Goal: Information Seeking & Learning: Find specific fact

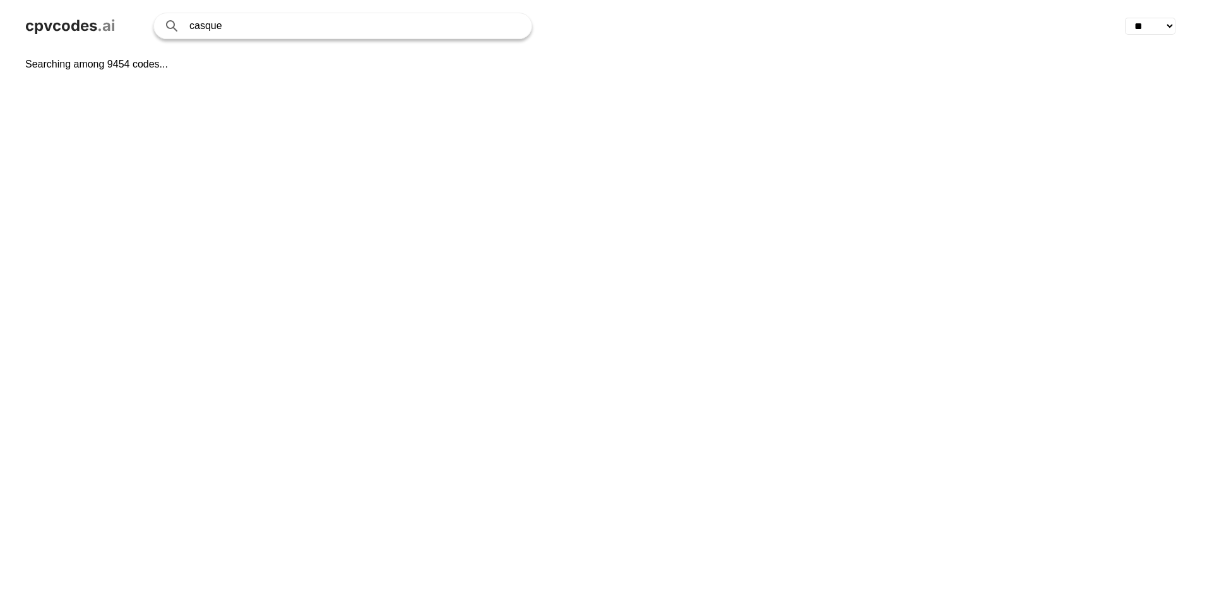
select select "**"
click at [88, 13] on div "cpvcodes .ai casque Search with AI ** ** ** ** ** ** ** ** ** ** ** ** ** ** **…" at bounding box center [603, 26] width 1207 height 52
click at [76, 25] on span "cpvcodes" at bounding box center [61, 25] width 72 height 18
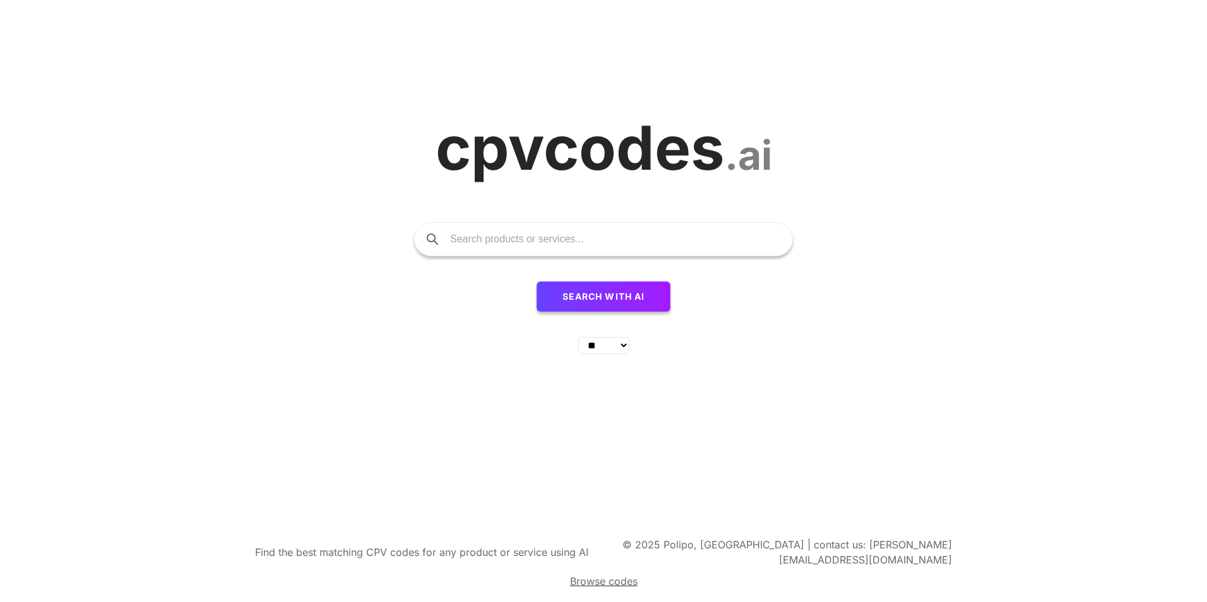
select select "**"
type input "cadeau"
click at [609, 302] on span "Search with AI" at bounding box center [603, 296] width 83 height 11
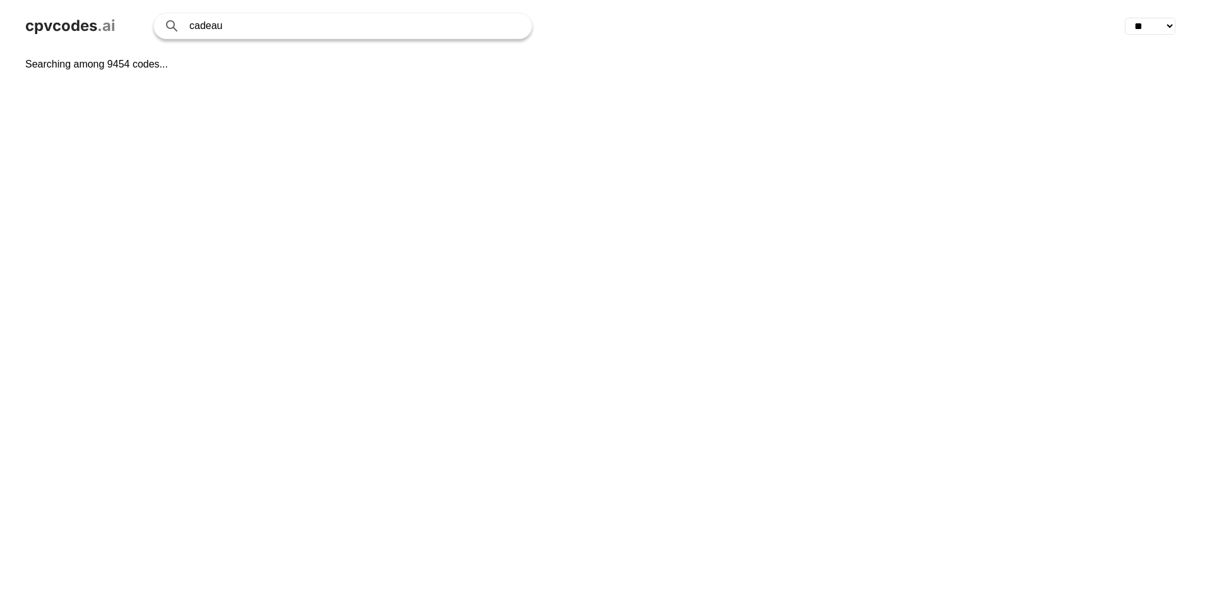
select select "**"
click at [291, 28] on input "cadeau" at bounding box center [353, 25] width 329 height 25
click at [220, 80] on div "Searching among 9454 codes..." at bounding box center [603, 327] width 1207 height 550
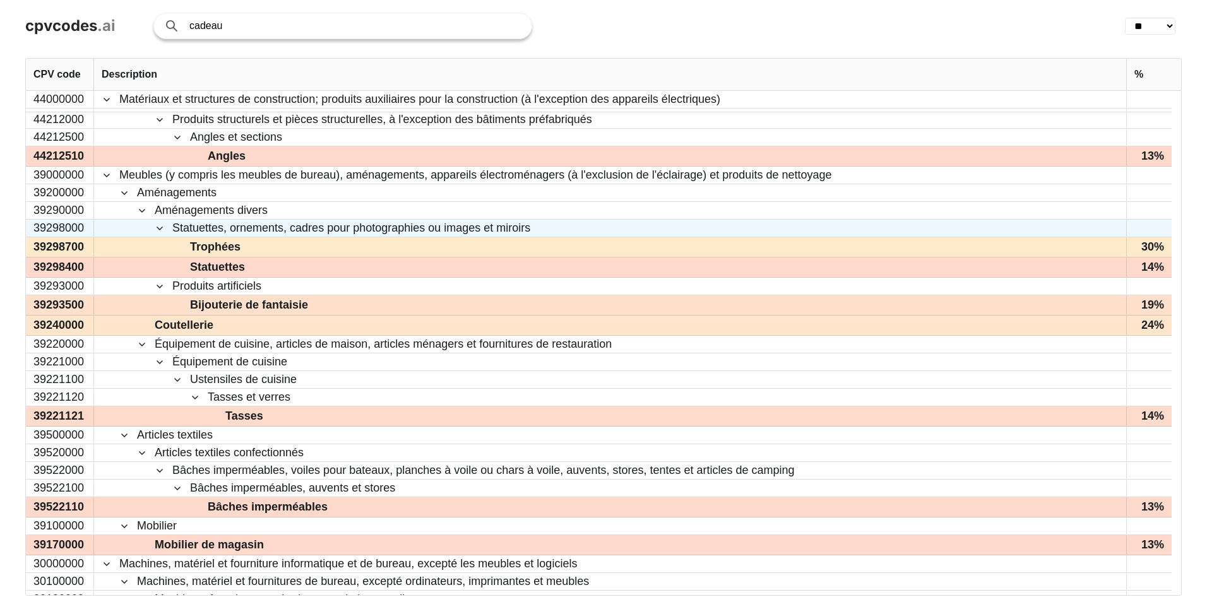
scroll to position [491, 0]
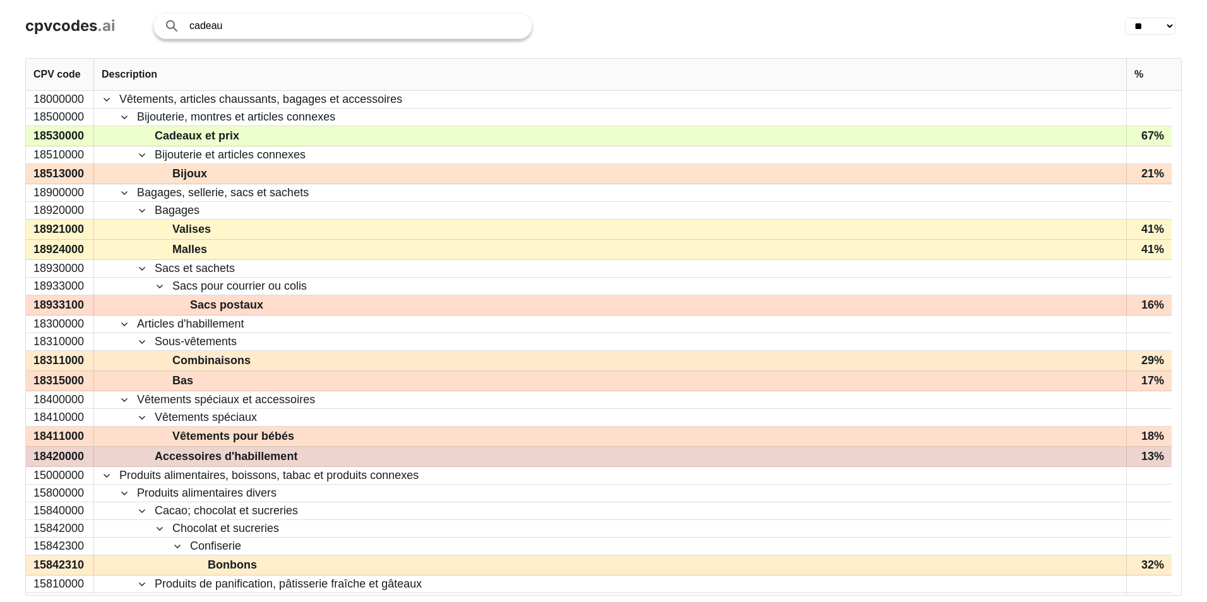
click at [885, 459] on span "Accessoires d'habillement" at bounding box center [618, 456] width 999 height 18
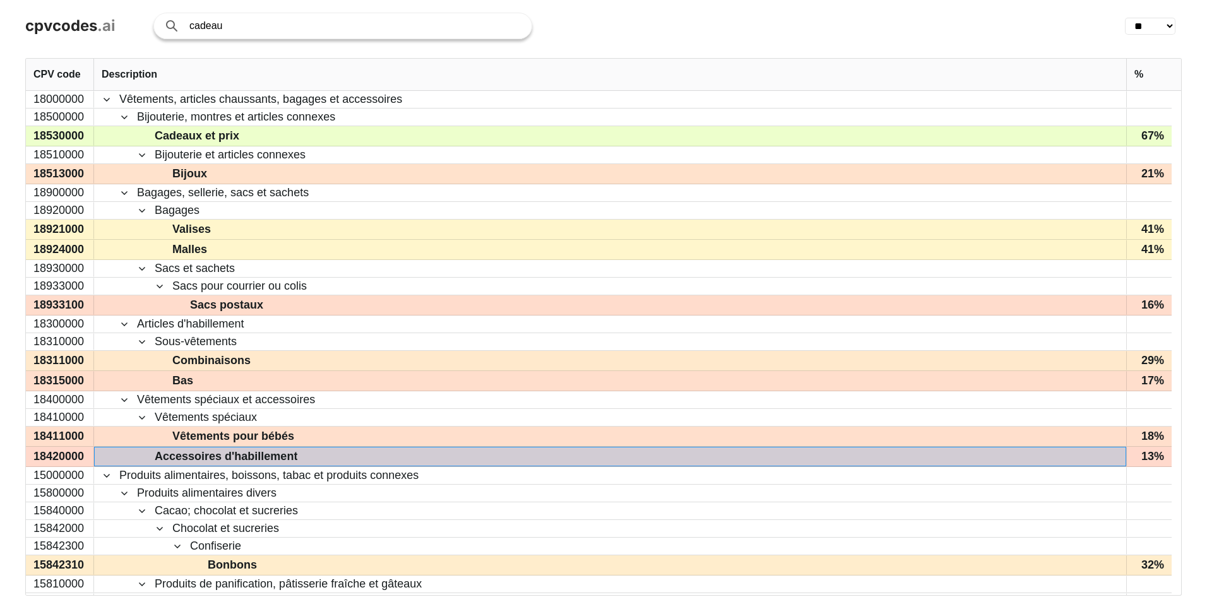
click at [274, 22] on input "cadeau" at bounding box center [353, 25] width 329 height 25
type input "c"
type input "don"
click button "Search with AI" at bounding box center [0, 0] width 0 height 0
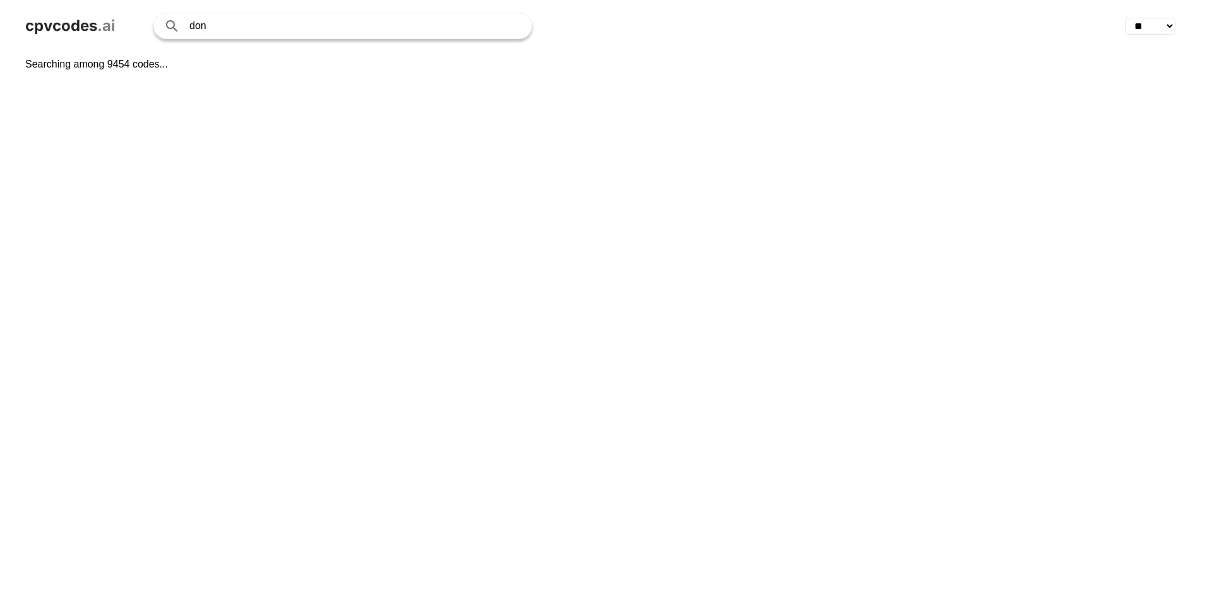
select select "**"
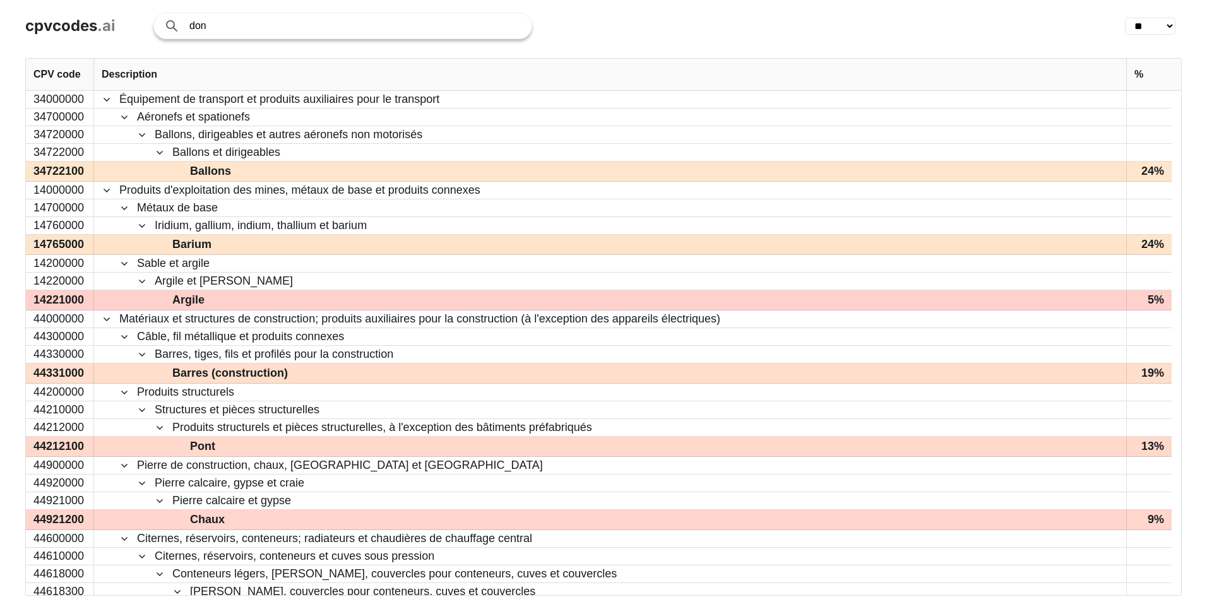
drag, startPoint x: 237, startPoint y: 16, endPoint x: 194, endPoint y: -2, distance: 46.7
click at [194, 0] on html "cpvcodes .ai don Search with AI ** ** ** ** ** ** ** ** ** ** ** ** ** ** ** **…" at bounding box center [603, 301] width 1207 height 602
type input "d"
type input "cade"
click button "Search with AI" at bounding box center [0, 0] width 0 height 0
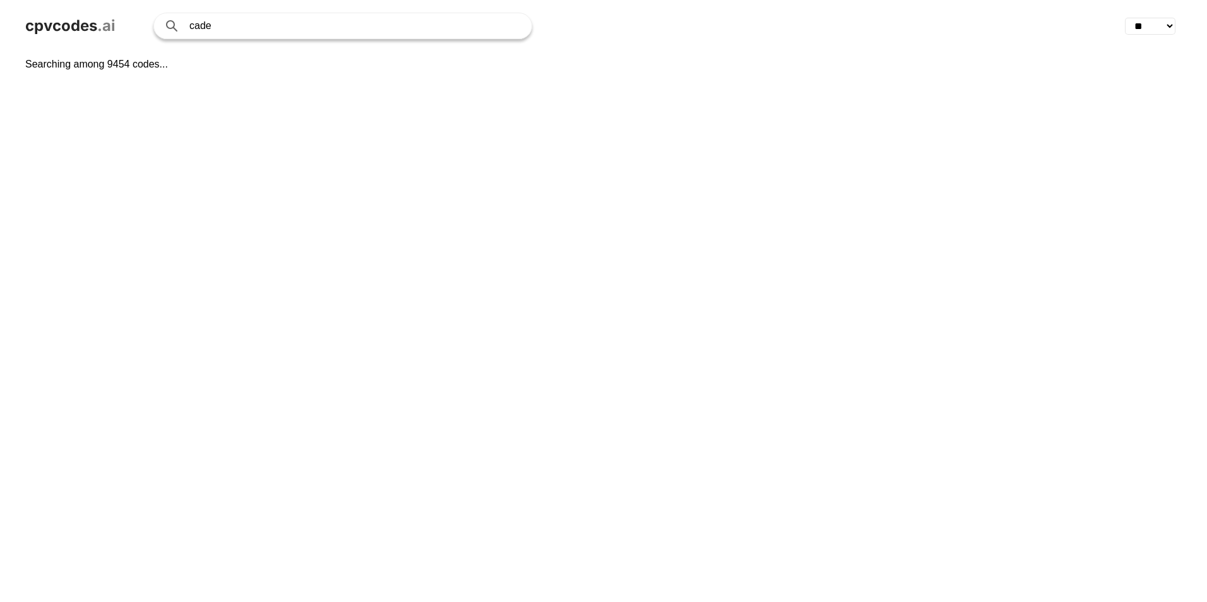
select select "**"
click at [257, 28] on input "cade" at bounding box center [353, 25] width 329 height 25
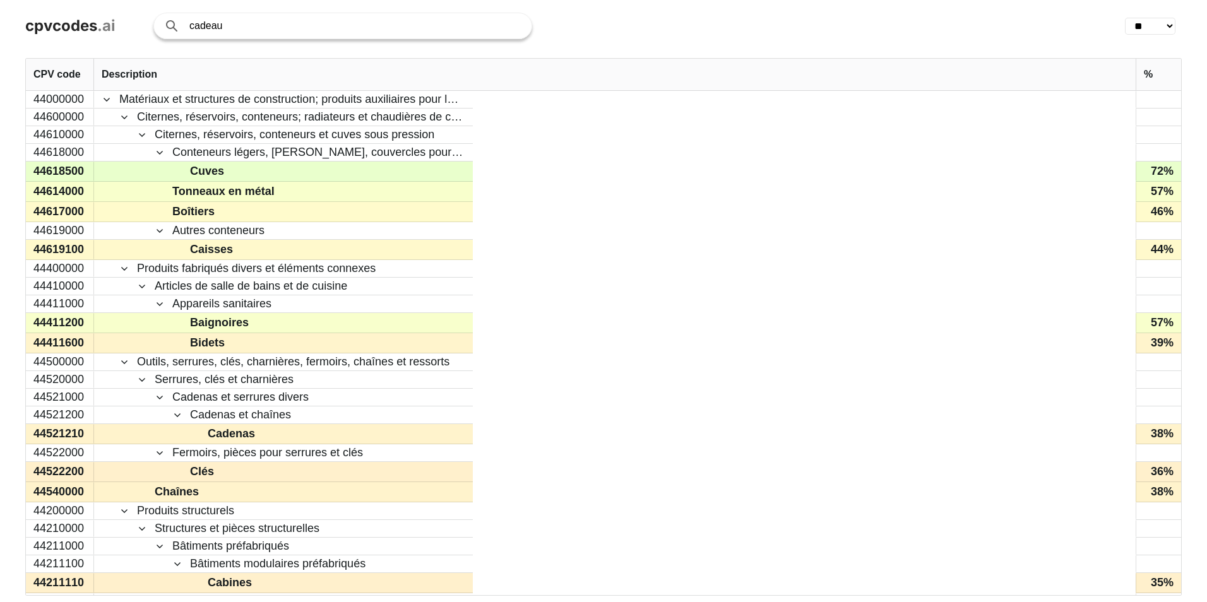
type input "cadeau"
click button "Search with AI" at bounding box center [0, 0] width 0 height 0
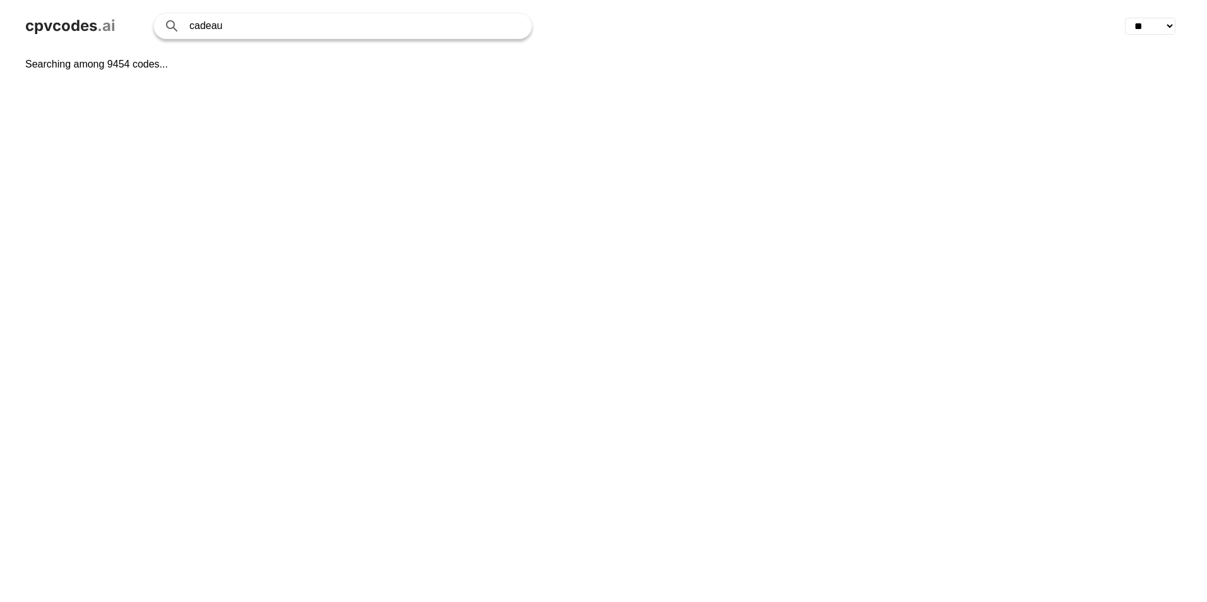
select select "**"
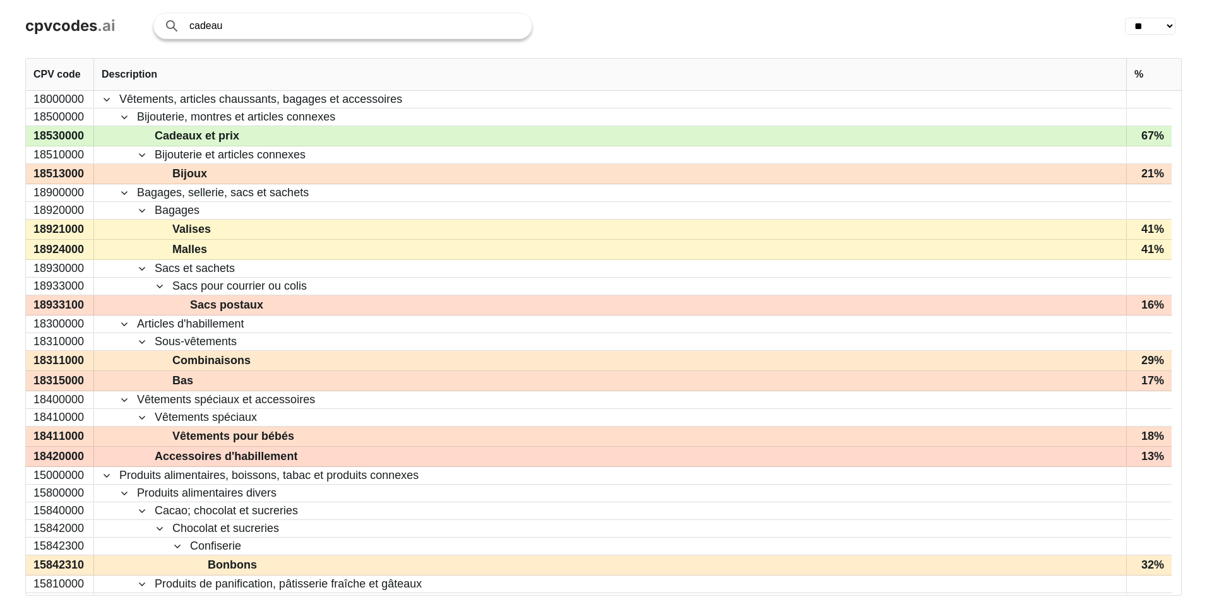
click at [195, 142] on span "Cadeaux et prix" at bounding box center [197, 136] width 85 height 18
drag, startPoint x: 237, startPoint y: 138, endPoint x: 3, endPoint y: 126, distance: 235.1
click at [3, 126] on div "CPV code Description % 18000000 18500000 18530000 18510000 18513000 18900000 18…" at bounding box center [603, 327] width 1207 height 550
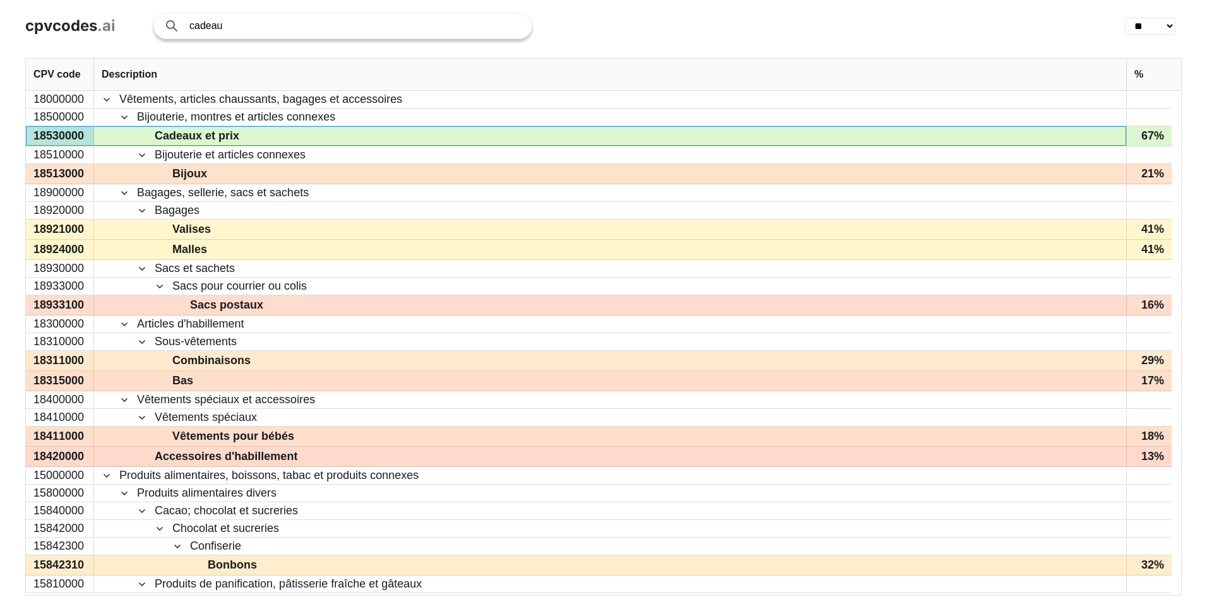
click at [134, 138] on span "Cadeaux et prix" at bounding box center [618, 136] width 999 height 18
click at [42, 133] on div "18530000" at bounding box center [60, 136] width 68 height 20
click at [174, 138] on span "Cadeaux et prix" at bounding box center [197, 136] width 85 height 18
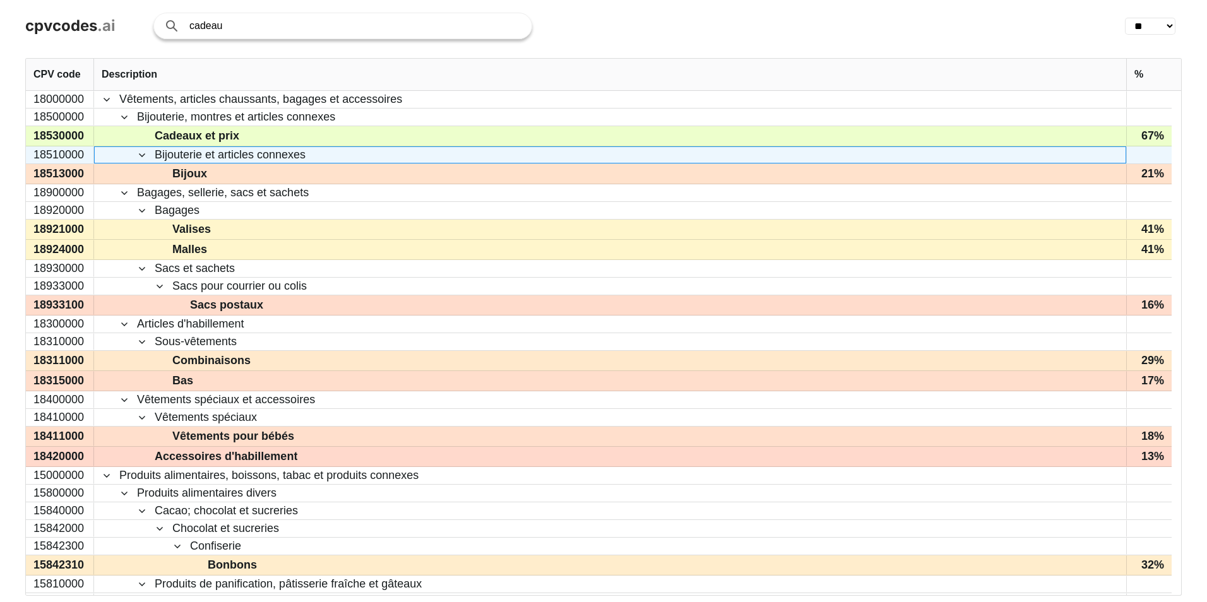
click at [137, 152] on span at bounding box center [142, 155] width 10 height 10
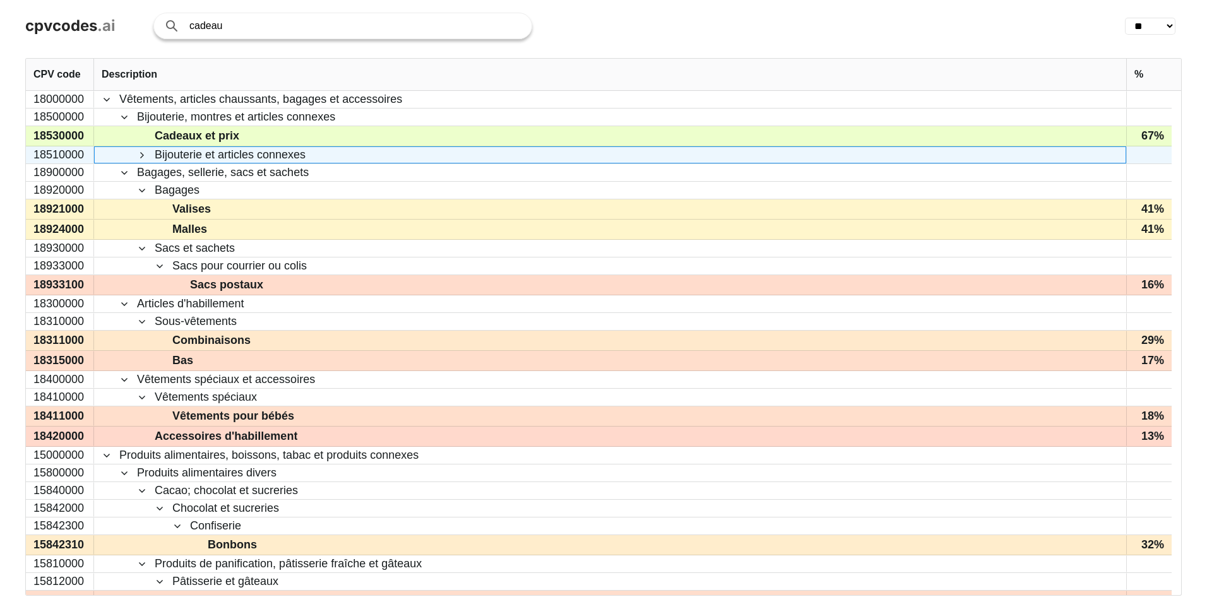
click at [139, 153] on span at bounding box center [142, 155] width 10 height 10
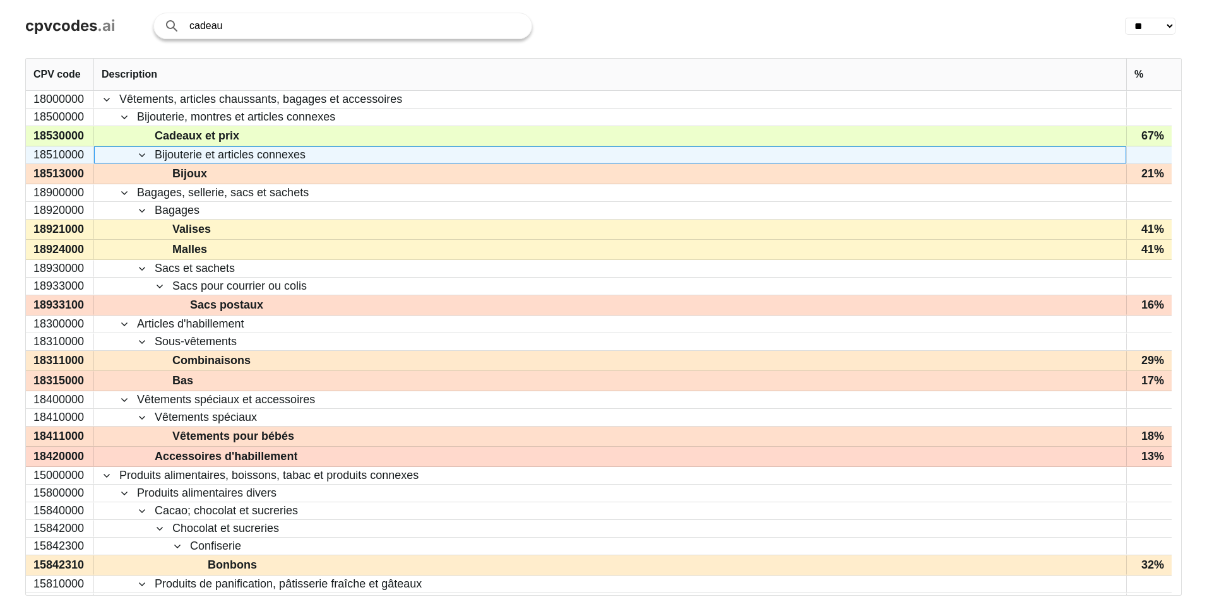
click at [139, 153] on span at bounding box center [142, 155] width 10 height 10
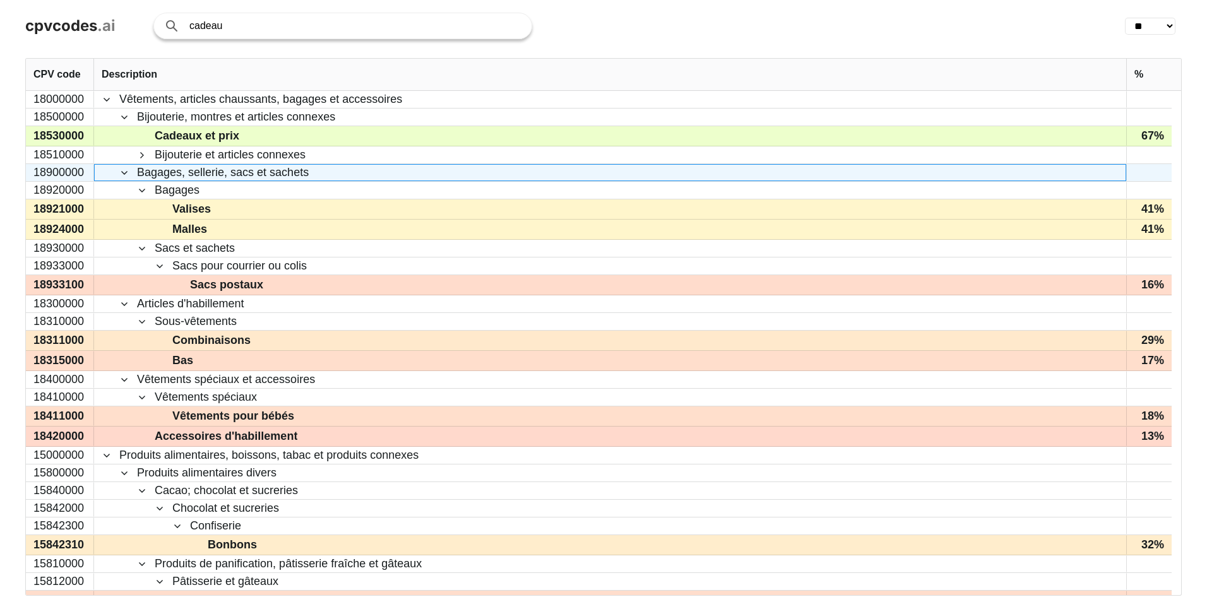
click at [124, 171] on span at bounding box center [124, 173] width 10 height 10
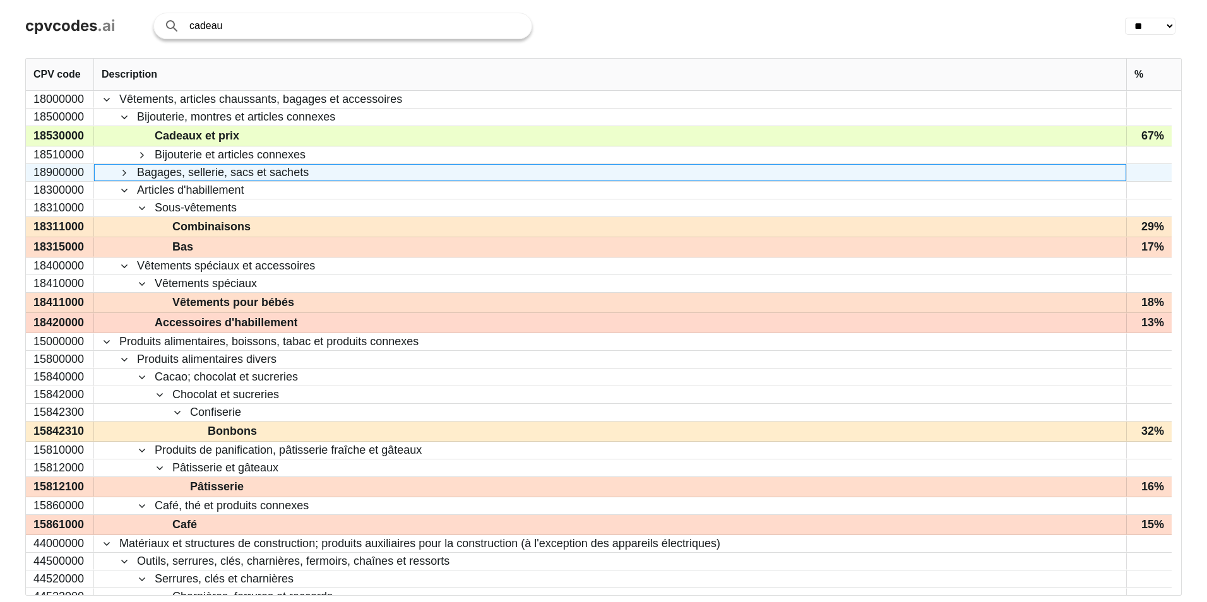
click at [125, 175] on span at bounding box center [124, 173] width 10 height 10
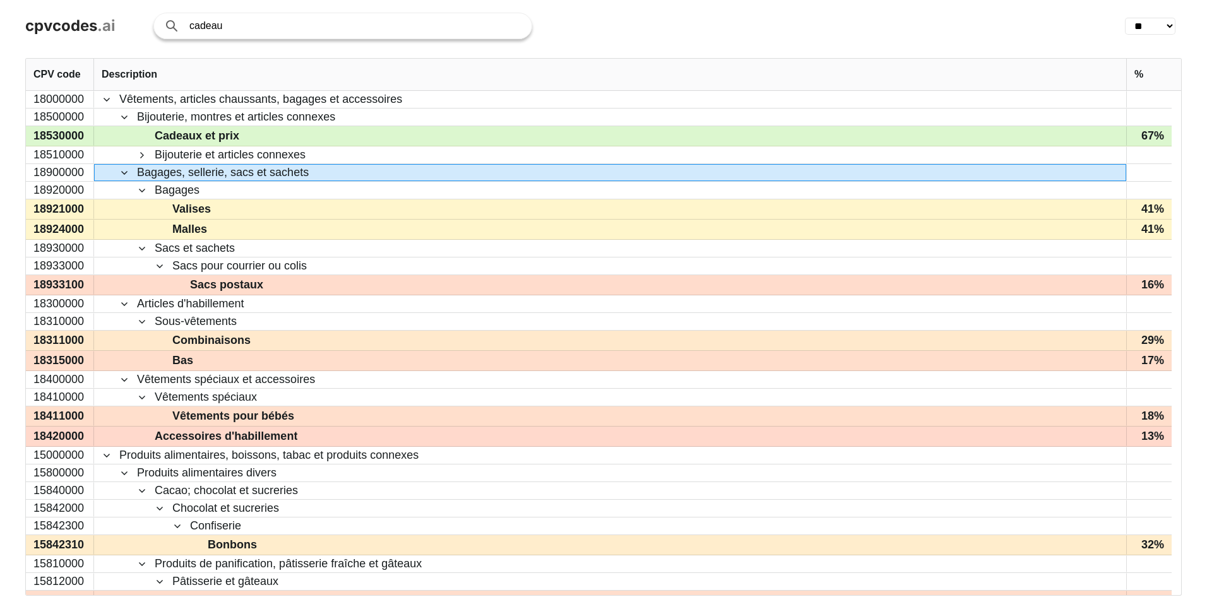
click at [141, 132] on span "Cadeaux et prix" at bounding box center [618, 136] width 999 height 18
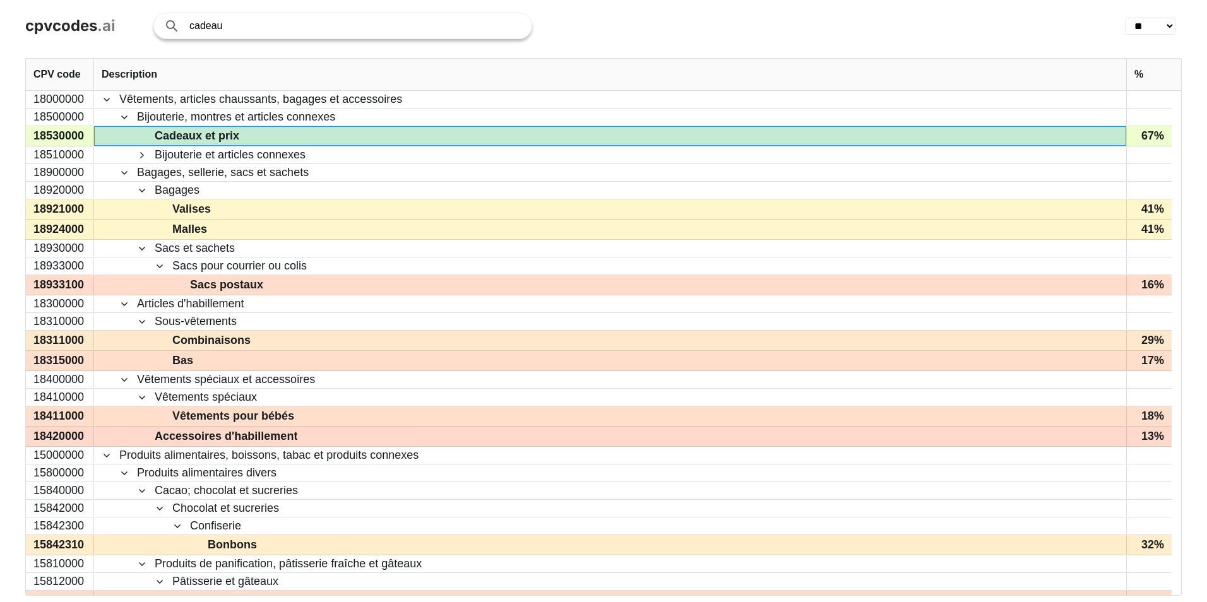
drag, startPoint x: 283, startPoint y: 23, endPoint x: 173, endPoint y: 16, distance: 110.7
click at [173, 16] on div "cadeau" at bounding box center [342, 26] width 379 height 27
type input "divers"
click button "Search with AI" at bounding box center [0, 0] width 0 height 0
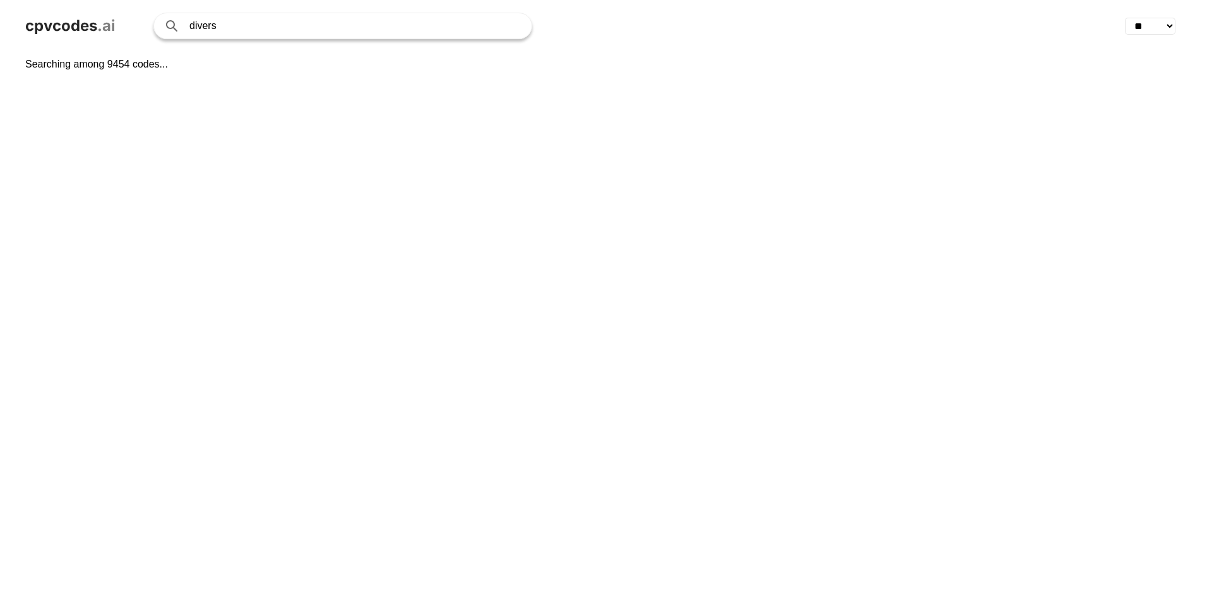
select select "**"
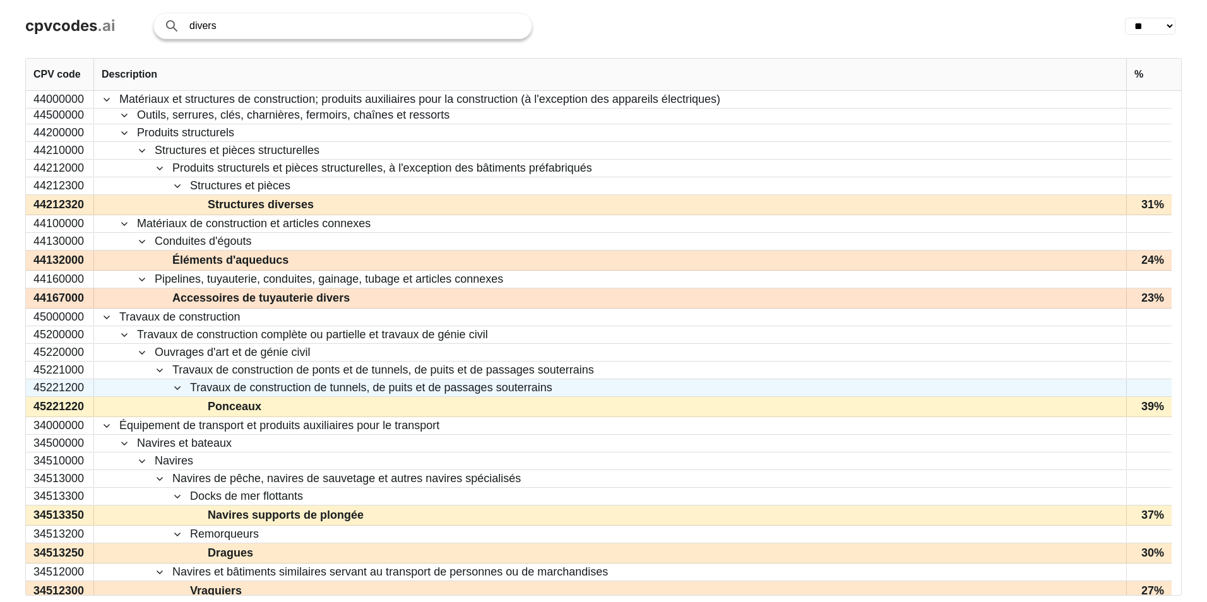
scroll to position [820, 0]
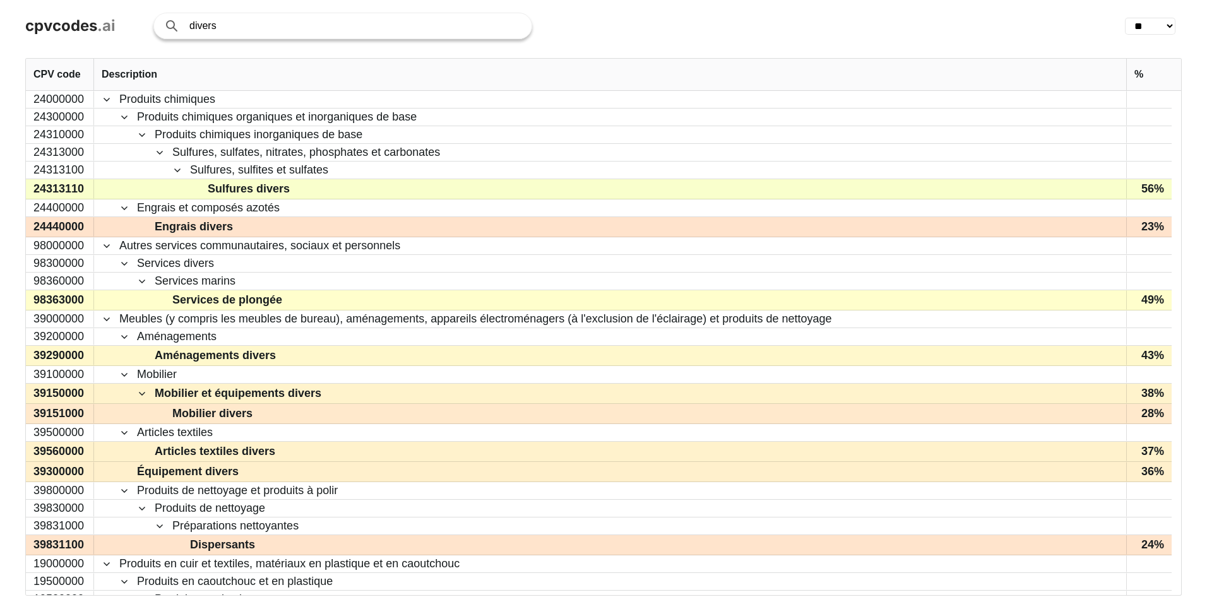
click at [323, 29] on input "divers" at bounding box center [353, 25] width 329 height 25
type input "quincaillerie"
click button "Search with AI" at bounding box center [0, 0] width 0 height 0
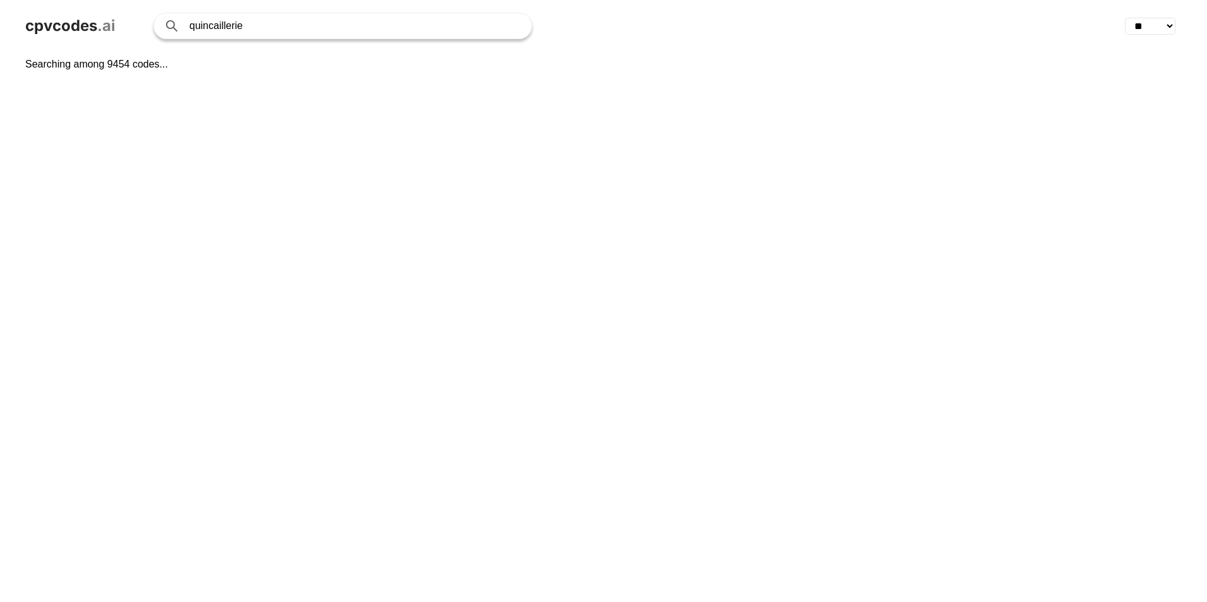
select select "**"
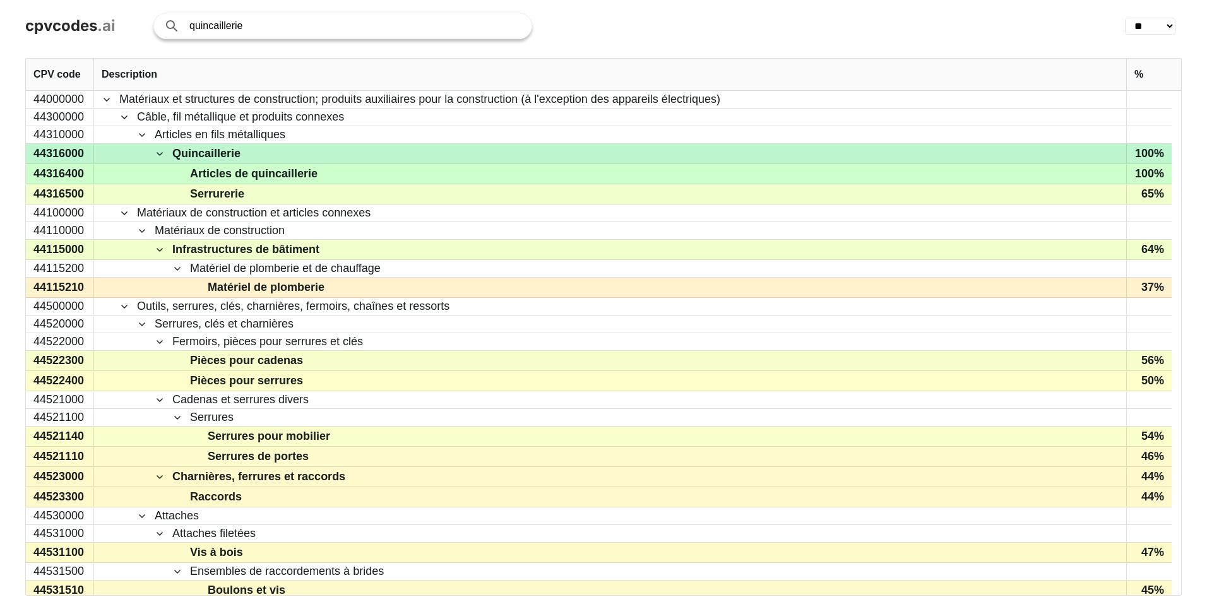
click at [80, 157] on div "44316000" at bounding box center [60, 154] width 68 height 20
click at [72, 152] on div "44316000" at bounding box center [60, 154] width 68 height 20
drag, startPoint x: 72, startPoint y: 152, endPoint x: 42, endPoint y: 149, distance: 30.5
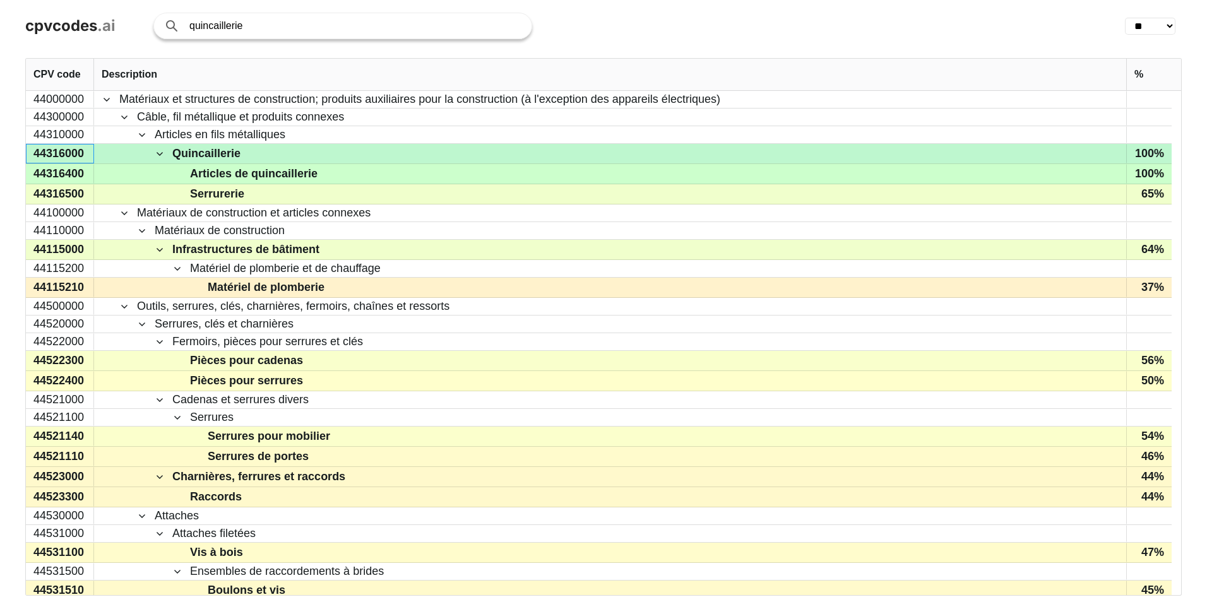
click at [42, 149] on div "44316000" at bounding box center [60, 154] width 68 height 20
click at [158, 150] on span at bounding box center [160, 154] width 10 height 10
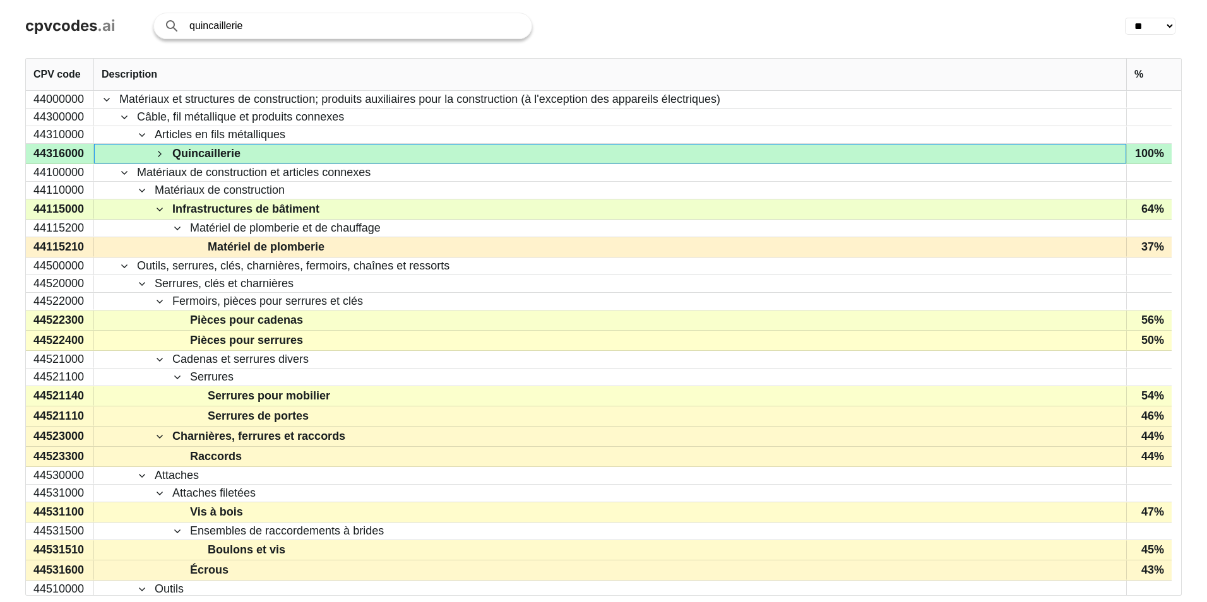
click at [157, 150] on span at bounding box center [160, 154] width 10 height 10
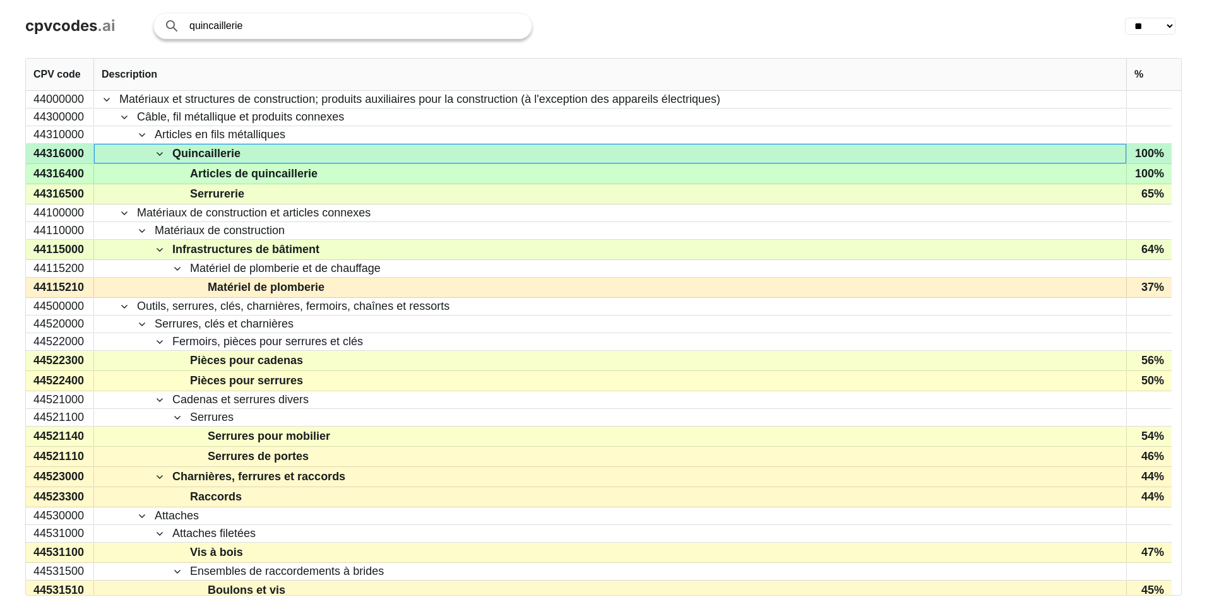
click at [155, 153] on span at bounding box center [160, 154] width 10 height 10
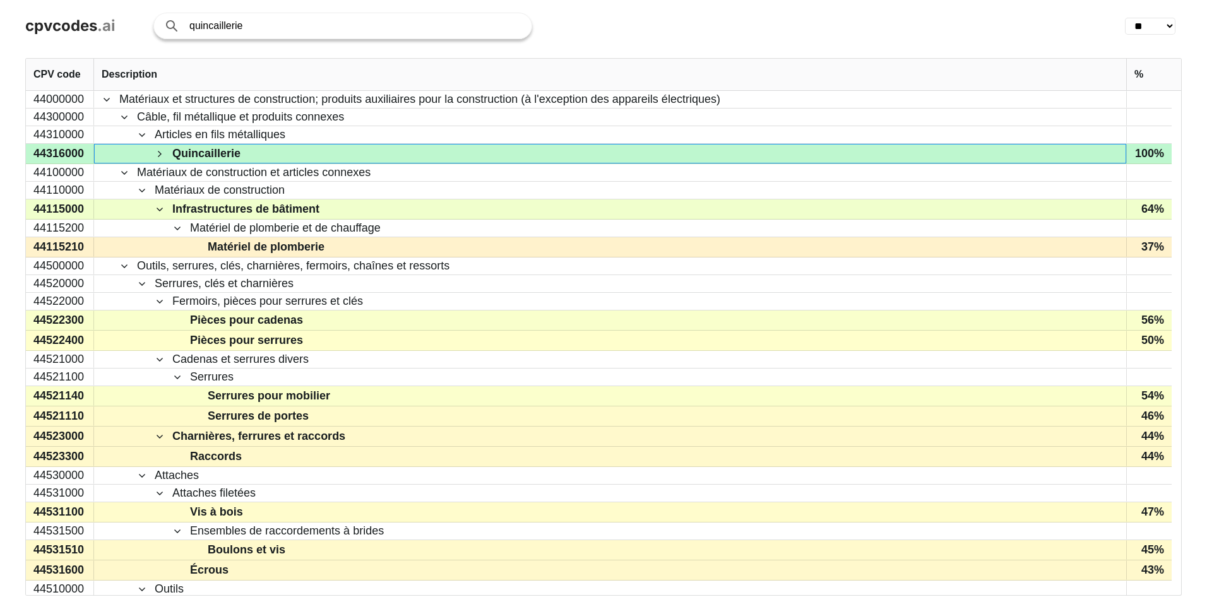
click at [165, 157] on span "Quincaillerie" at bounding box center [610, 154] width 1017 height 18
click at [158, 150] on span at bounding box center [160, 154] width 10 height 10
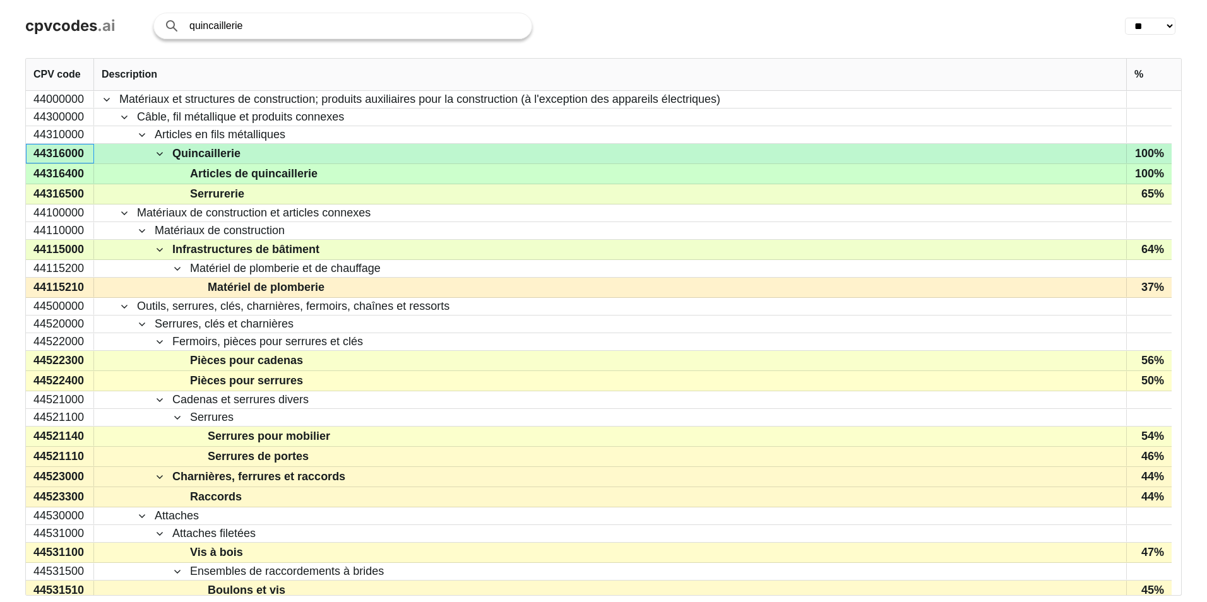
click at [45, 153] on div "44316000" at bounding box center [60, 154] width 68 height 20
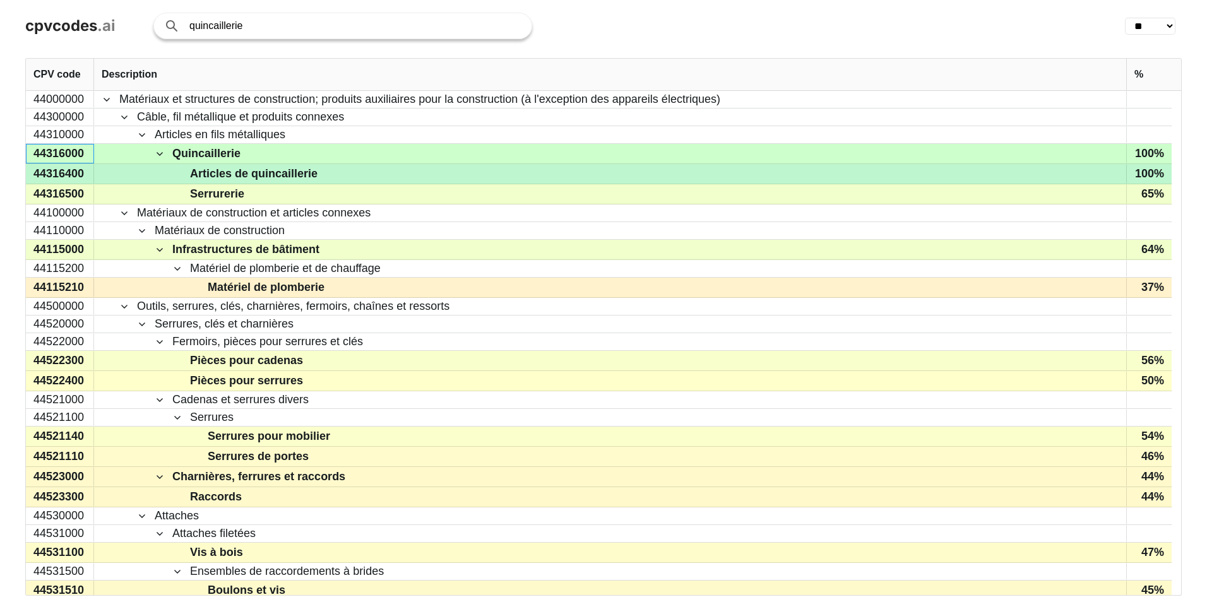
click at [73, 178] on div "44316400" at bounding box center [60, 174] width 68 height 20
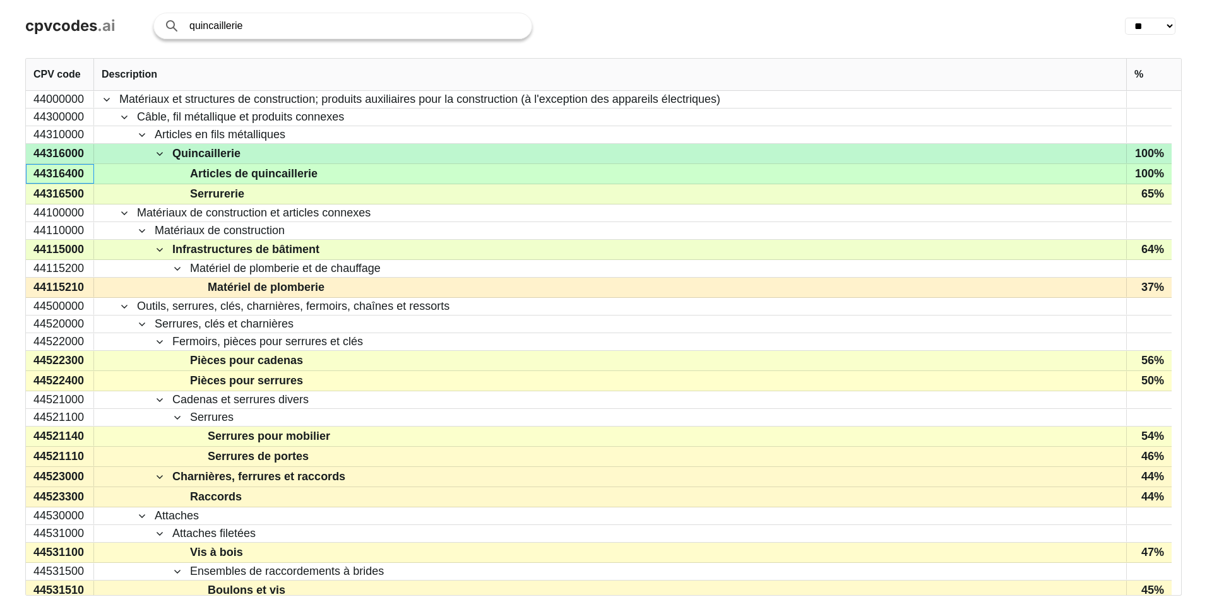
click at [163, 158] on span at bounding box center [160, 154] width 10 height 10
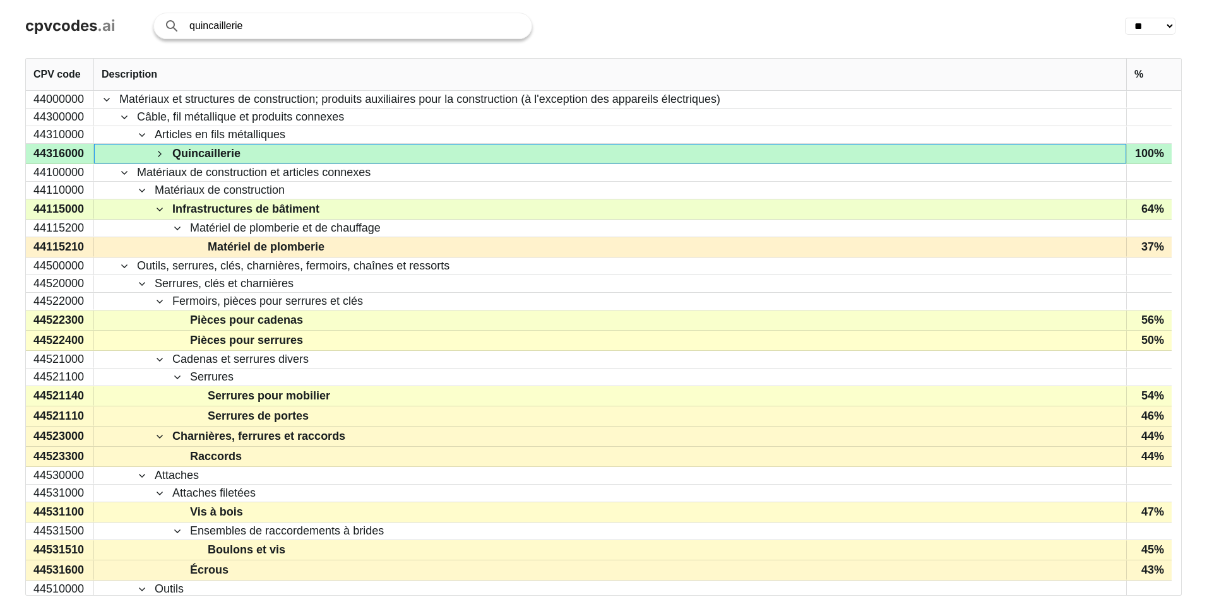
click at [163, 158] on span at bounding box center [160, 154] width 10 height 10
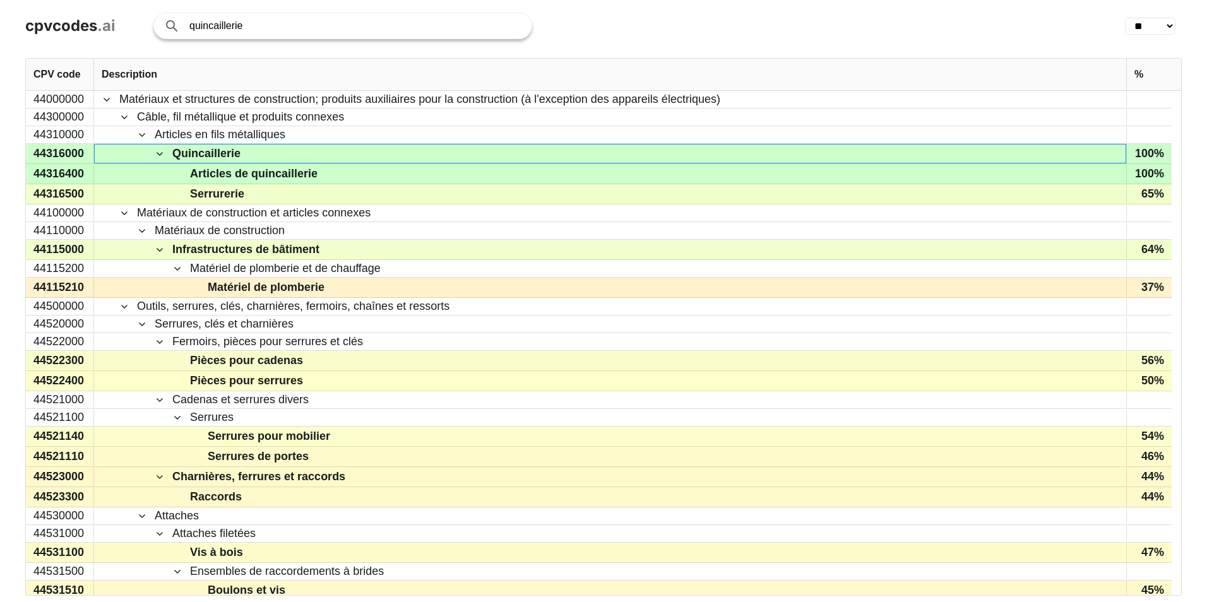
drag, startPoint x: 264, startPoint y: 23, endPoint x: 121, endPoint y: 13, distance: 143.6
click at [124, 13] on div "cpvcodes .ai quincaillerie Search with AI ** ** ** ** ** ** ** ** ** ** ** ** *…" at bounding box center [603, 26] width 1207 height 52
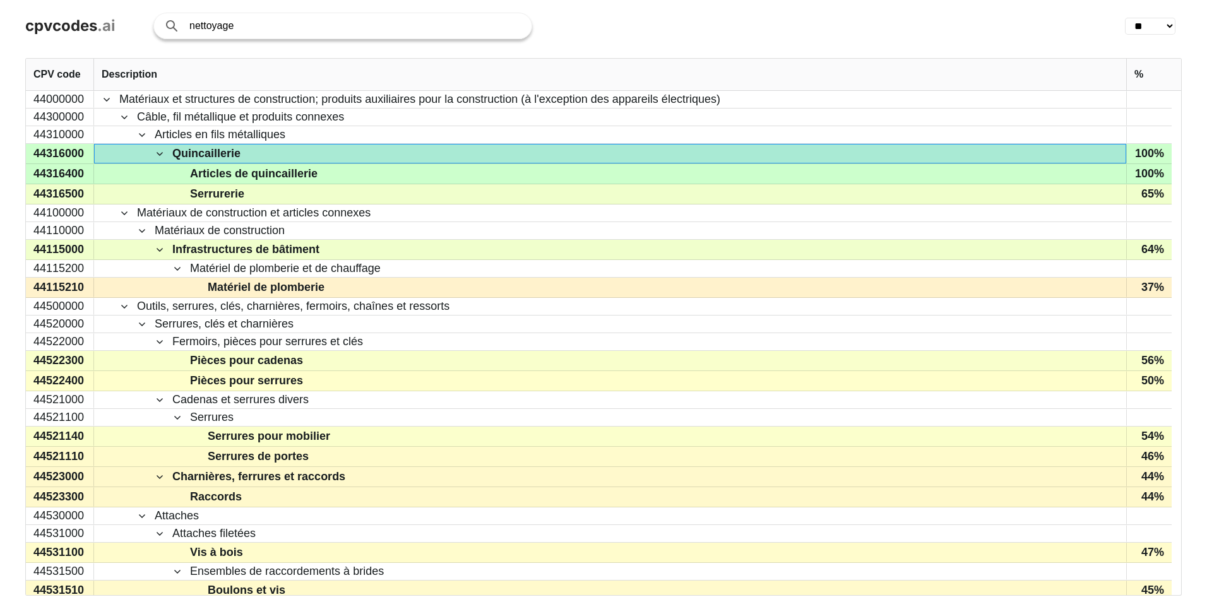
type input "nettoyage"
click button "Search with AI" at bounding box center [0, 0] width 0 height 0
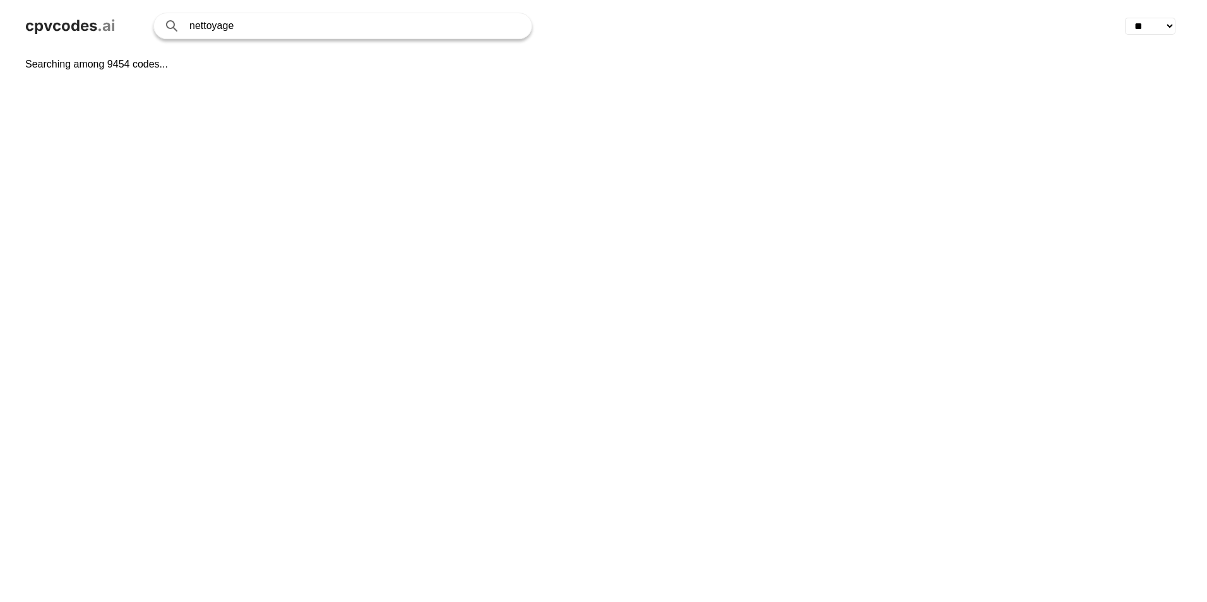
select select "**"
click at [336, 49] on div "cpvcodes .ai nettoyage Search with AI ** ** ** ** ** ** ** ** ** ** ** ** ** **…" at bounding box center [603, 26] width 1207 height 52
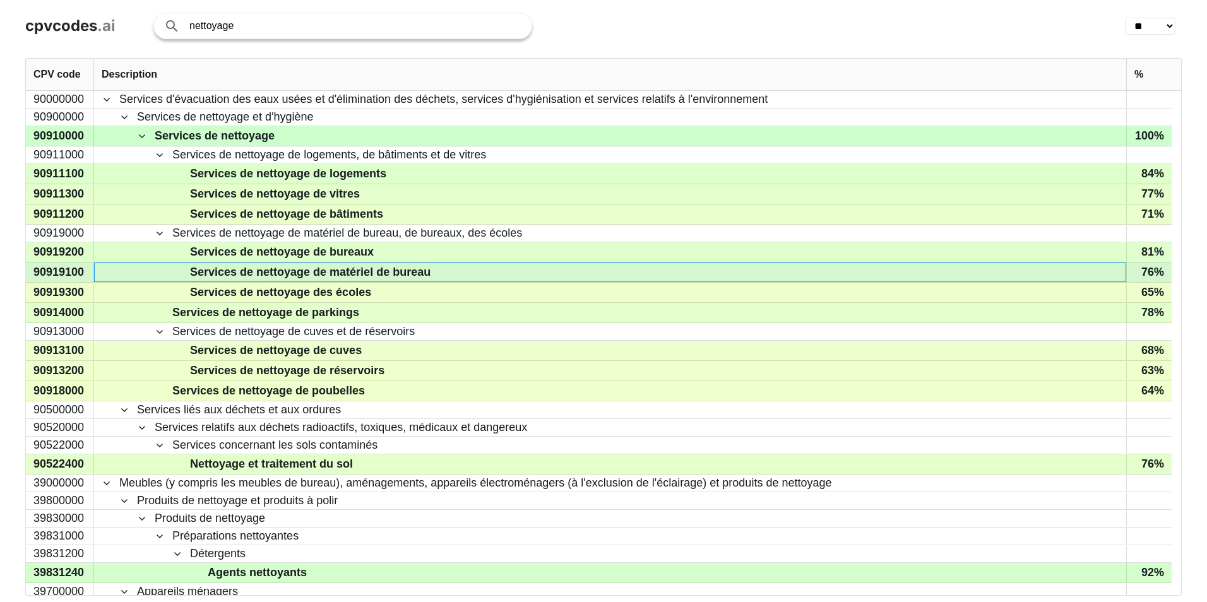
click at [494, 266] on span "Services de nettoyage de matériel de bureau" at bounding box center [618, 272] width 999 height 18
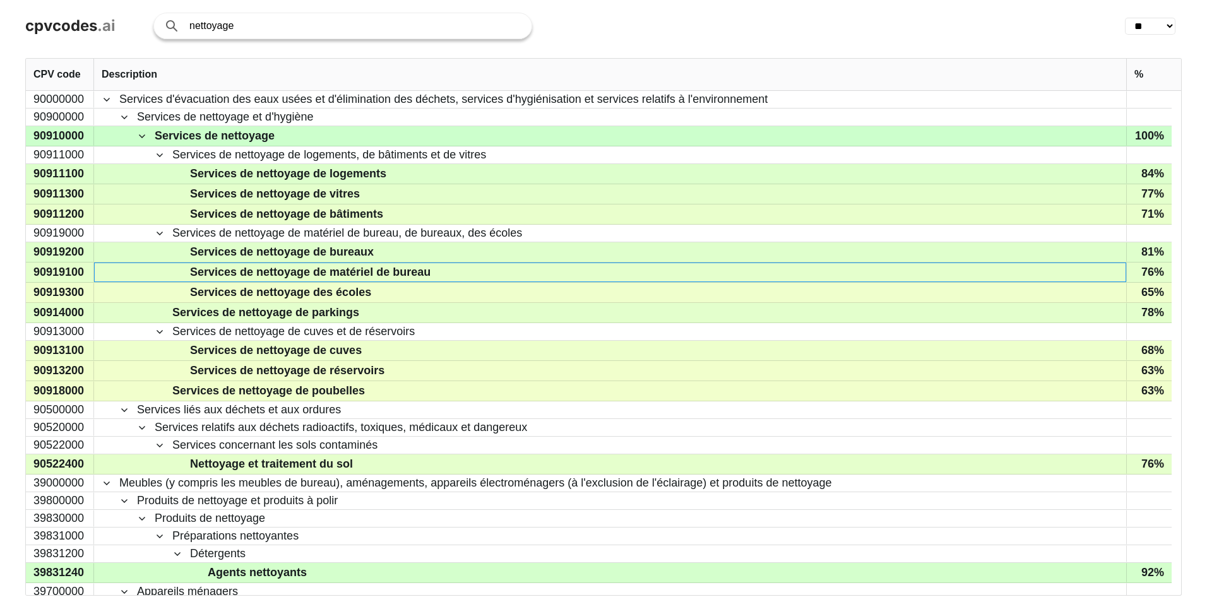
drag, startPoint x: 76, startPoint y: 20, endPoint x: -96, endPoint y: 9, distance: 171.9
click at [0, 9] on html "cpvcodes .ai nettoyage Search with AI ** ** ** ** ** ** ** ** ** ** ** ** ** **…" at bounding box center [603, 301] width 1207 height 602
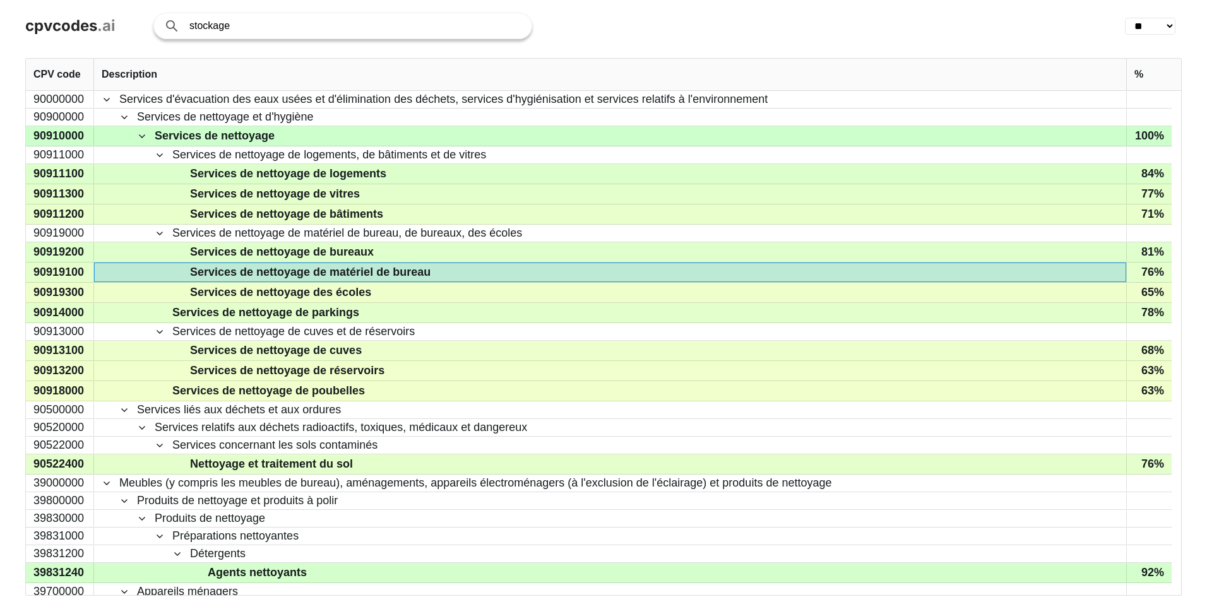
type input "stockage"
click button "Search with AI" at bounding box center [0, 0] width 0 height 0
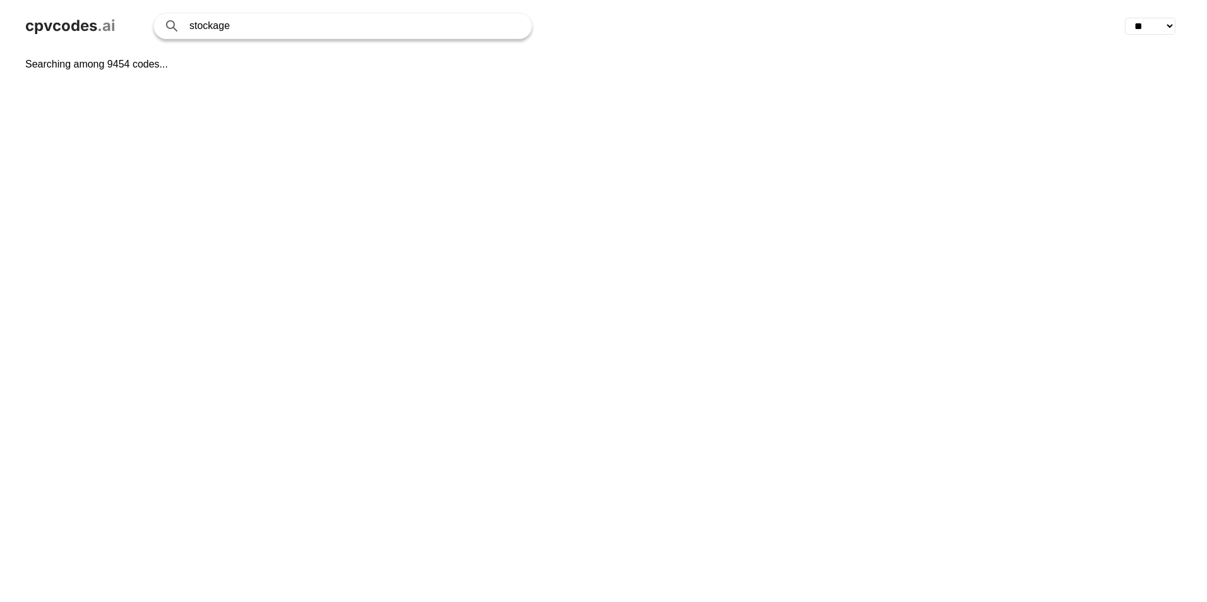
select select "**"
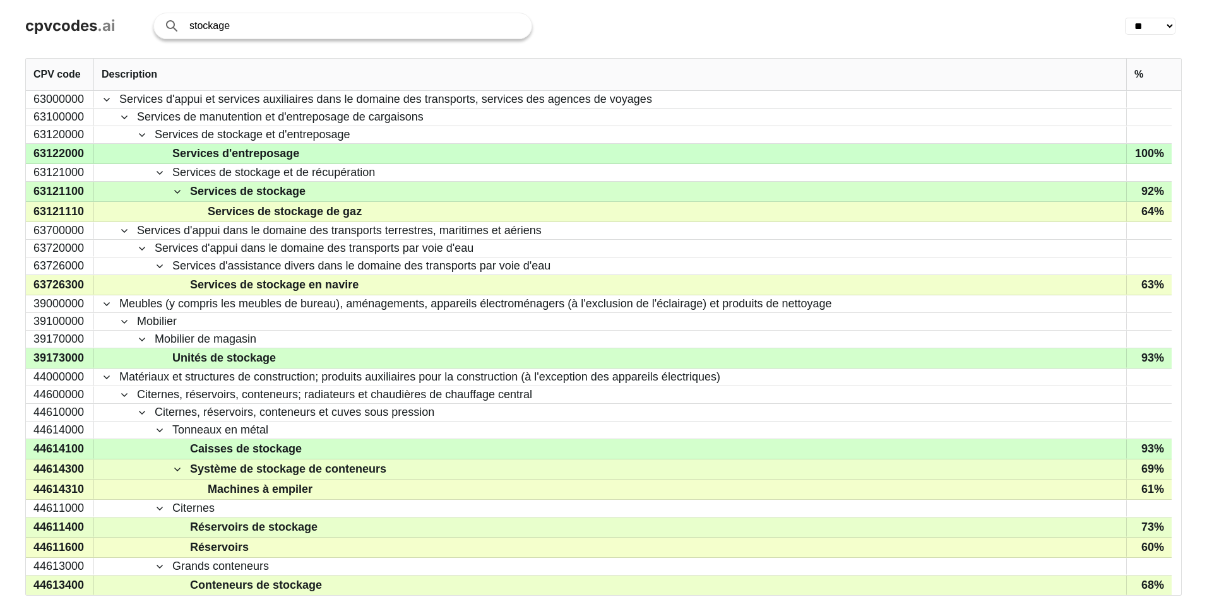
drag, startPoint x: 283, startPoint y: 26, endPoint x: 110, endPoint y: 12, distance: 173.5
click at [161, 16] on div "stockage" at bounding box center [342, 26] width 379 height 27
type input "clé usb"
click button "Search with AI" at bounding box center [0, 0] width 0 height 0
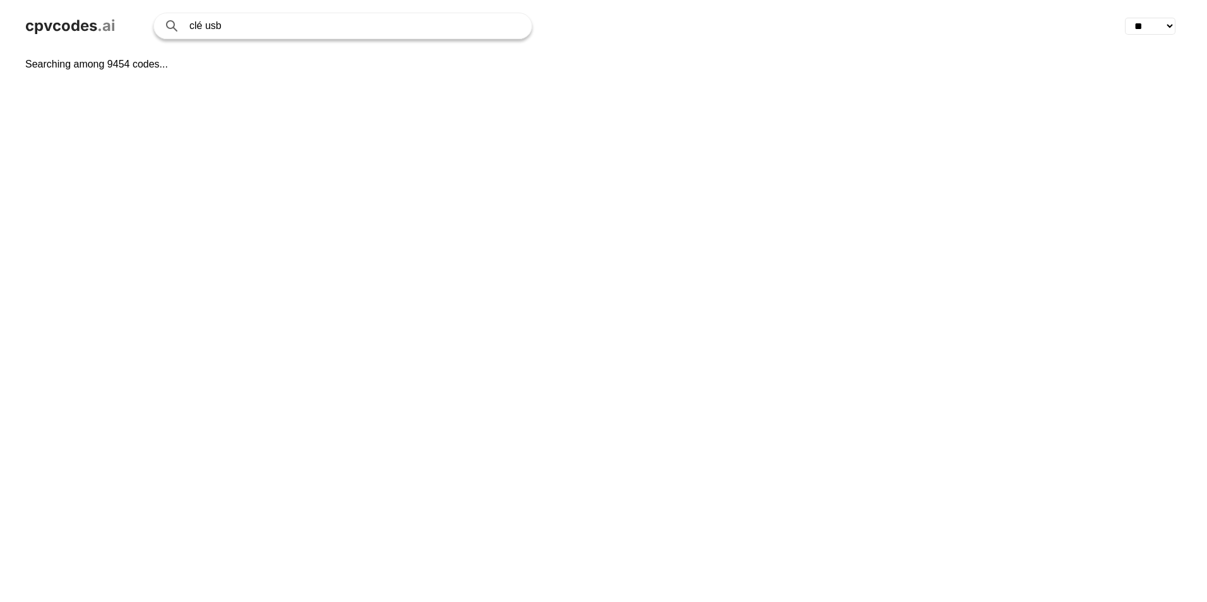
select select "**"
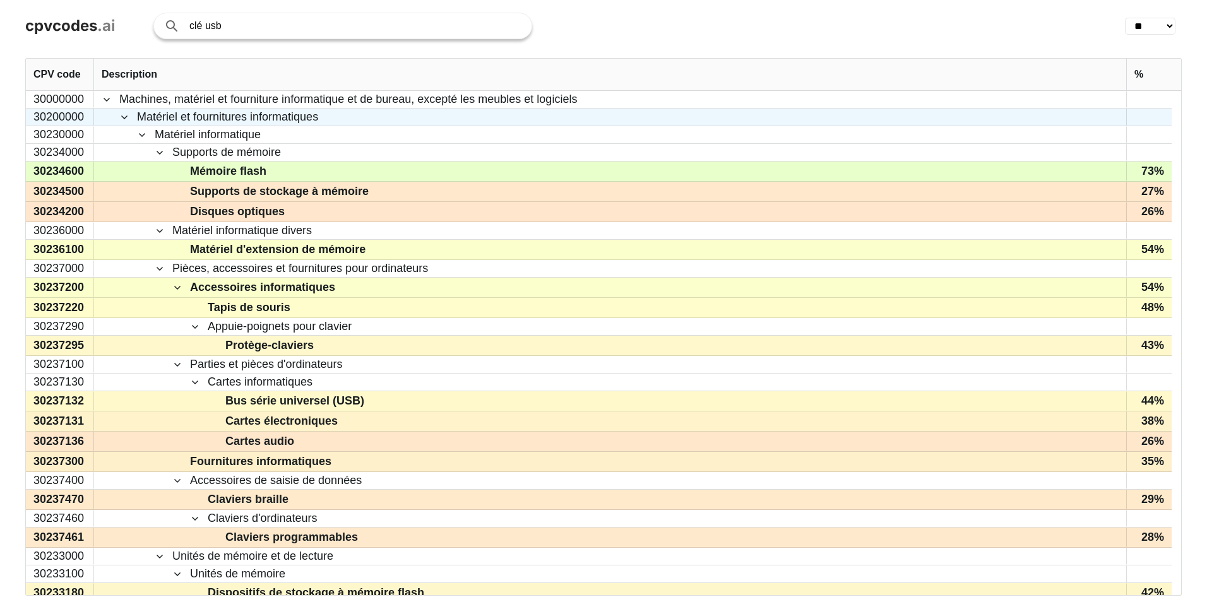
click at [62, 113] on div "30200000" at bounding box center [60, 117] width 68 height 17
click at [65, 115] on div "30200000" at bounding box center [60, 117] width 68 height 17
click at [251, 118] on span "Matériel et fournitures informatiques" at bounding box center [227, 117] width 181 height 16
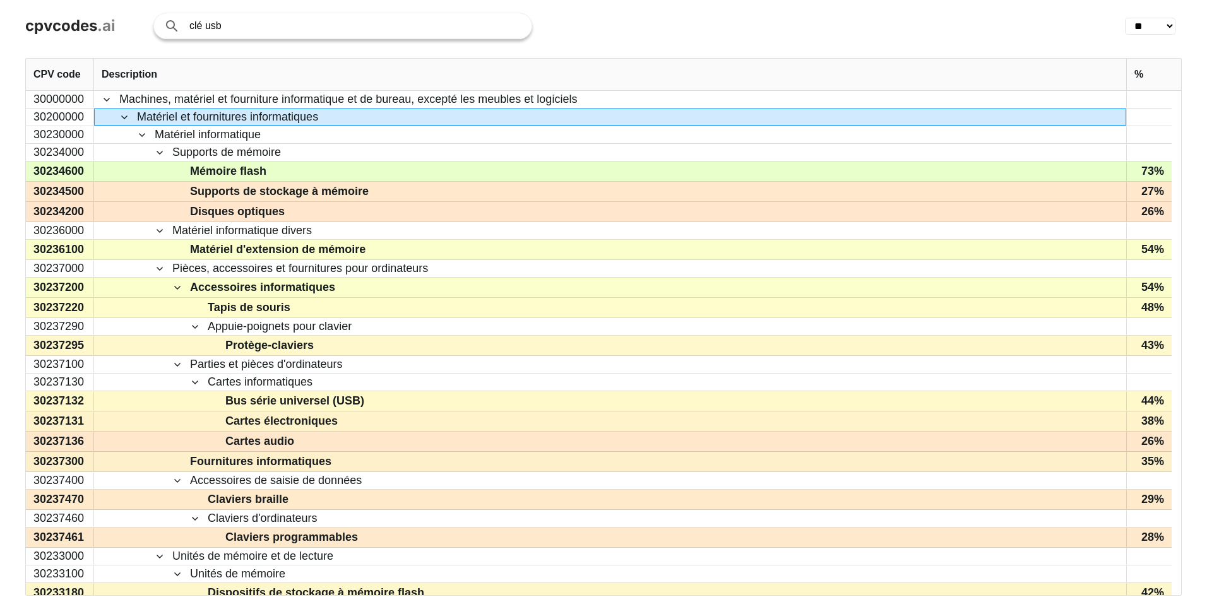
click at [325, 16] on input "clé usb" at bounding box center [353, 25] width 329 height 25
click at [323, 20] on input "clé usb" at bounding box center [353, 25] width 329 height 25
type input "table"
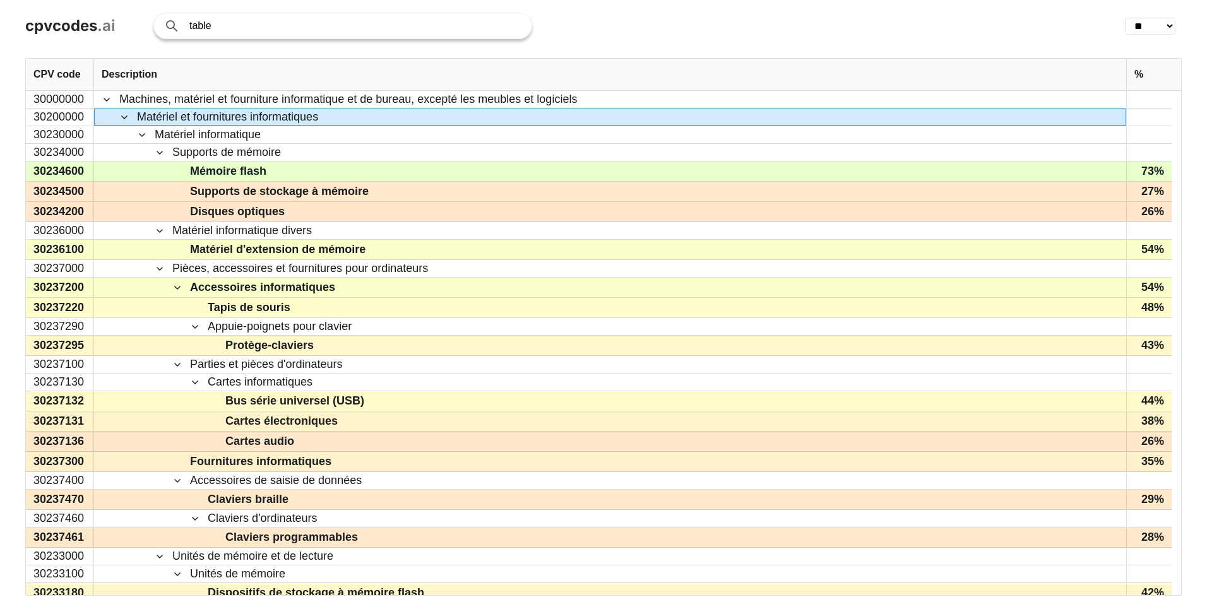
click button "Search with AI" at bounding box center [0, 0] width 0 height 0
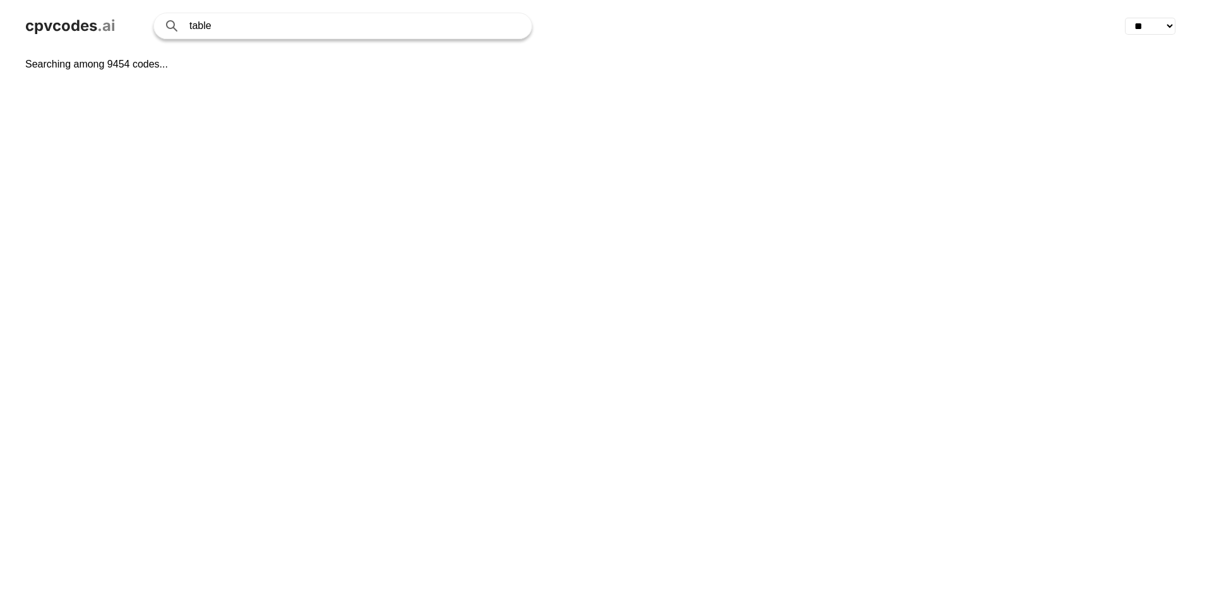
select select "**"
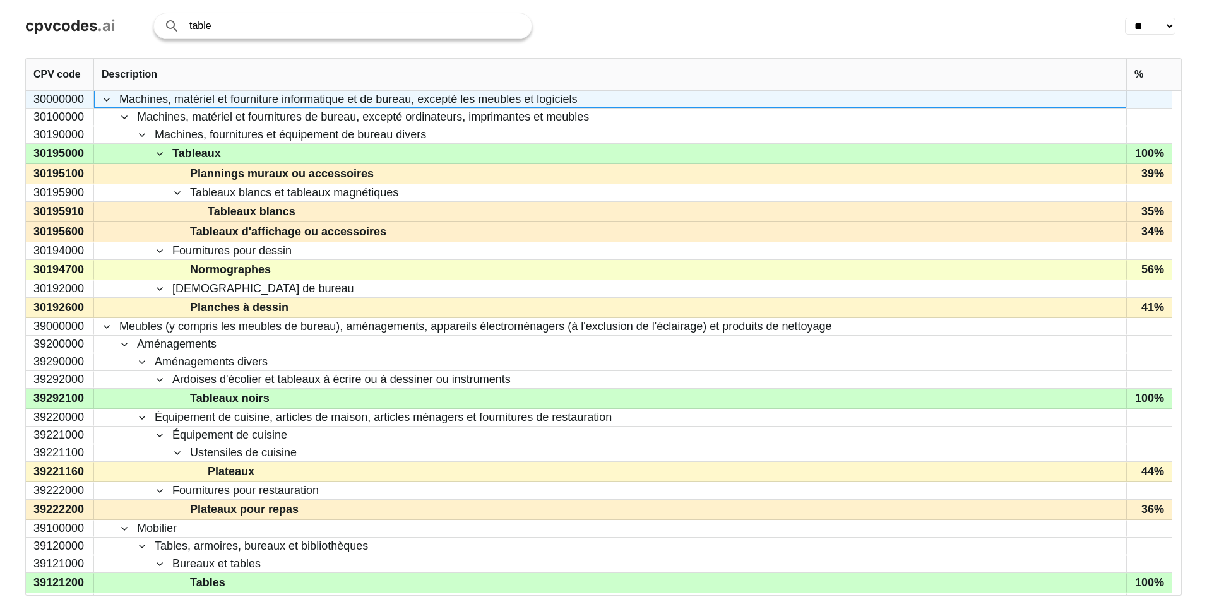
drag, startPoint x: 555, startPoint y: 103, endPoint x: 312, endPoint y: 106, distance: 243.6
click at [312, 106] on span "Machines, matériel et fourniture informatique et de bureau, excepté les meubles…" at bounding box center [610, 100] width 1017 height 16
click at [312, 106] on span "Machines, matériel et fourniture informatique et de bureau, excepté les meubles…" at bounding box center [348, 100] width 458 height 16
click at [312, 105] on span "Machines, matériel et fourniture informatique et de bureau, excepté les meubles…" at bounding box center [348, 100] width 458 height 16
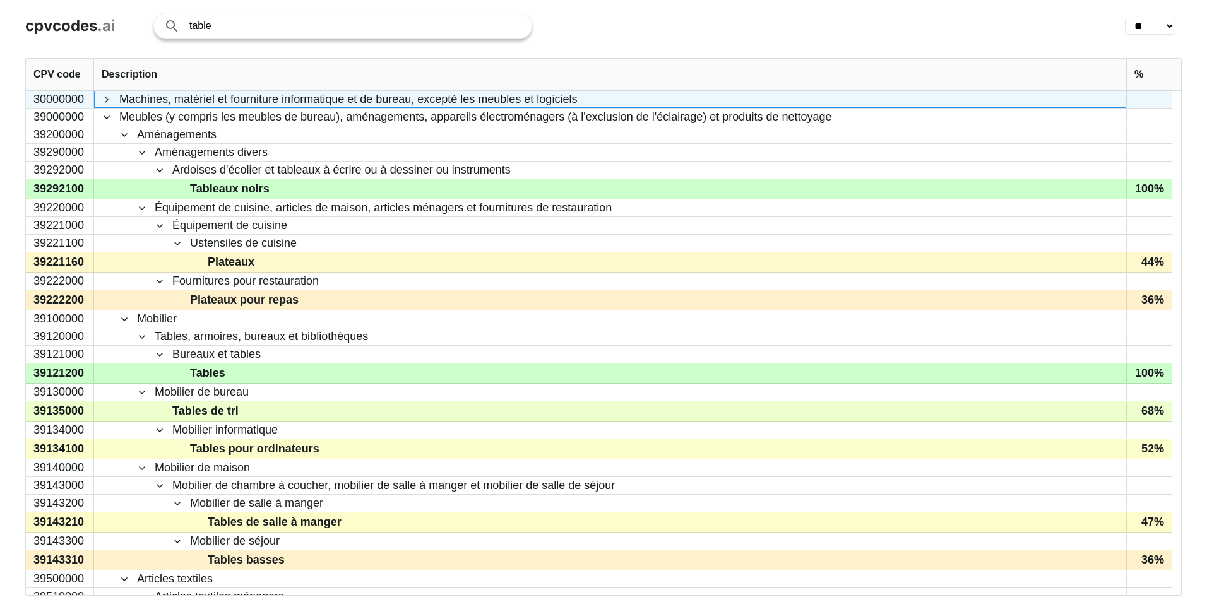
click at [313, 103] on span "Machines, matériel et fourniture informatique et de bureau, excepté les meubles…" at bounding box center [348, 100] width 458 height 16
click at [101, 97] on div "Machines, matériel et fourniture informatique et de bureau, excepté les meubles…" at bounding box center [610, 99] width 1032 height 17
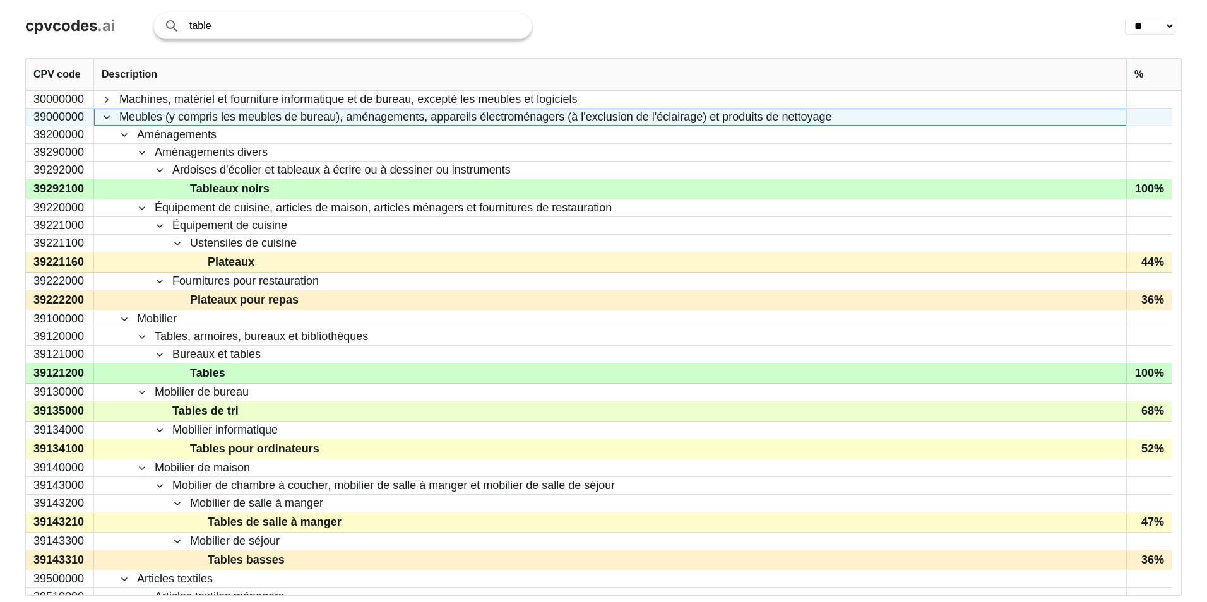
click at [109, 115] on span at bounding box center [107, 117] width 10 height 10
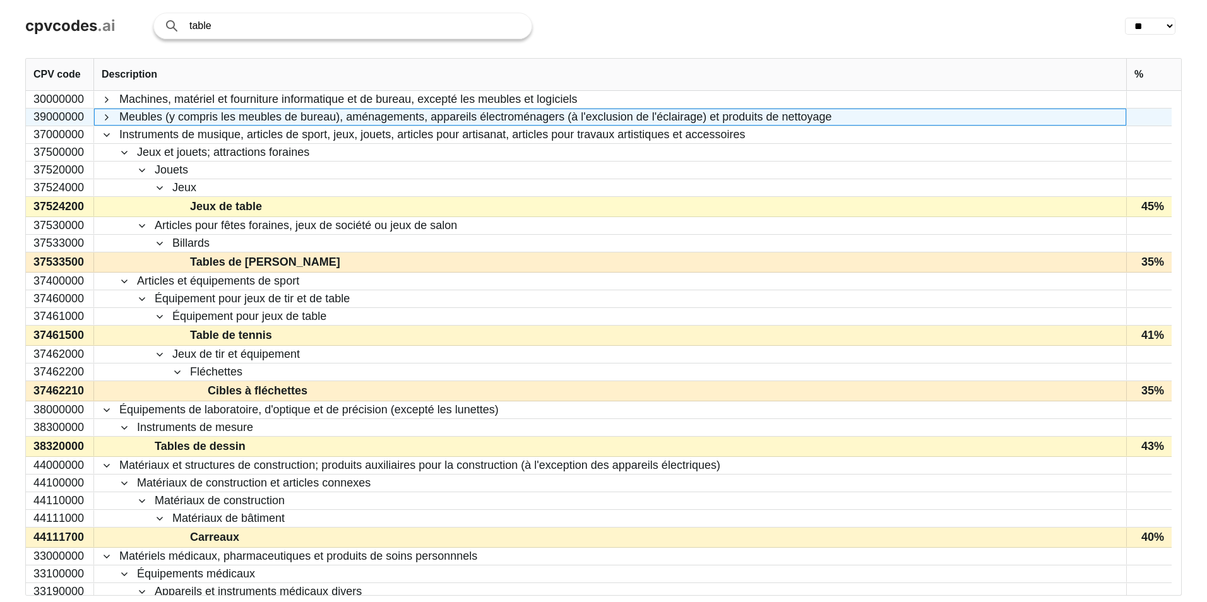
click at [109, 115] on span at bounding box center [107, 117] width 10 height 10
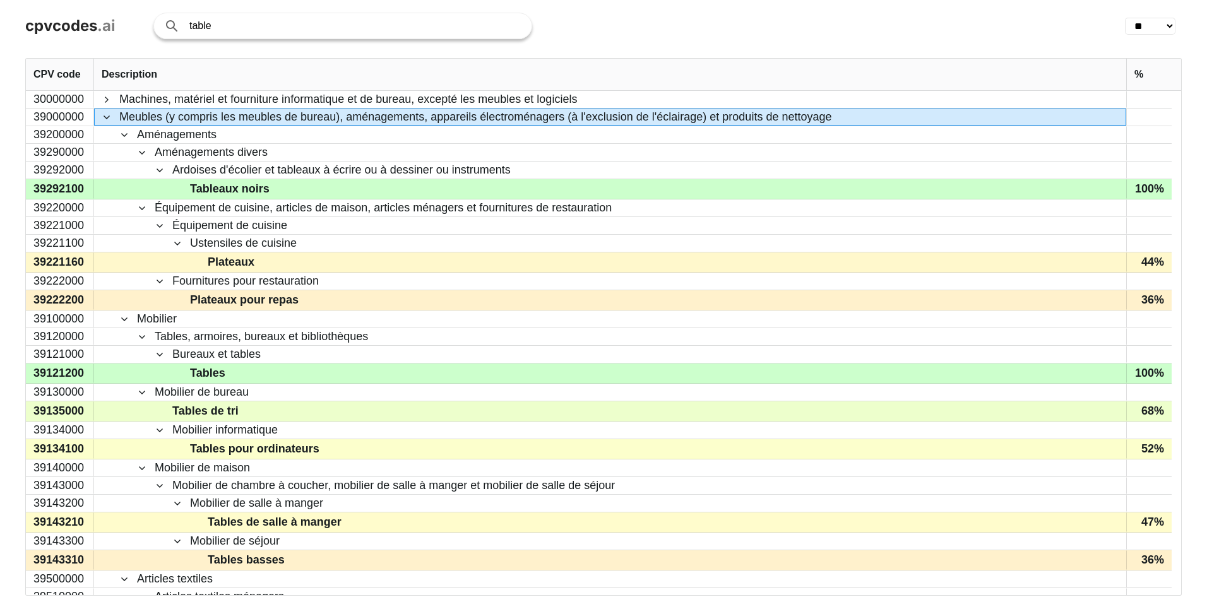
drag, startPoint x: 251, startPoint y: 27, endPoint x: 92, endPoint y: 6, distance: 159.7
click at [91, 4] on div "cpvcodes .ai table Search with AI ** ** ** ** ** ** ** ** ** ** ** ** ** ** ** …" at bounding box center [603, 26] width 1207 height 52
type input "nettoyage"
click button "Search with AI" at bounding box center [0, 0] width 0 height 0
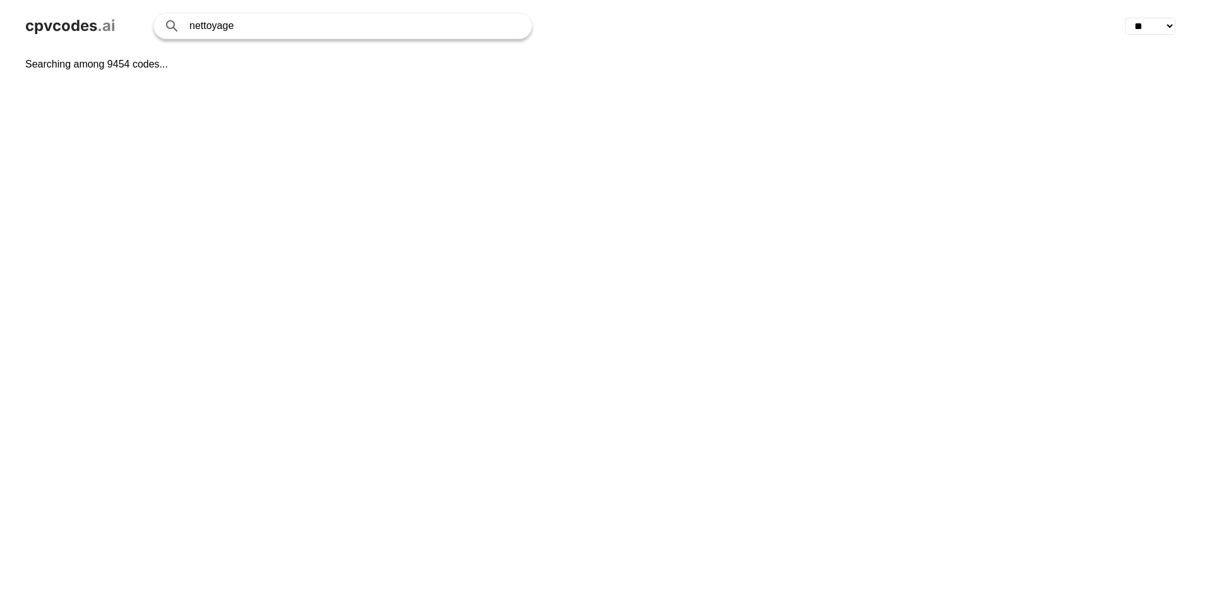
select select "**"
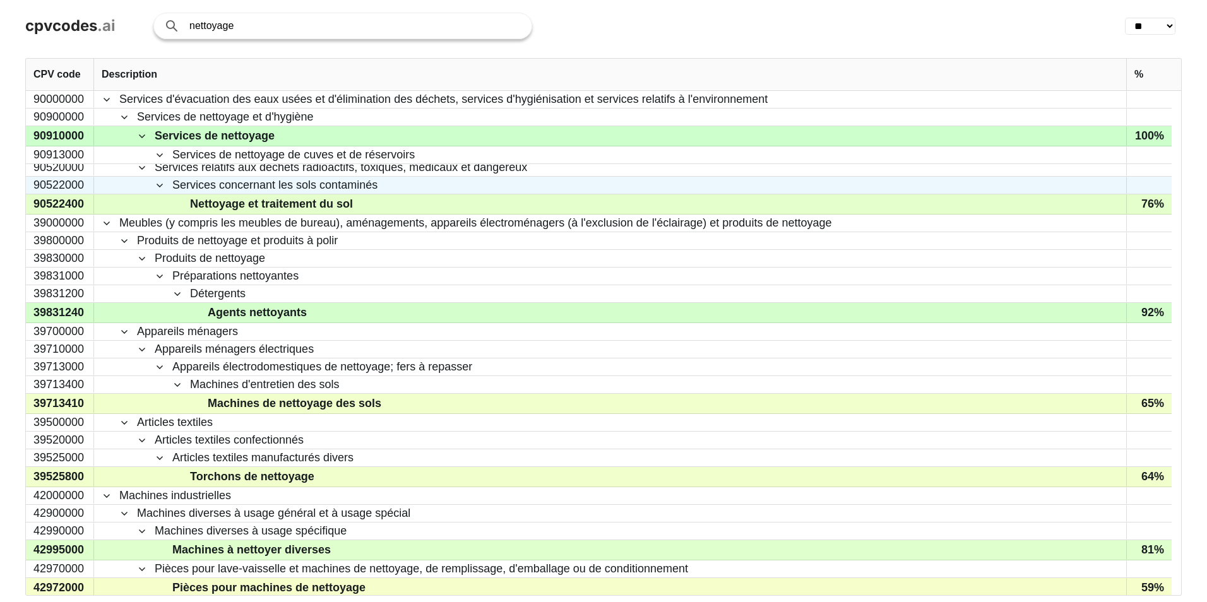
scroll to position [189, 0]
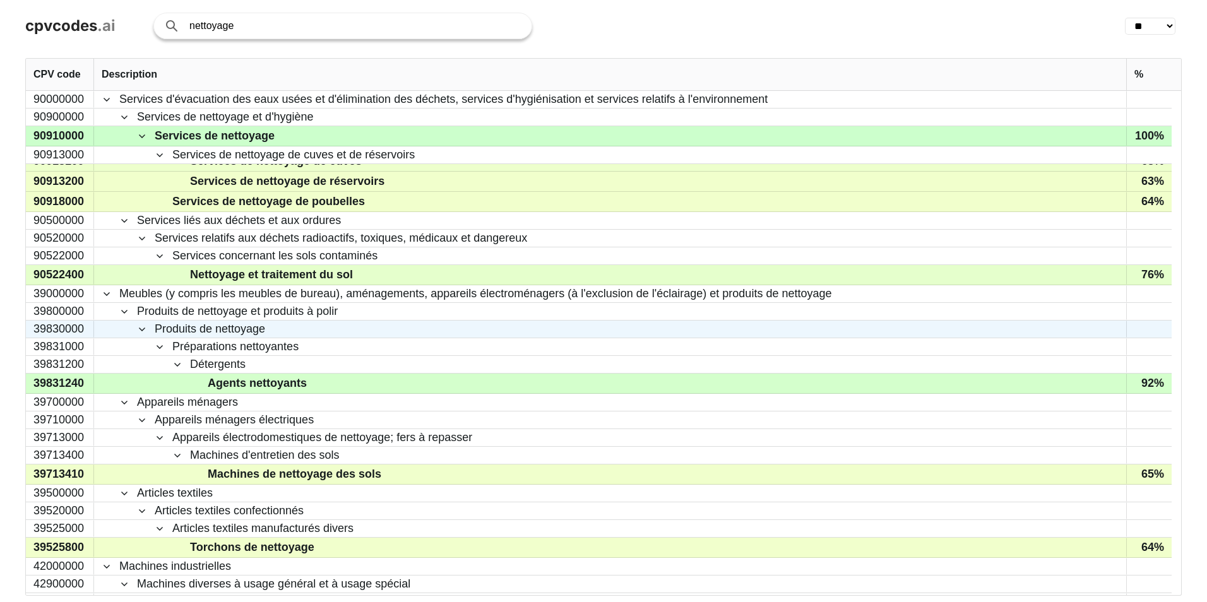
click at [208, 333] on span "Produits de nettoyage" at bounding box center [210, 329] width 110 height 16
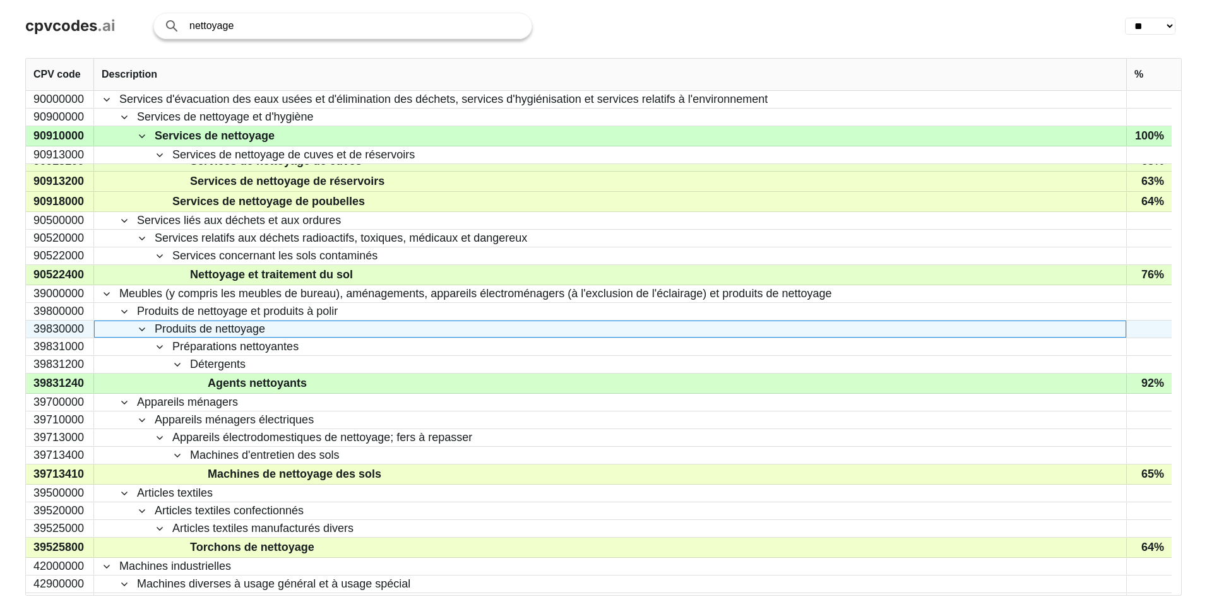
click at [143, 330] on span at bounding box center [142, 329] width 10 height 10
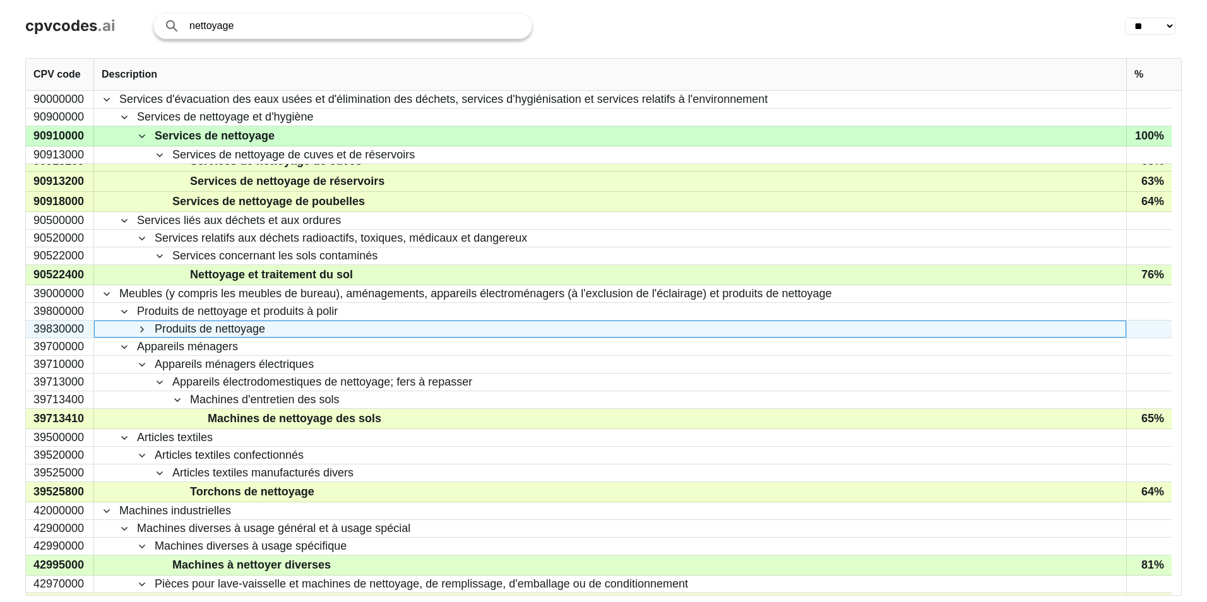
click at [143, 330] on span at bounding box center [142, 329] width 10 height 10
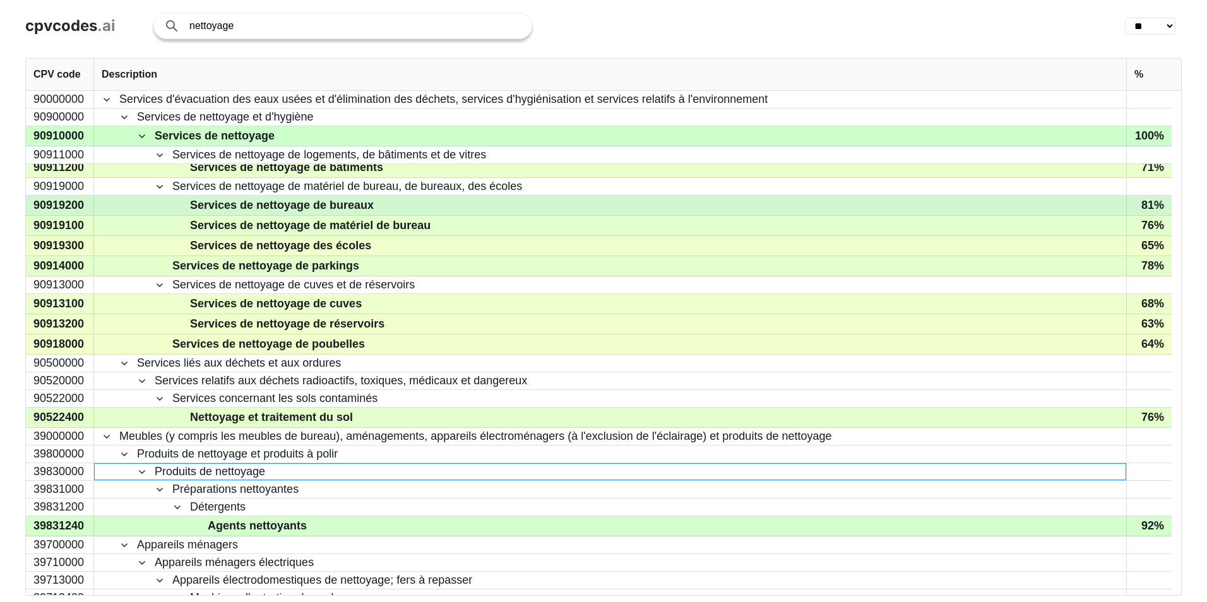
scroll to position [0, 0]
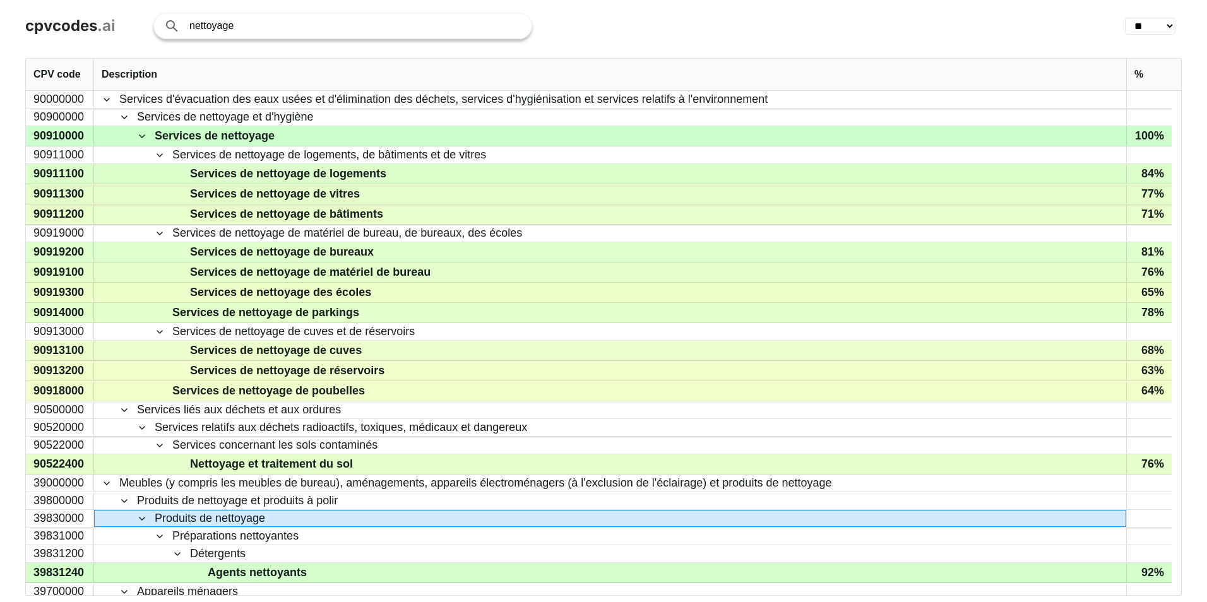
drag, startPoint x: 271, startPoint y: 35, endPoint x: 18, endPoint y: 13, distance: 254.0
click at [27, 15] on div "cpvcodes .ai nettoyage Search with AI ** ** ** ** ** ** ** ** ** ** ** ** ** **…" at bounding box center [603, 26] width 1207 height 52
type input "quincailler"
click button "Search with AI" at bounding box center [0, 0] width 0 height 0
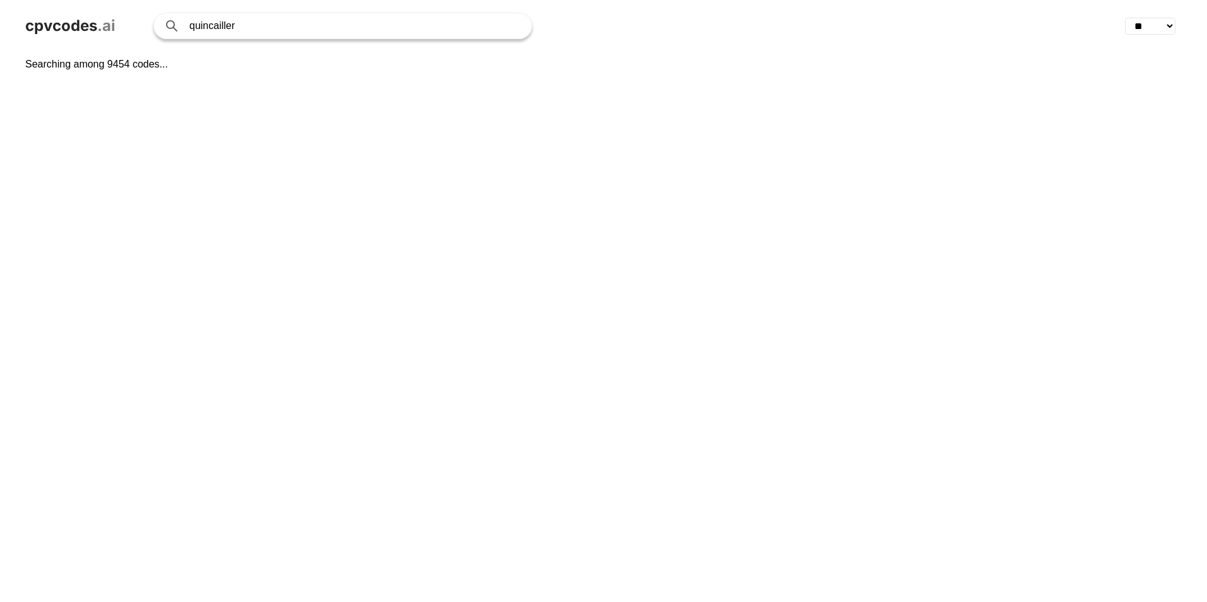
select select "**"
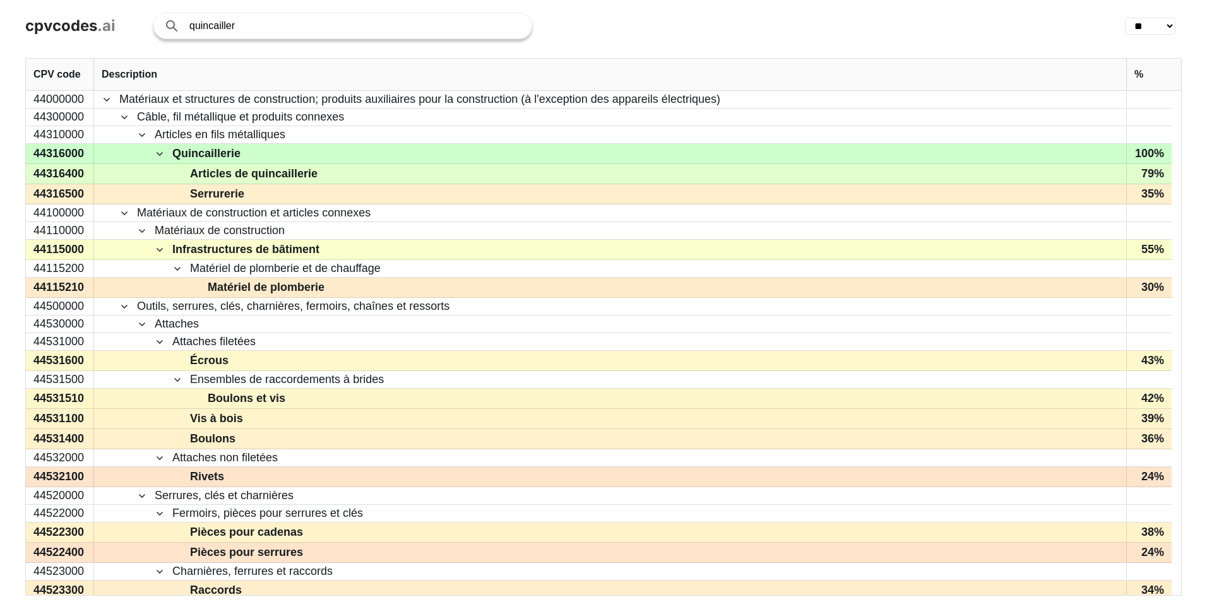
drag, startPoint x: 117, startPoint y: 4, endPoint x: 61, endPoint y: -8, distance: 57.3
click at [61, 0] on html "cpvcodes .ai quincailler Search with AI ** ** ** ** ** ** ** ** ** ** ** ** ** …" at bounding box center [603, 301] width 1207 height 602
type input "r"
type input "trotinette"
click button "Search with AI" at bounding box center [0, 0] width 0 height 0
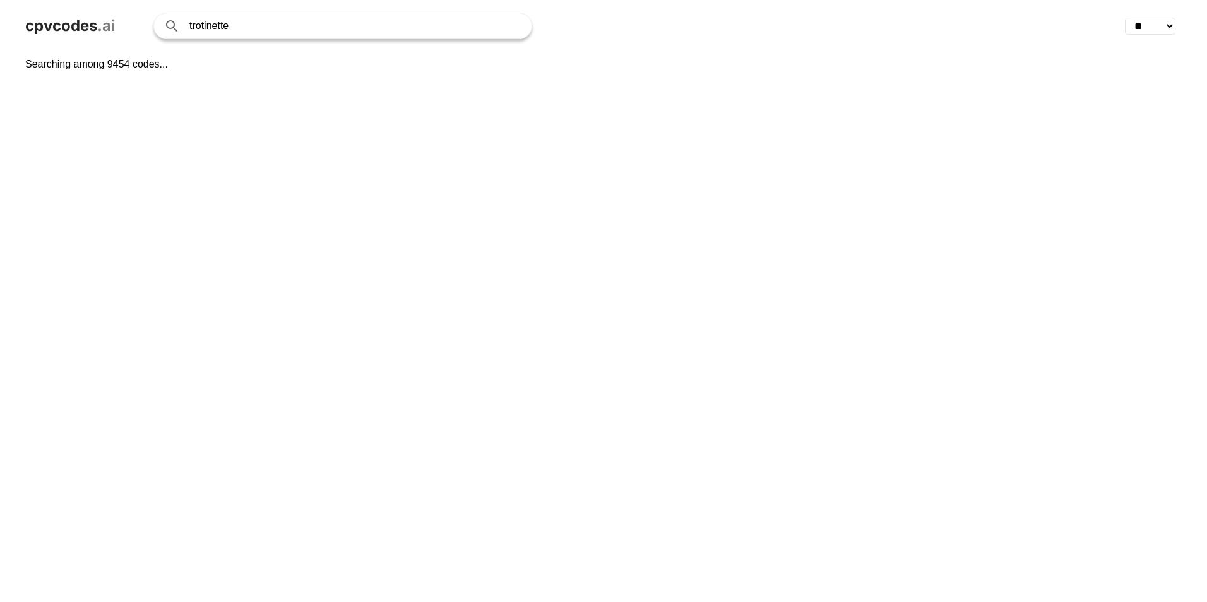
select select "**"
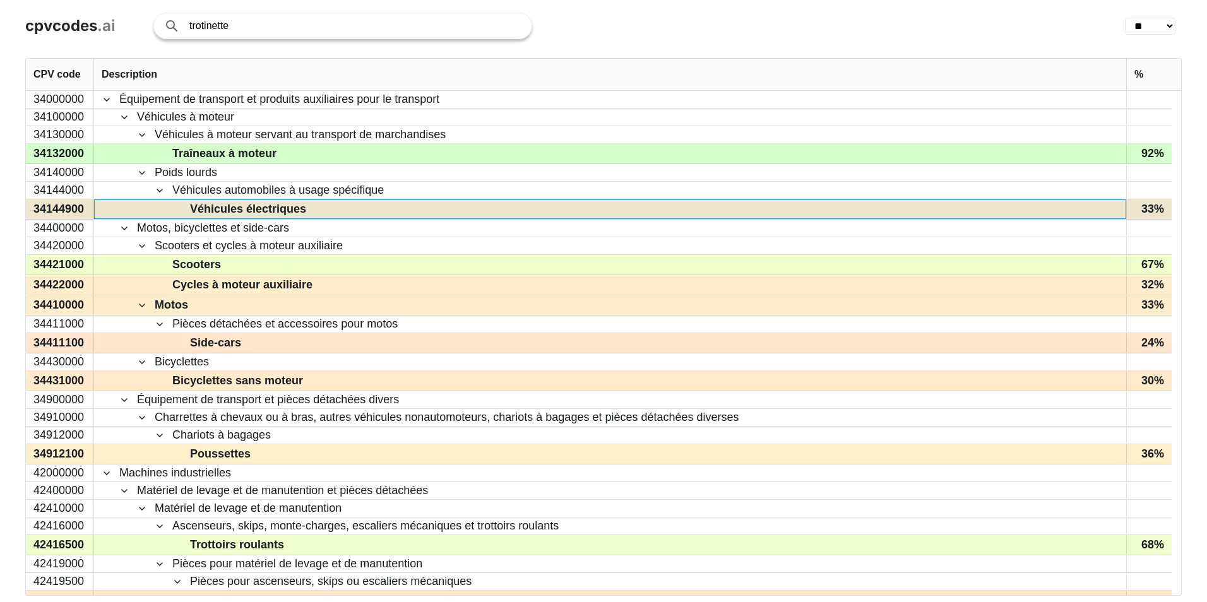
drag, startPoint x: 314, startPoint y: 208, endPoint x: 196, endPoint y: 207, distance: 118.6
click at [196, 207] on span "Véhicules électriques" at bounding box center [618, 209] width 999 height 18
click at [196, 206] on span "Véhicules électriques" at bounding box center [248, 209] width 116 height 18
click at [248, 206] on span "Véhicules électriques" at bounding box center [248, 209] width 116 height 18
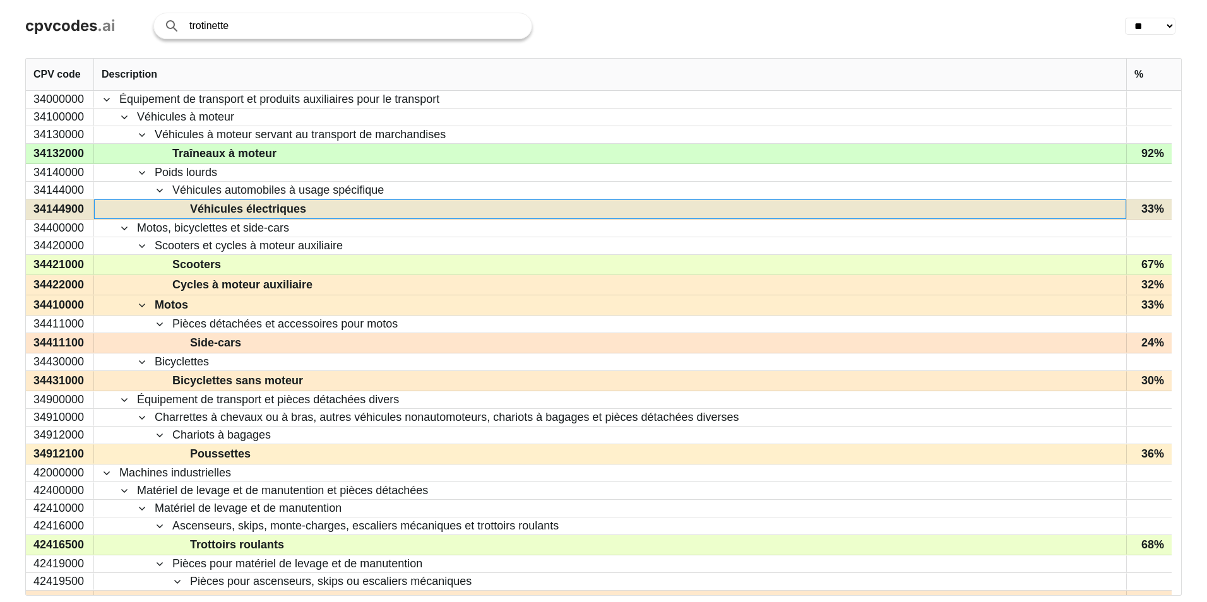
click at [248, 206] on span "Véhicules électriques" at bounding box center [248, 209] width 116 height 18
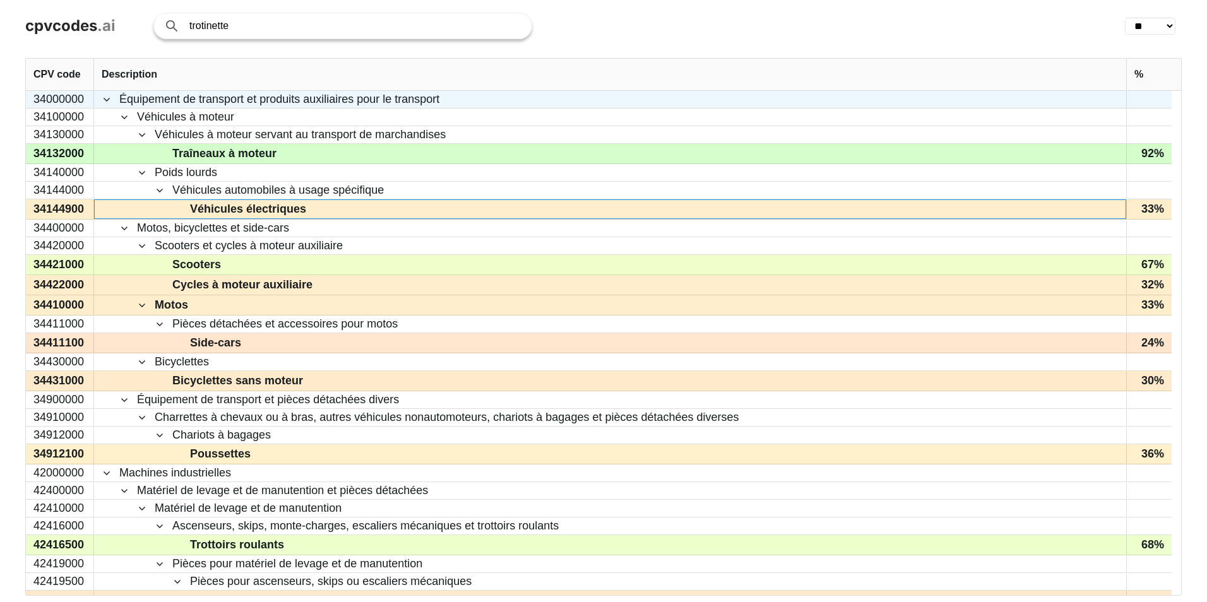
click at [400, 100] on span "Équipement de transport et produits auxiliaires pour le transport" at bounding box center [279, 100] width 320 height 16
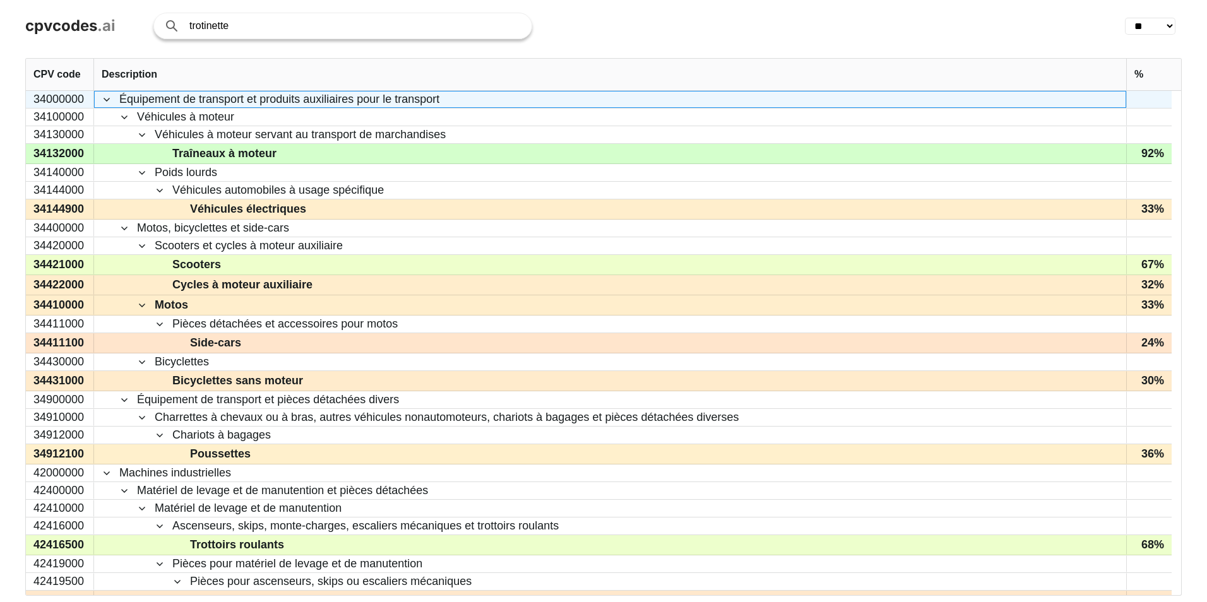
click at [400, 100] on span "Équipement de transport et produits auxiliaires pour le transport" at bounding box center [279, 100] width 320 height 16
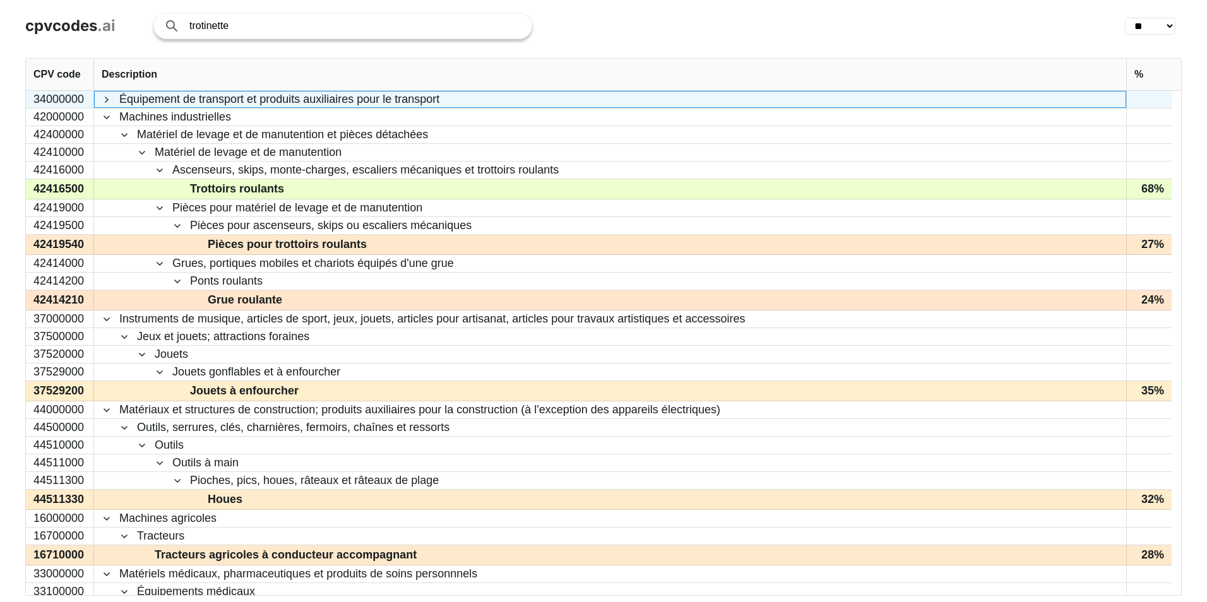
click at [400, 100] on span "Équipement de transport et produits auxiliaires pour le transport" at bounding box center [279, 100] width 320 height 16
click at [75, 98] on div "34000000" at bounding box center [60, 99] width 68 height 17
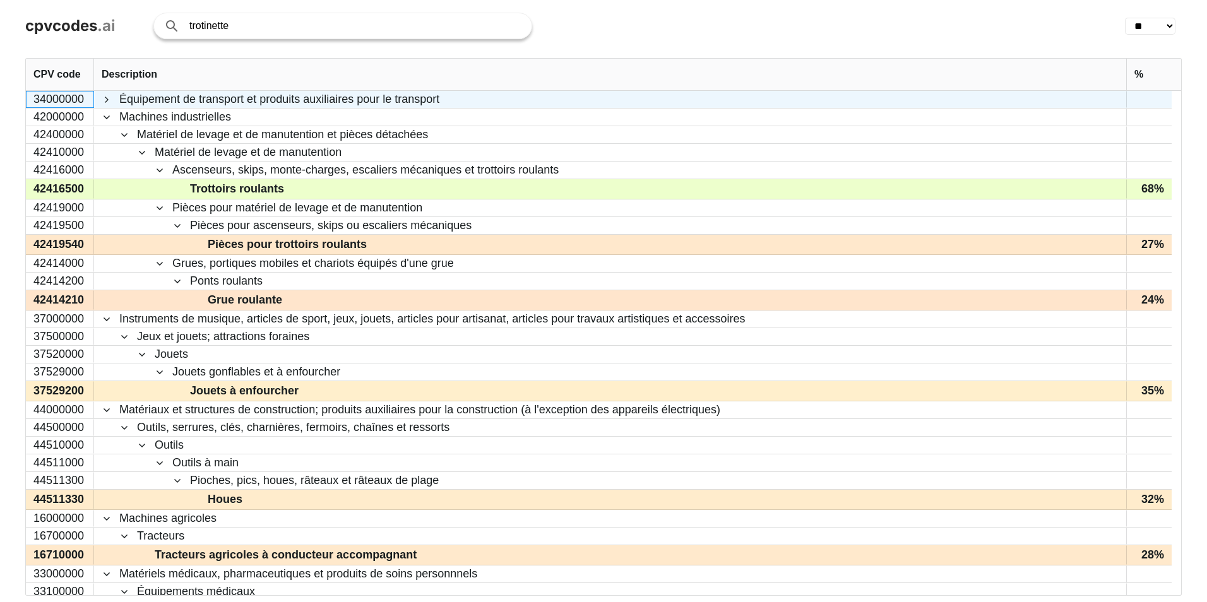
click at [75, 98] on div "34000000" at bounding box center [60, 99] width 68 height 17
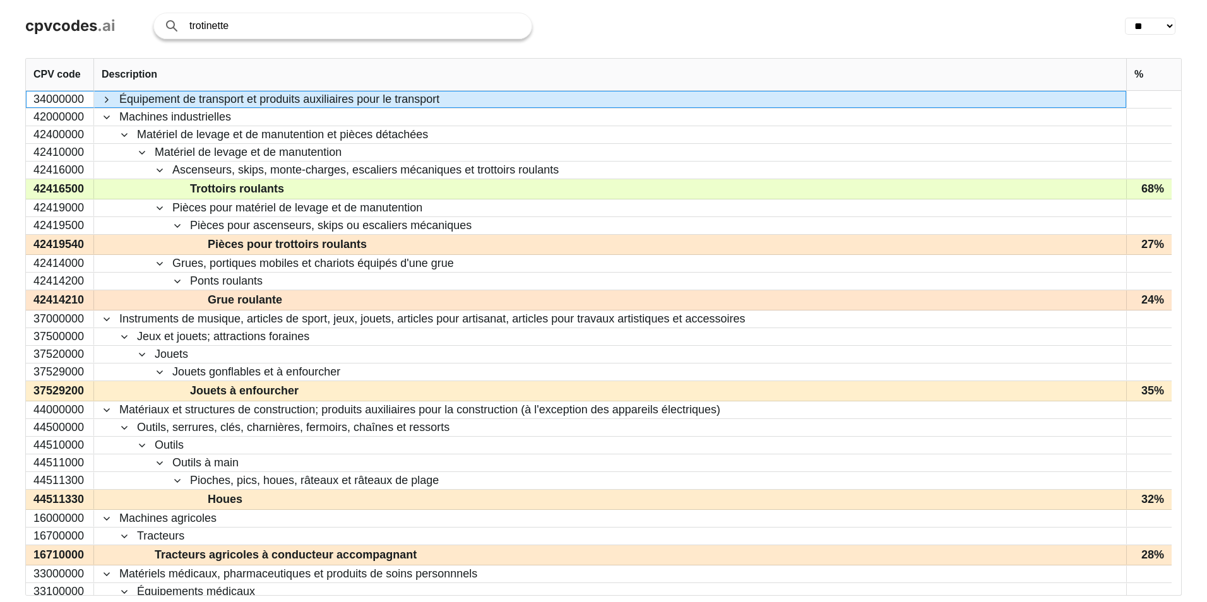
drag, startPoint x: 62, startPoint y: 97, endPoint x: 325, endPoint y: 97, distance: 262.5
click at [334, 97] on div "34000000 42000000 42400000 42410000 42416000 42416500 42419000 42419500 4241954…" at bounding box center [598, 343] width 1145 height 504
drag, startPoint x: 236, startPoint y: 23, endPoint x: 120, endPoint y: 6, distance: 117.4
click at [120, 7] on div "cpvcodes .ai trotinette Search with AI ** ** ** ** ** ** ** ** ** ** ** ** ** *…" at bounding box center [603, 26] width 1207 height 52
type input "fontaine à eau"
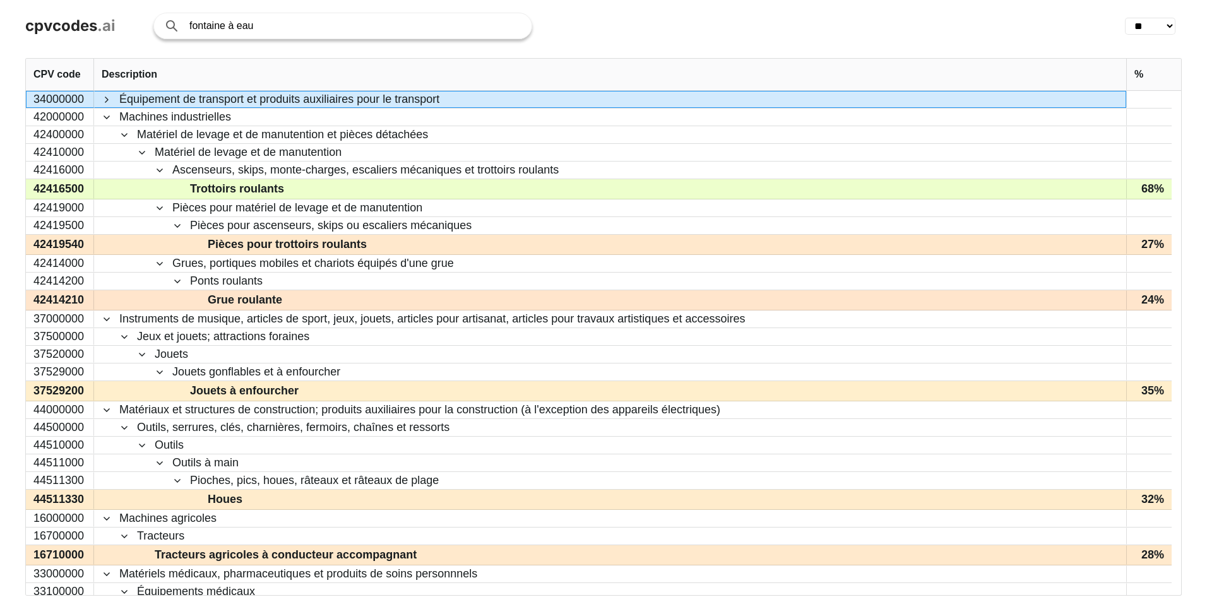
click button "Search with AI" at bounding box center [0, 0] width 0 height 0
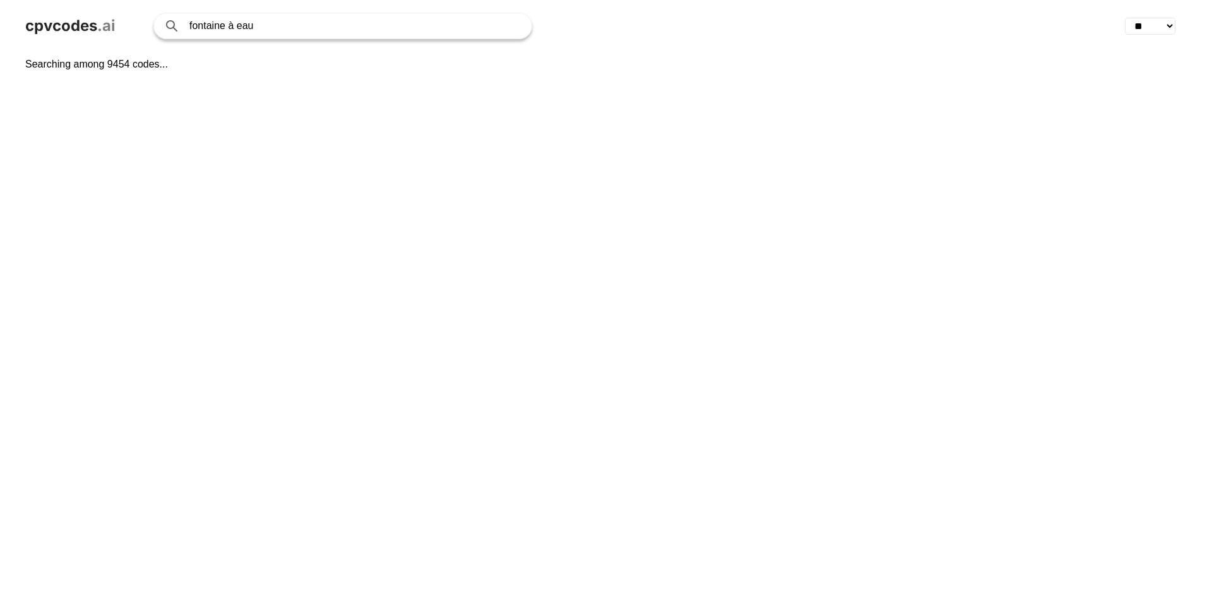
select select "**"
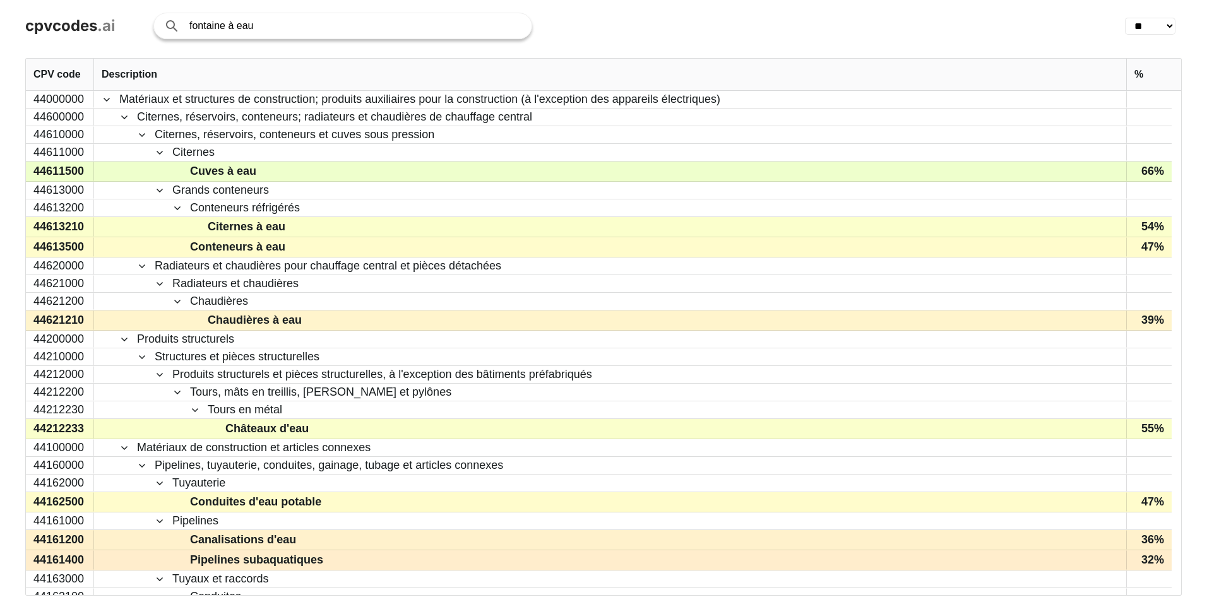
drag, startPoint x: 298, startPoint y: 33, endPoint x: -24, endPoint y: 18, distance: 322.9
click at [0, 18] on html "cpvcodes .ai fontaine à eau Search with AI ** ** ** ** ** ** ** ** ** ** ** ** …" at bounding box center [603, 301] width 1207 height 602
type input "container"
click button "Search with AI" at bounding box center [0, 0] width 0 height 0
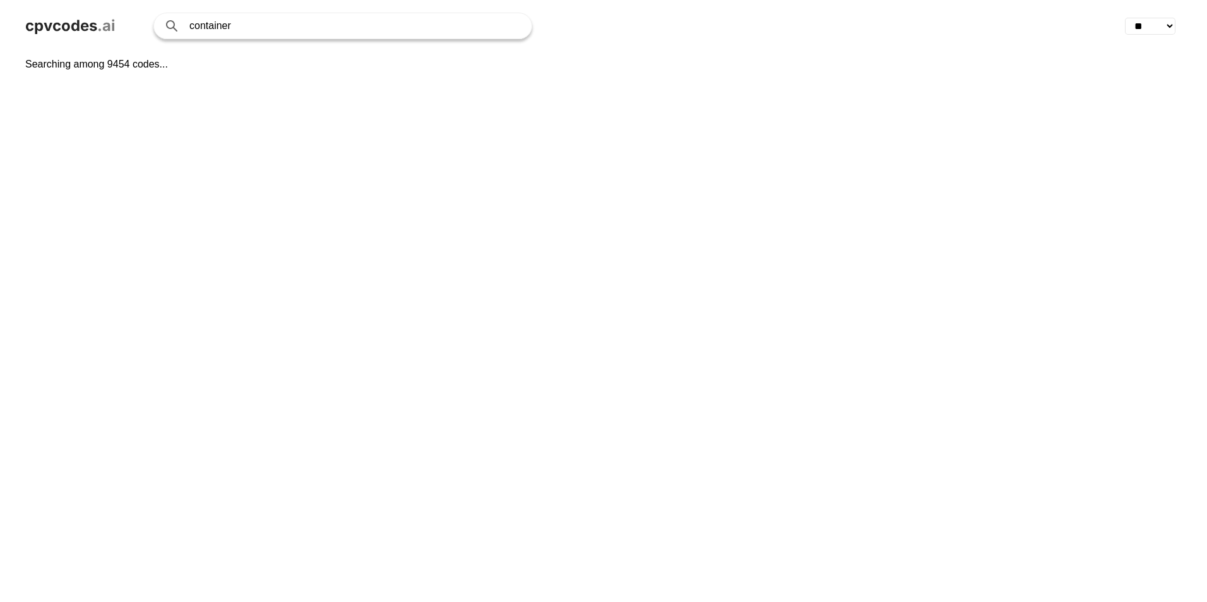
select select "**"
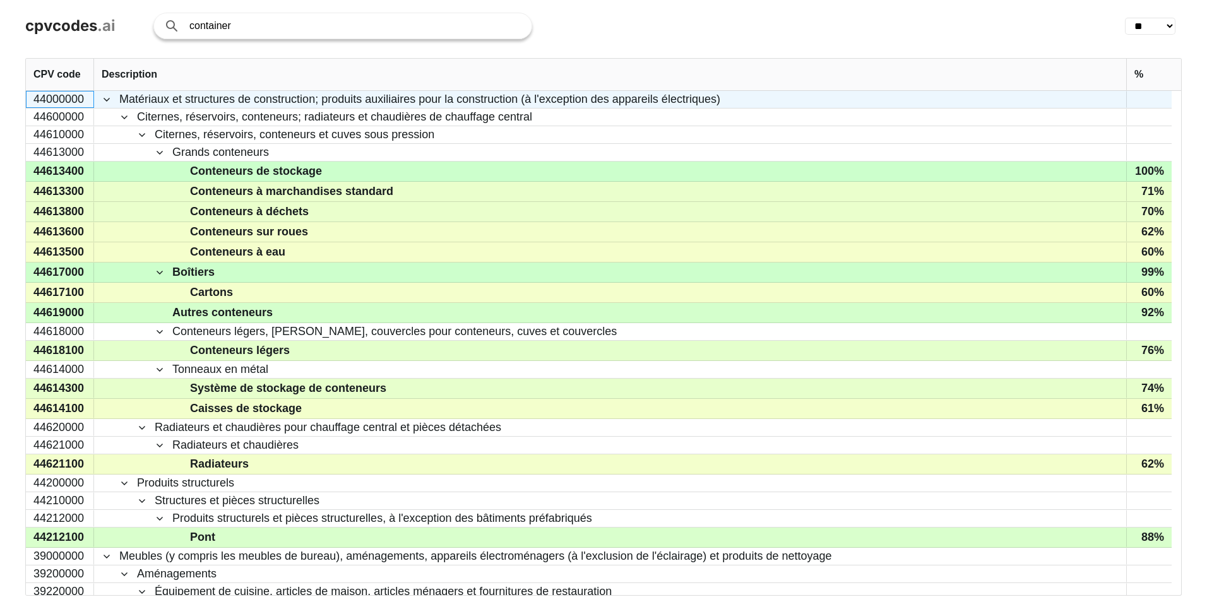
click at [70, 97] on div "44000000" at bounding box center [60, 99] width 68 height 17
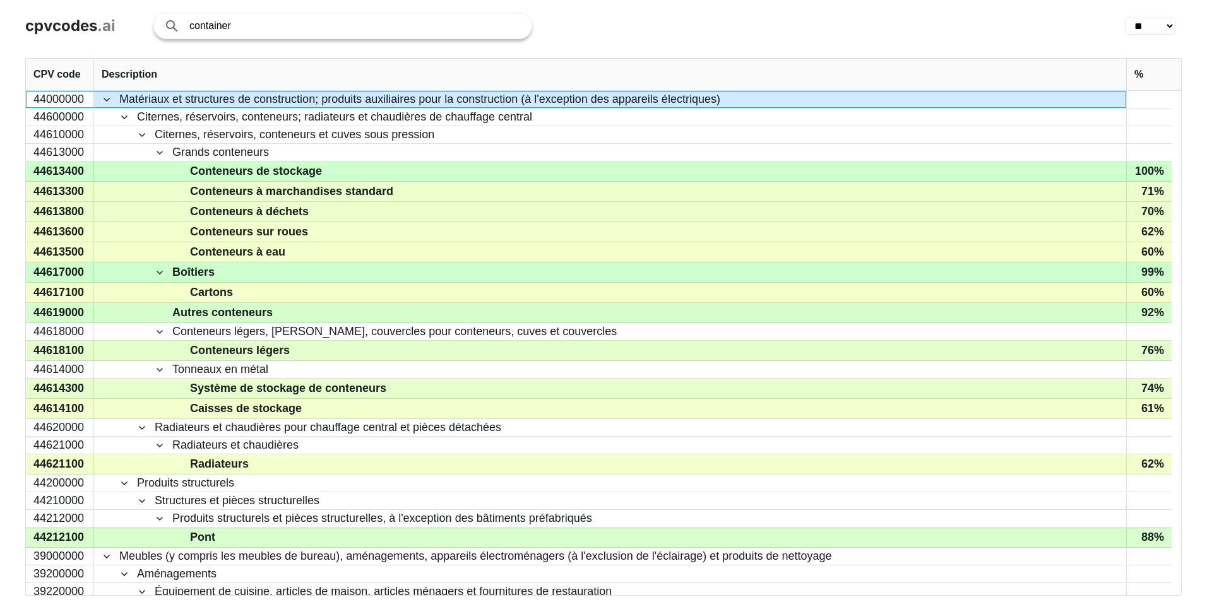
drag, startPoint x: 35, startPoint y: 98, endPoint x: 98, endPoint y: 102, distance: 63.2
click at [98, 102] on div "44000000 44600000 44610000 44613000 44613400 44613300 44613800 44613600 4461350…" at bounding box center [598, 343] width 1145 height 504
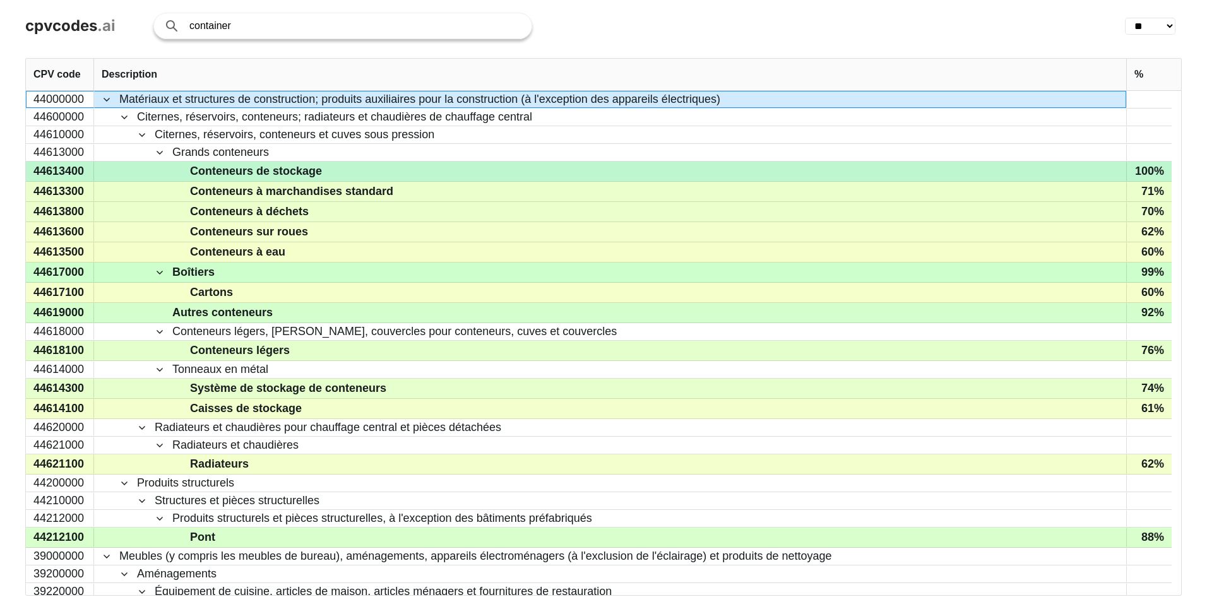
click at [295, 175] on span "Conteneurs de stockage" at bounding box center [256, 171] width 132 height 18
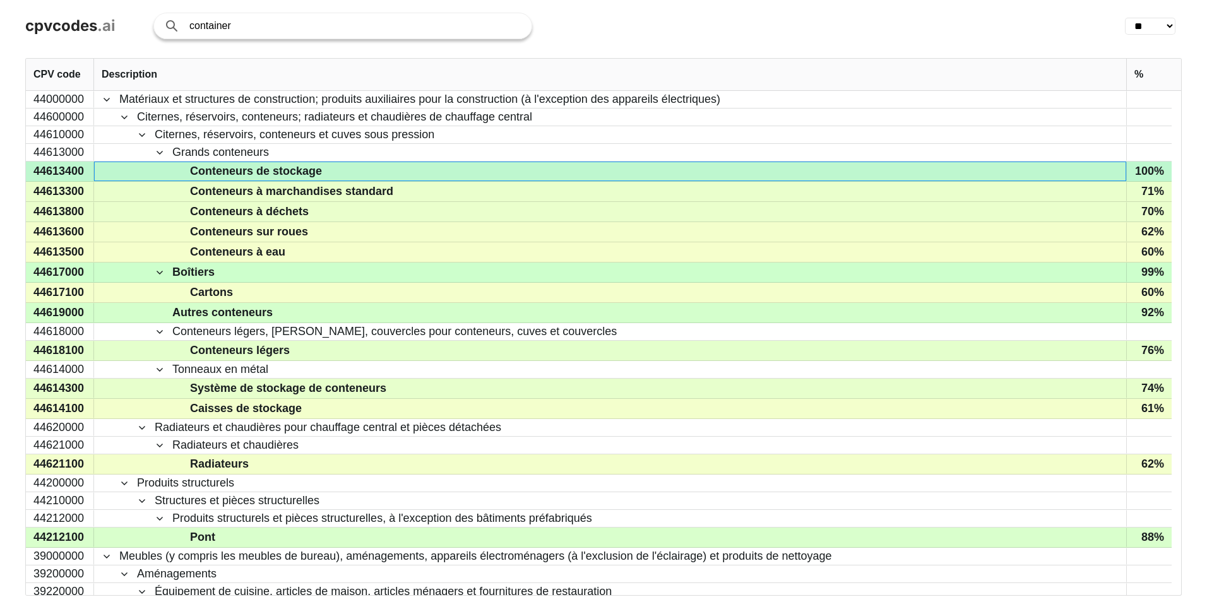
click at [281, 181] on div "Conteneurs de stockage" at bounding box center [610, 172] width 1032 height 20
click at [69, 173] on div "44613400" at bounding box center [60, 172] width 68 height 20
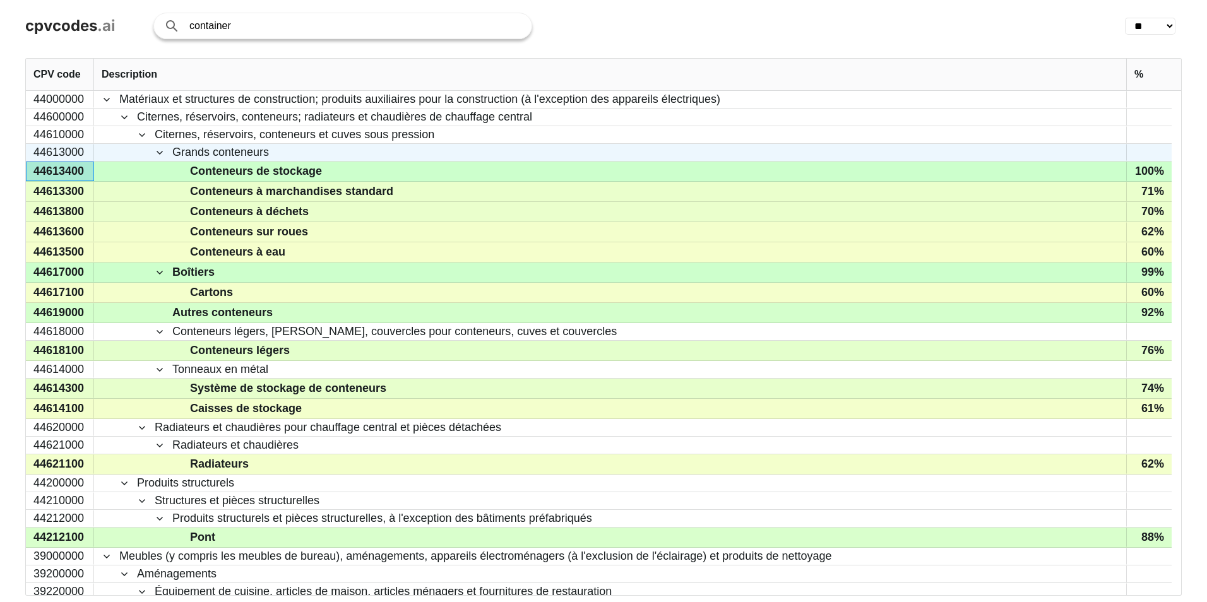
click at [49, 153] on div "44613000" at bounding box center [60, 152] width 68 height 17
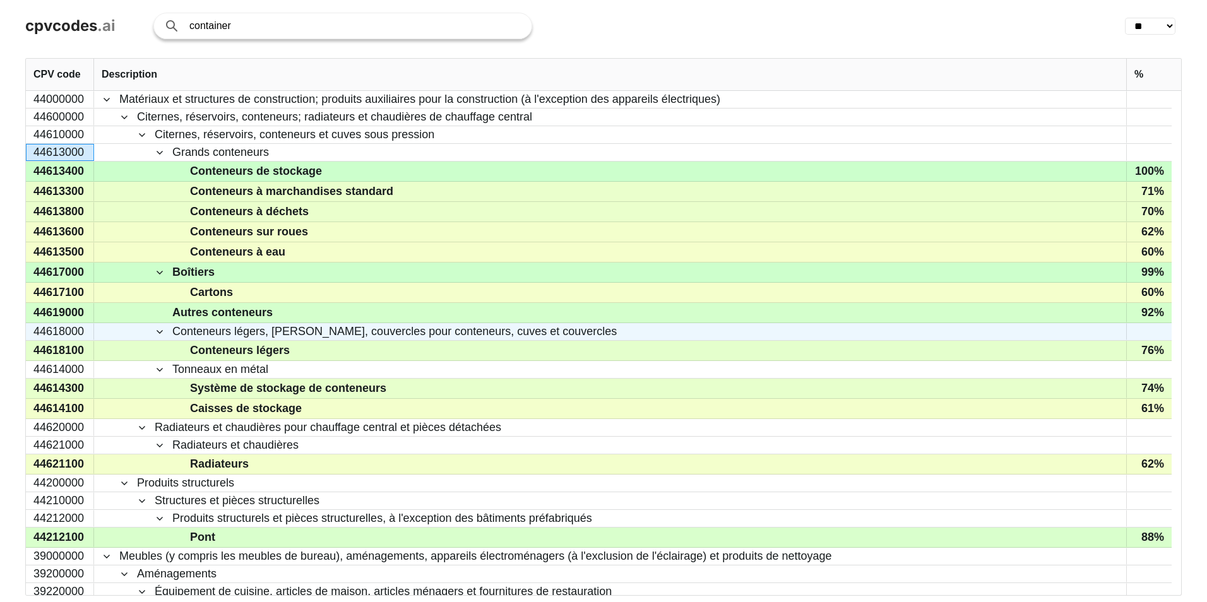
click at [548, 310] on span "Autres conteneurs" at bounding box center [618, 313] width 999 height 18
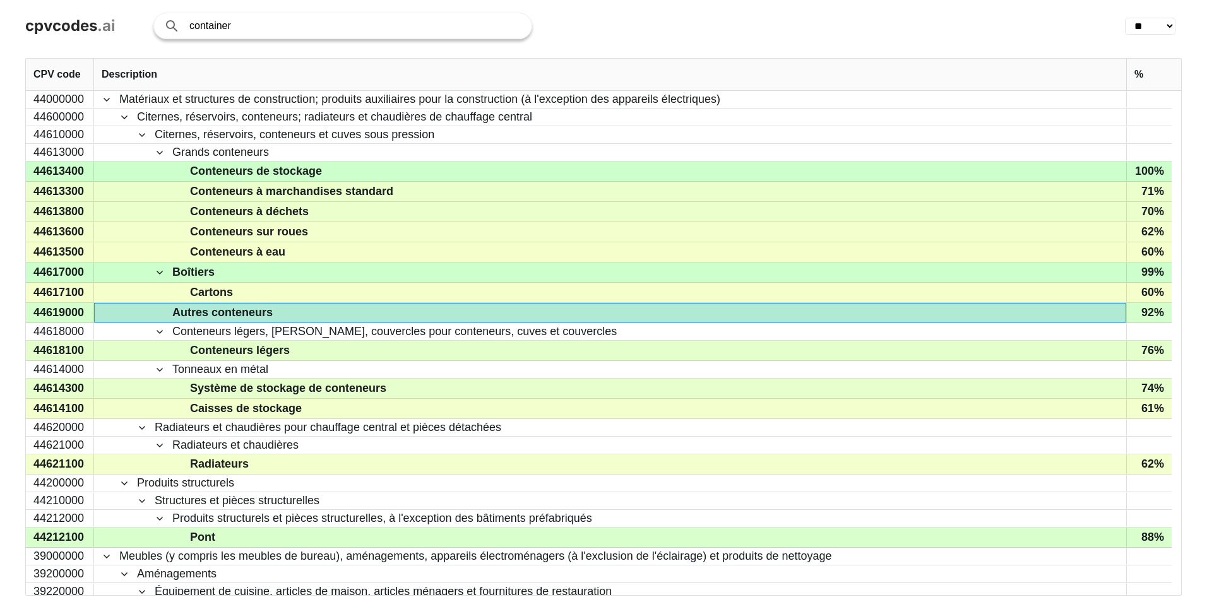
click at [254, 30] on input "container" at bounding box center [353, 25] width 329 height 25
click at [298, 30] on input "container" at bounding box center [353, 25] width 329 height 25
drag, startPoint x: 298, startPoint y: 30, endPoint x: 80, endPoint y: 15, distance: 219.5
click at [80, 15] on div "cpvcodes .ai container Search with AI ** ** ** ** ** ** ** ** ** ** ** ** ** **…" at bounding box center [603, 26] width 1207 height 52
type input "poubelle"
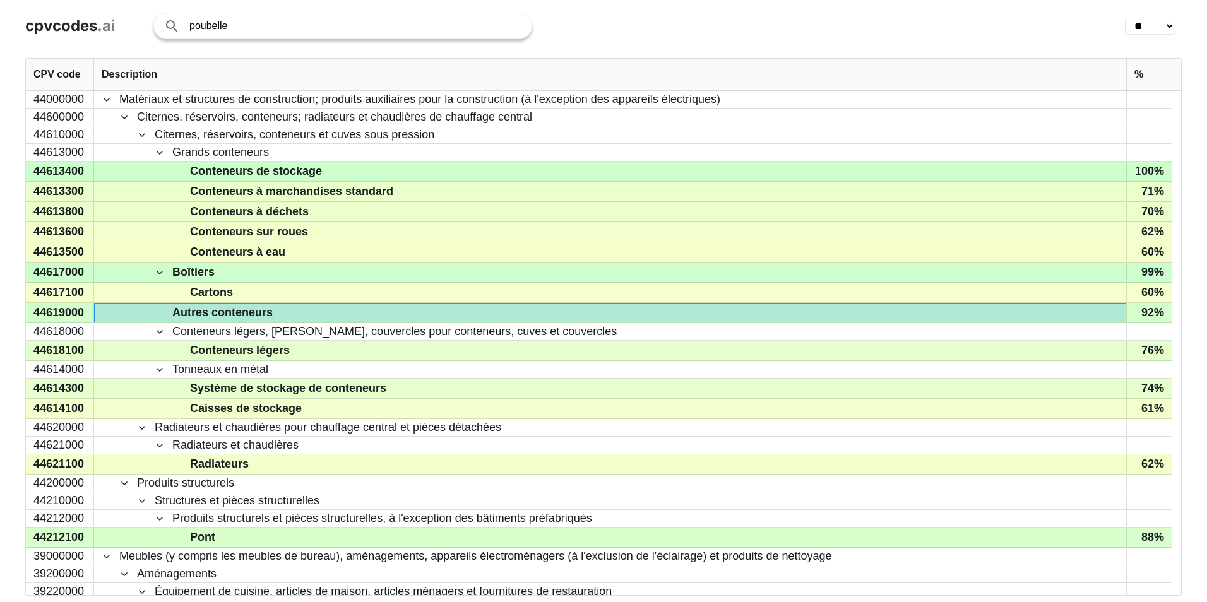
click button "Search with AI" at bounding box center [0, 0] width 0 height 0
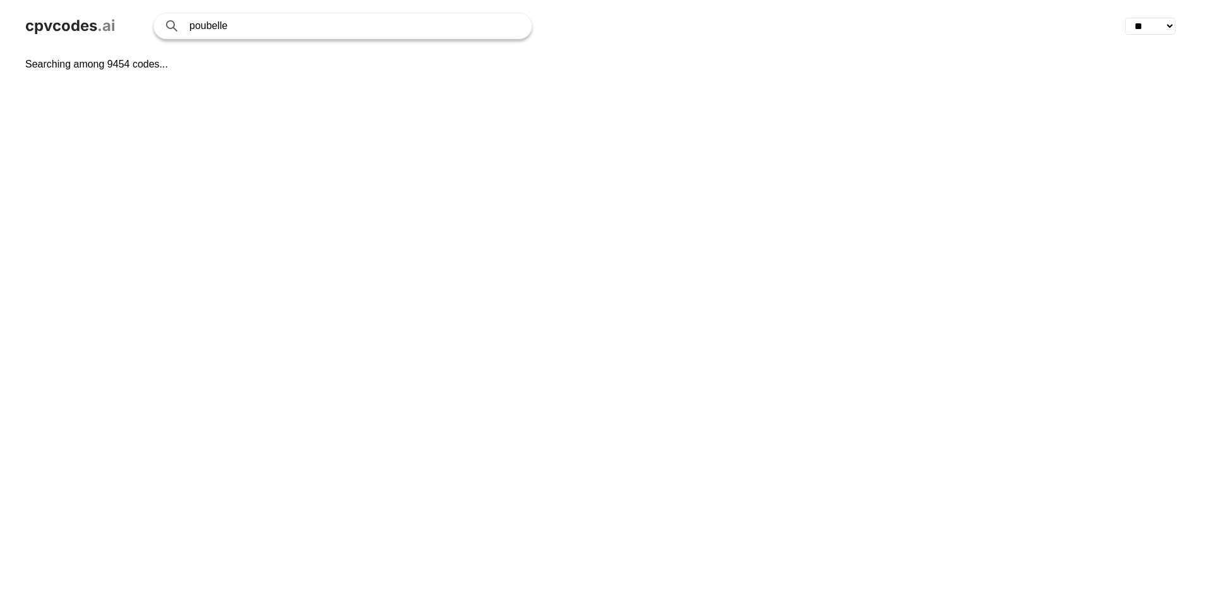
select select "**"
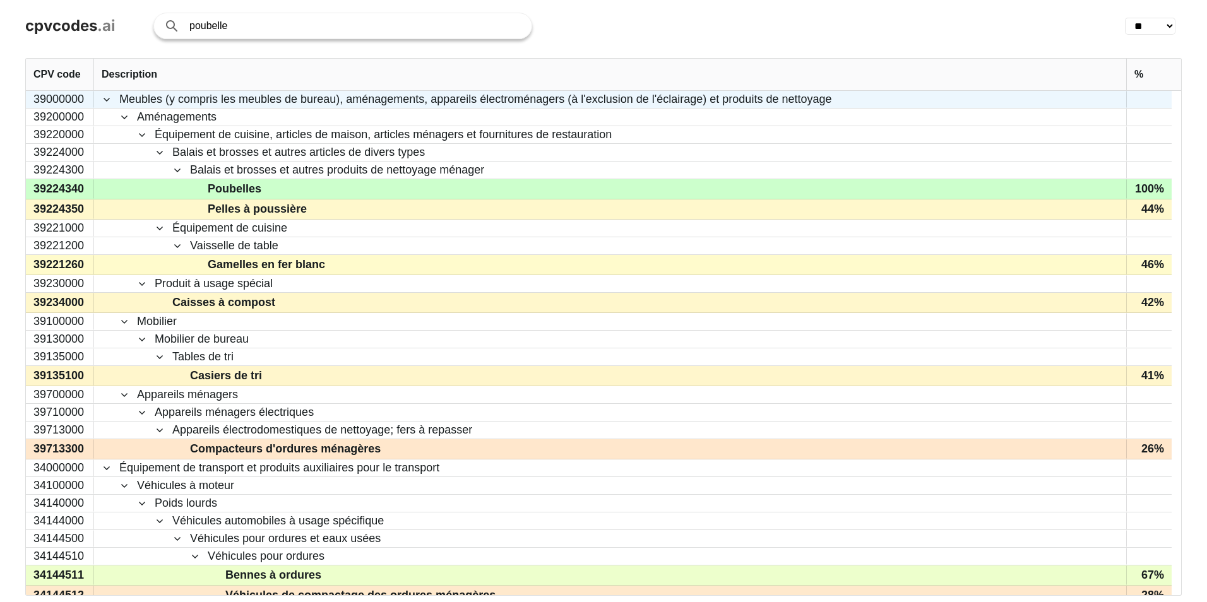
click at [162, 96] on span "Meubles (y compris les meubles de bureau), aménagements, appareils électroménag…" at bounding box center [475, 100] width 712 height 16
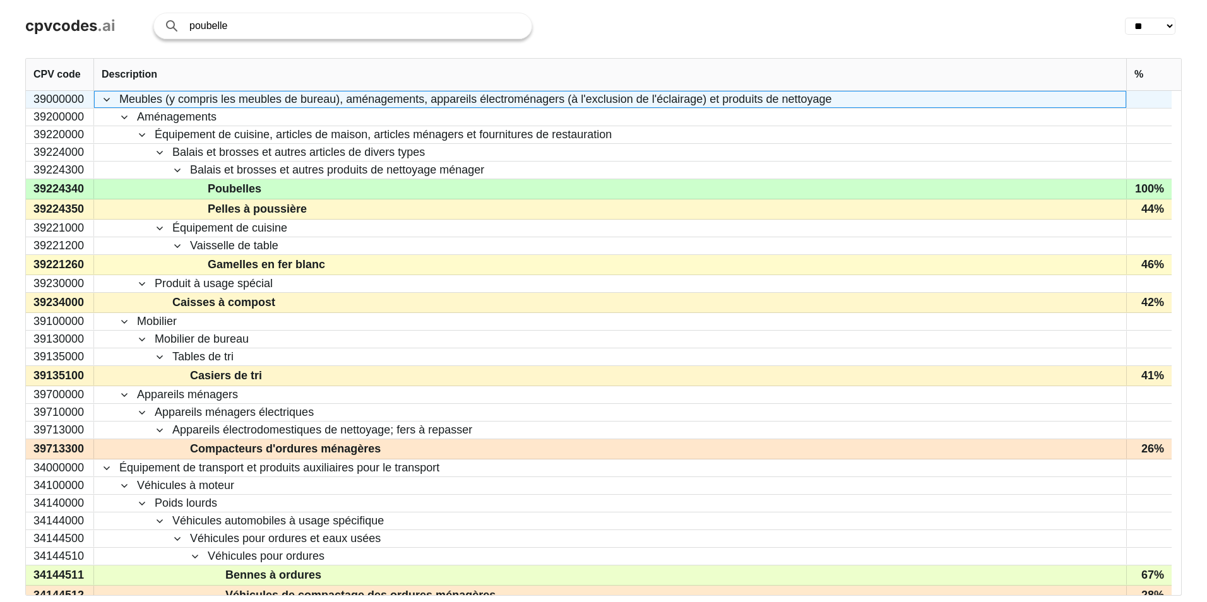
click at [162, 96] on span "Meubles (y compris les meubles de bureau), aménagements, appareils électroménag…" at bounding box center [475, 100] width 712 height 16
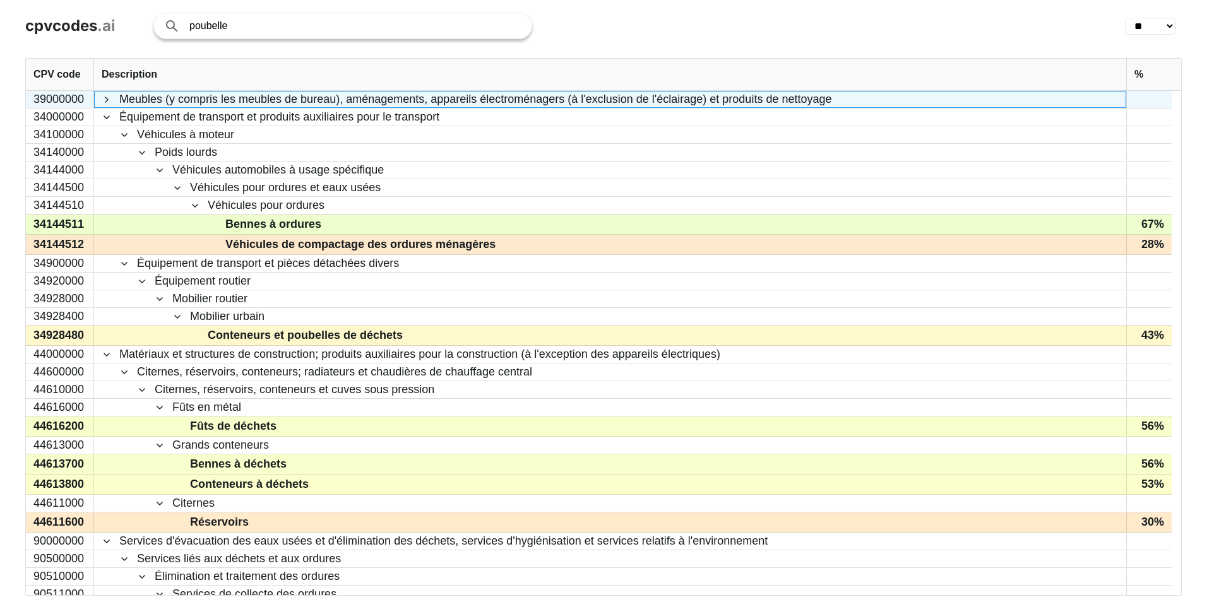
click at [162, 96] on span "Meubles (y compris les meubles de bureau), aménagements, appareils électroménag…" at bounding box center [475, 100] width 712 height 16
click at [101, 95] on div "Meubles (y compris les meubles de bureau), aménagements, appareils électroménag…" at bounding box center [610, 99] width 1032 height 17
click at [103, 100] on span at bounding box center [107, 100] width 10 height 10
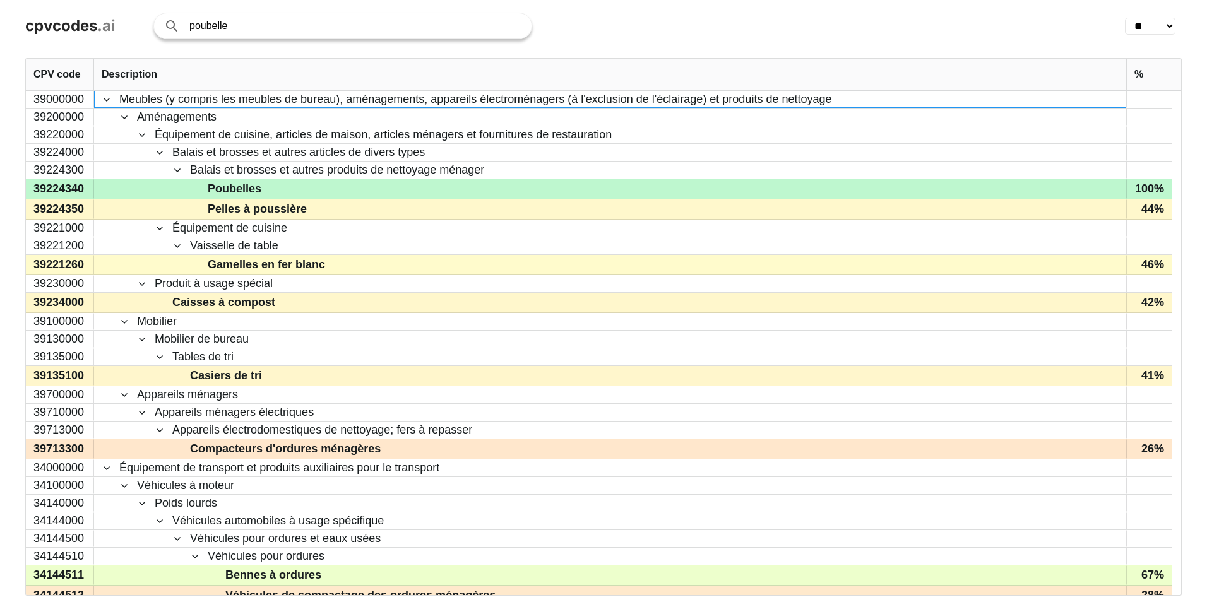
click at [69, 188] on div "39224340" at bounding box center [60, 189] width 68 height 20
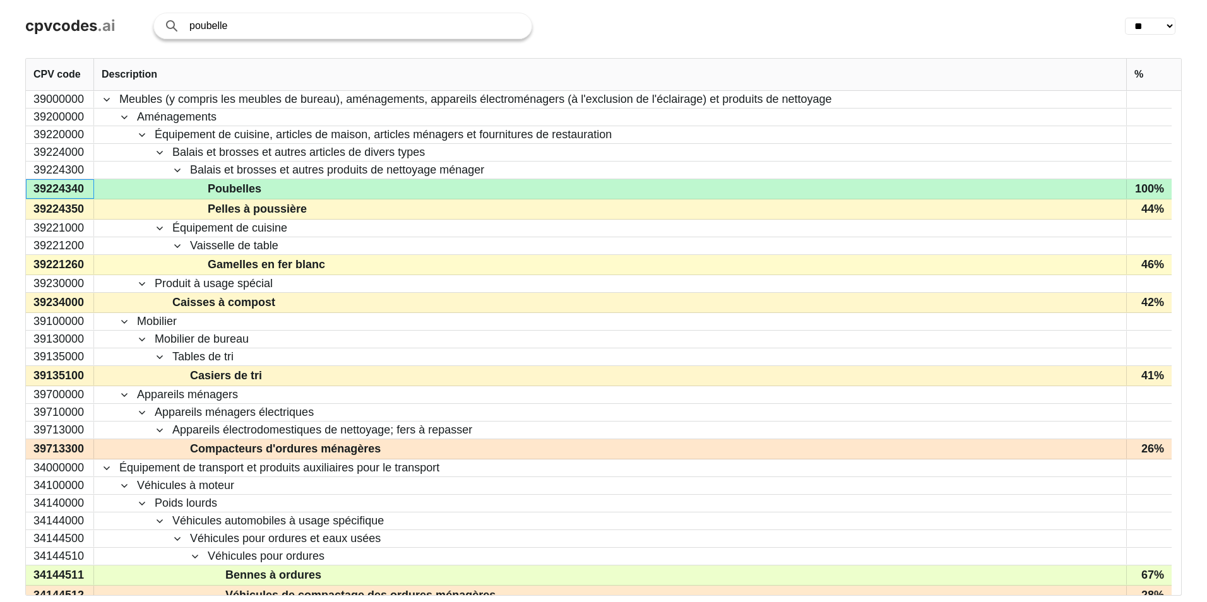
click at [69, 188] on div "39224340" at bounding box center [60, 189] width 68 height 20
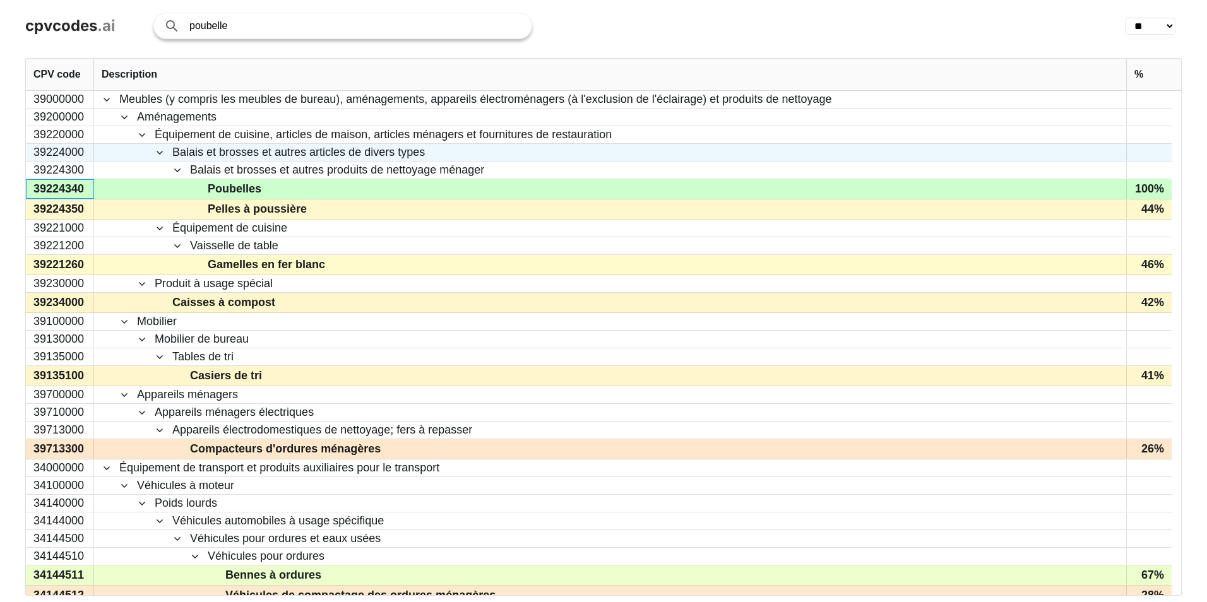
click at [157, 150] on span at bounding box center [160, 153] width 10 height 10
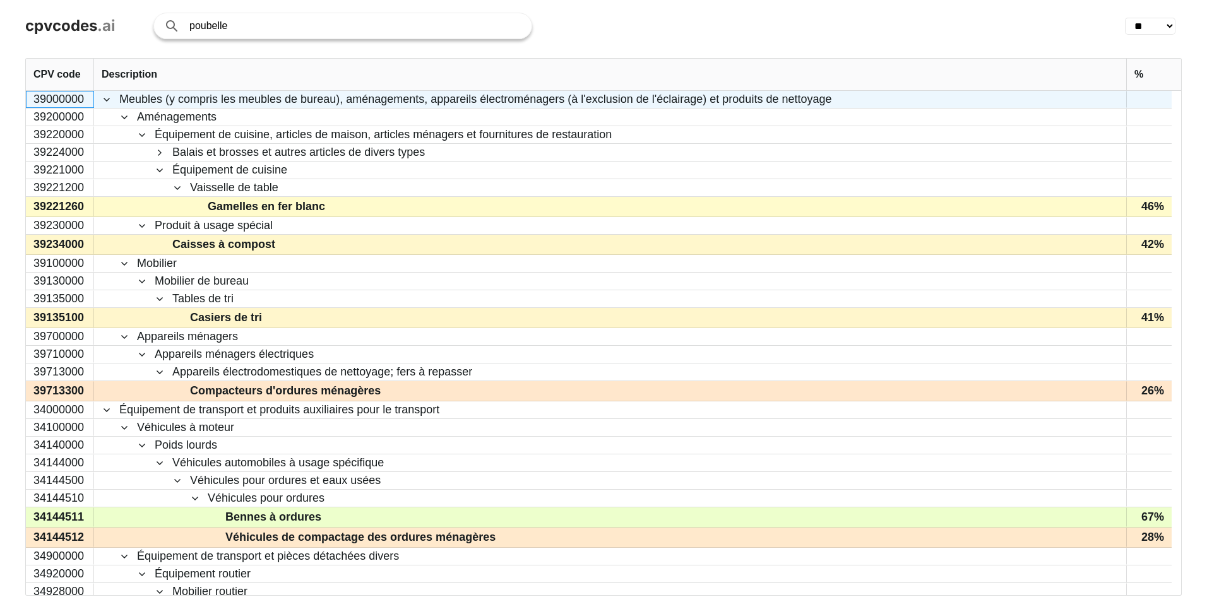
click at [72, 96] on div "39000000" at bounding box center [60, 99] width 68 height 17
drag, startPoint x: 818, startPoint y: 97, endPoint x: 374, endPoint y: 85, distance: 444.4
click at [374, 85] on div "CPV code Description % 39000000 34000000 34100000 34140000 34144000 34144500 34…" at bounding box center [603, 327] width 1155 height 536
click at [373, 92] on span "Meubles (y compris les meubles de bureau), aménagements, appareils électroménag…" at bounding box center [475, 100] width 712 height 16
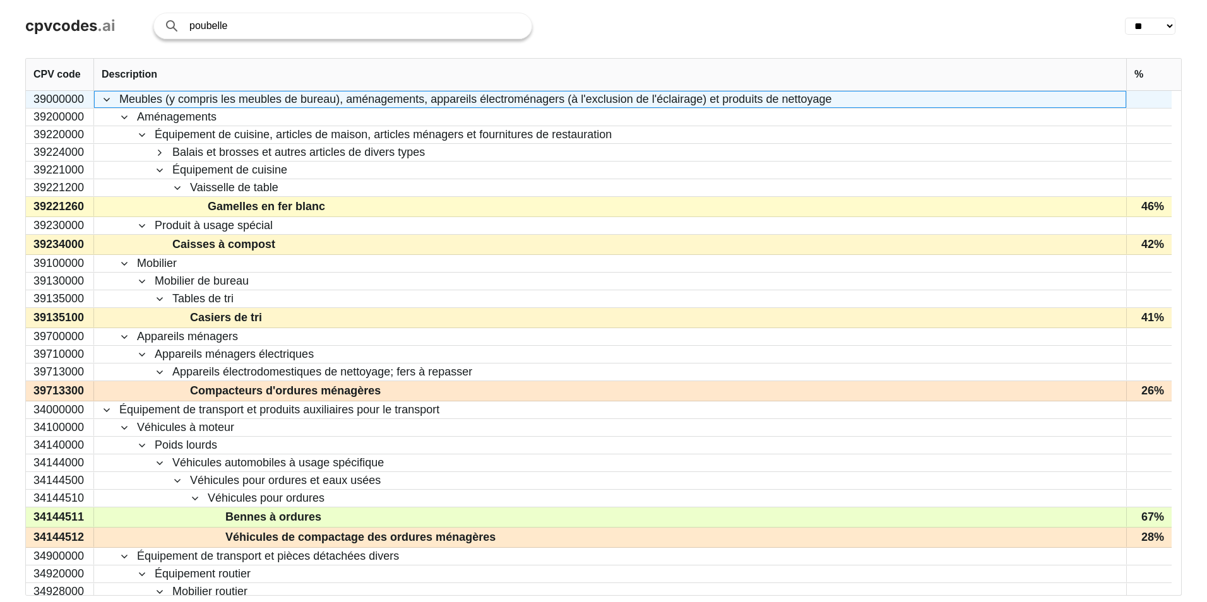
click at [373, 92] on span "Meubles (y compris les meubles de bureau), aménagements, appareils électroménag…" at bounding box center [475, 100] width 712 height 16
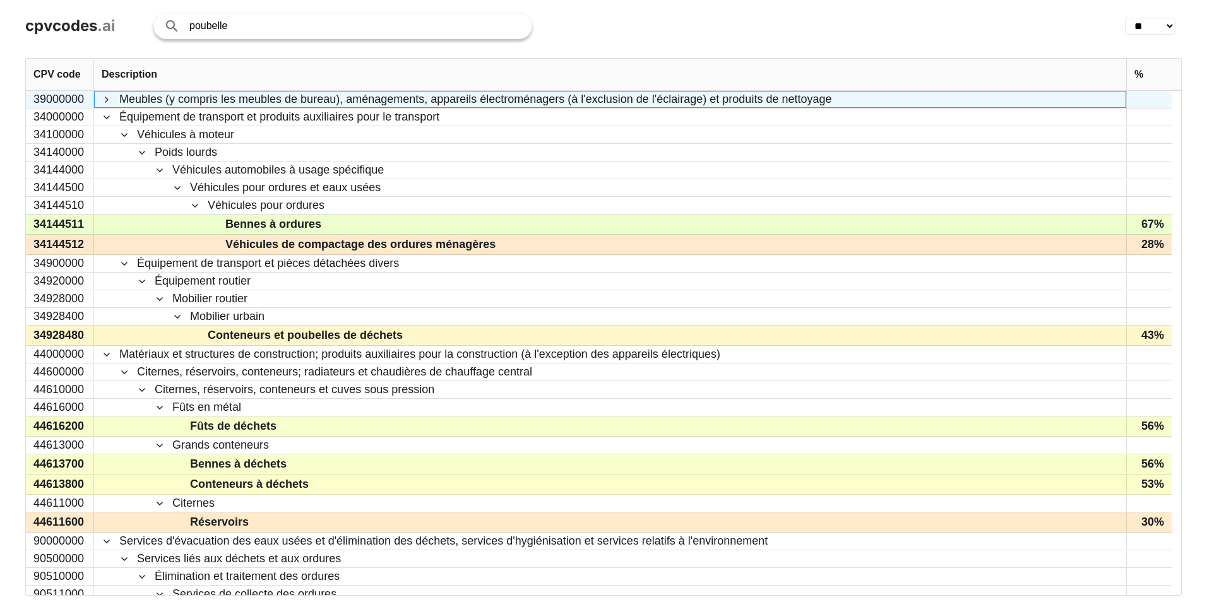
click at [359, 95] on span "Meubles (y compris les meubles de bureau), aménagements, appareils électroménag…" at bounding box center [475, 100] width 712 height 16
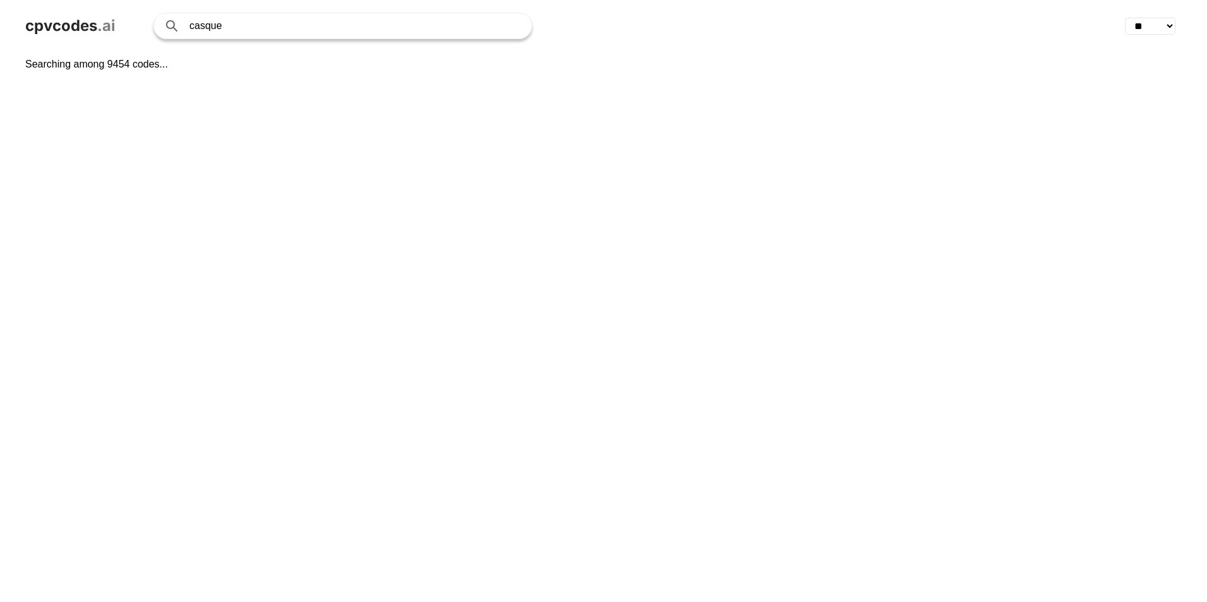
select select "**"
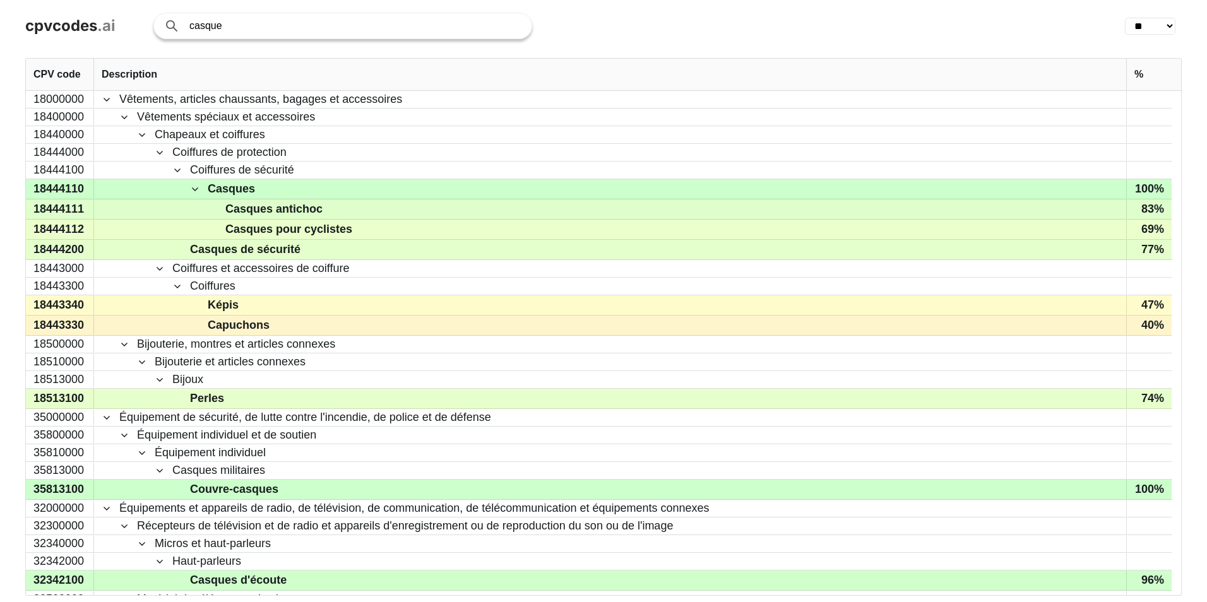
drag, startPoint x: 244, startPoint y: 23, endPoint x: 27, endPoint y: 31, distance: 216.6
click at [29, 30] on div "cpvcodes .ai casque Search with AI ** ** ** ** ** ** ** ** ** ** ** ** ** ** **…" at bounding box center [603, 26] width 1207 height 52
type input "animaux"
click button "Search with AI" at bounding box center [0, 0] width 0 height 0
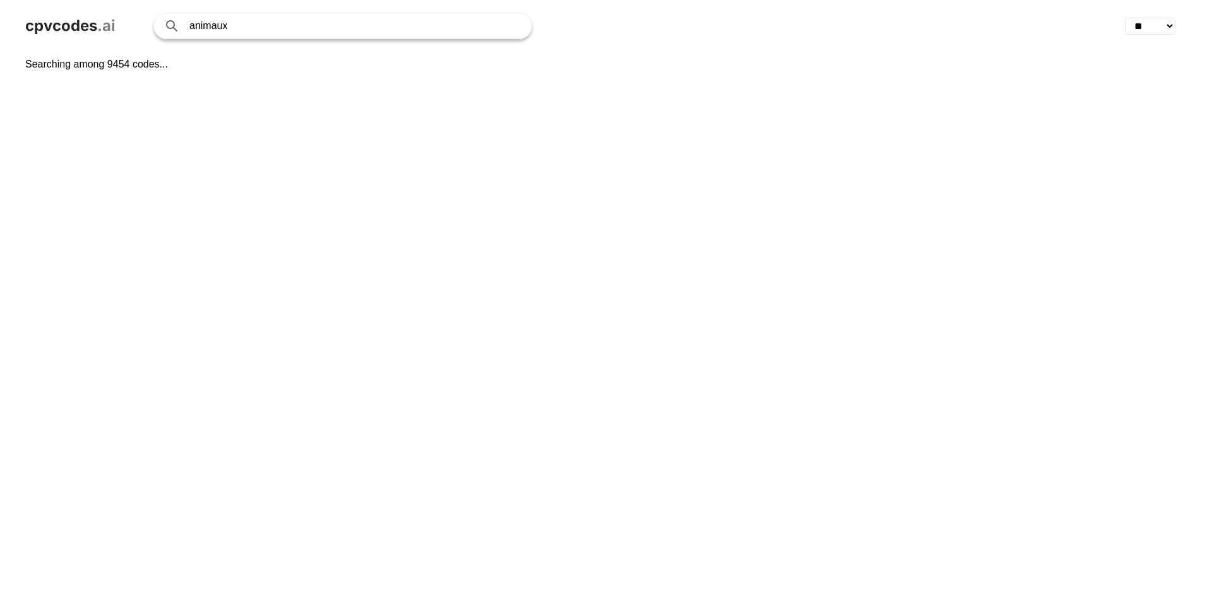
select select "**"
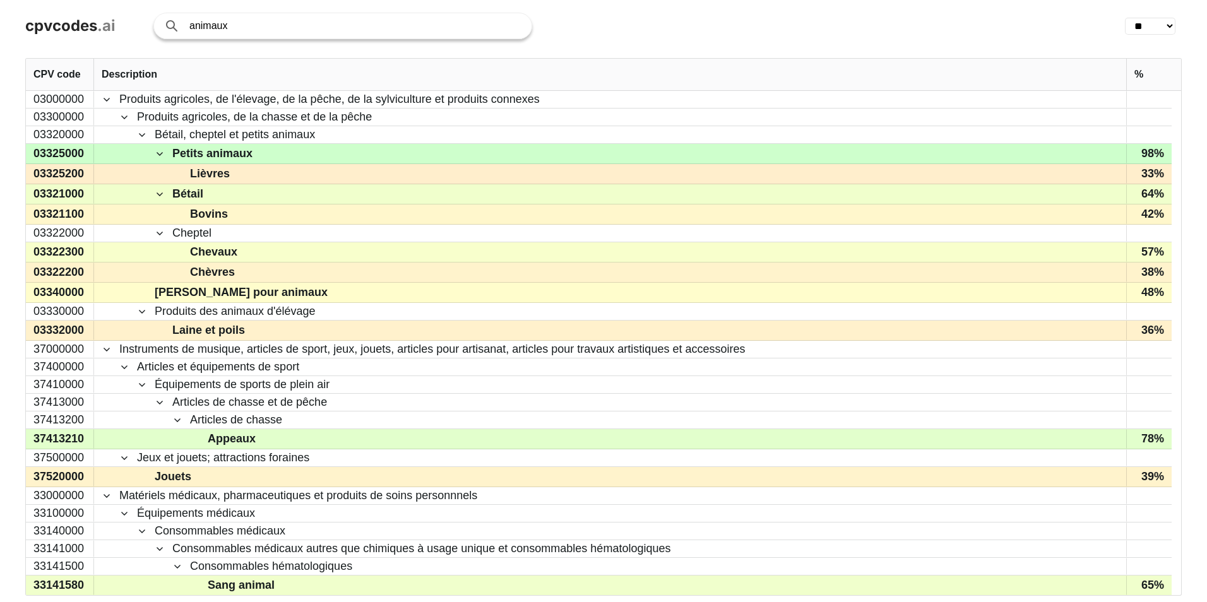
drag, startPoint x: 278, startPoint y: 32, endPoint x: 0, endPoint y: 30, distance: 277.7
click at [0, 30] on html "cpvcodes .ai animaux Search with AI ** ** ** ** ** ** ** ** ** ** ** ** ** ** *…" at bounding box center [603, 301] width 1207 height 602
paste input "18100000"
type input "18100000"
click button "Search with AI" at bounding box center [0, 0] width 0 height 0
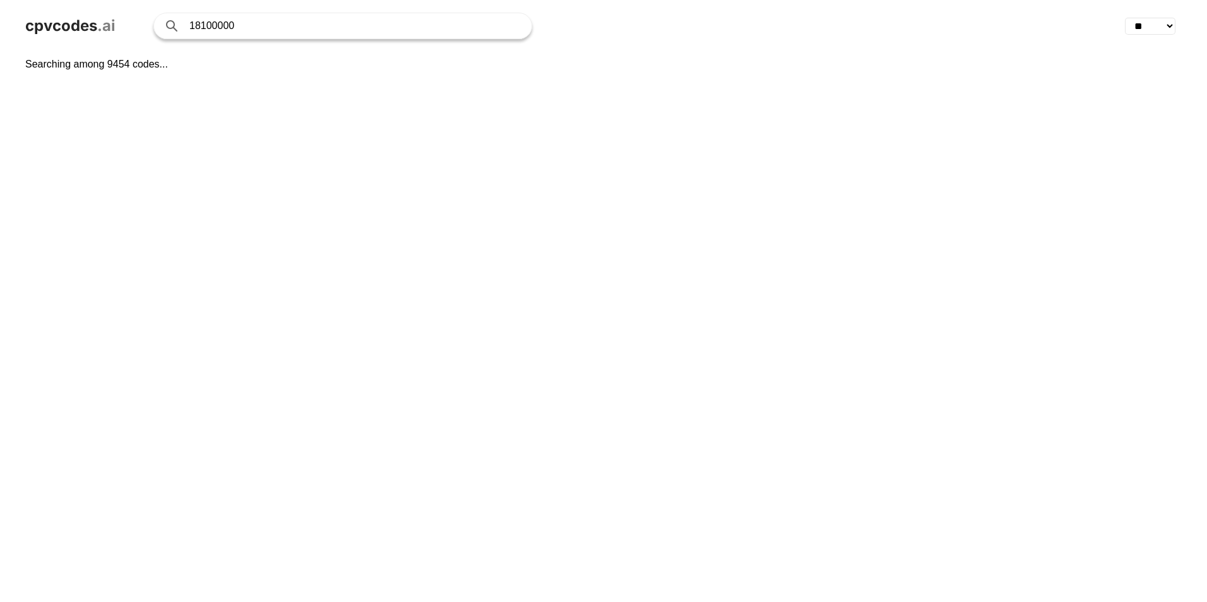
select select "**"
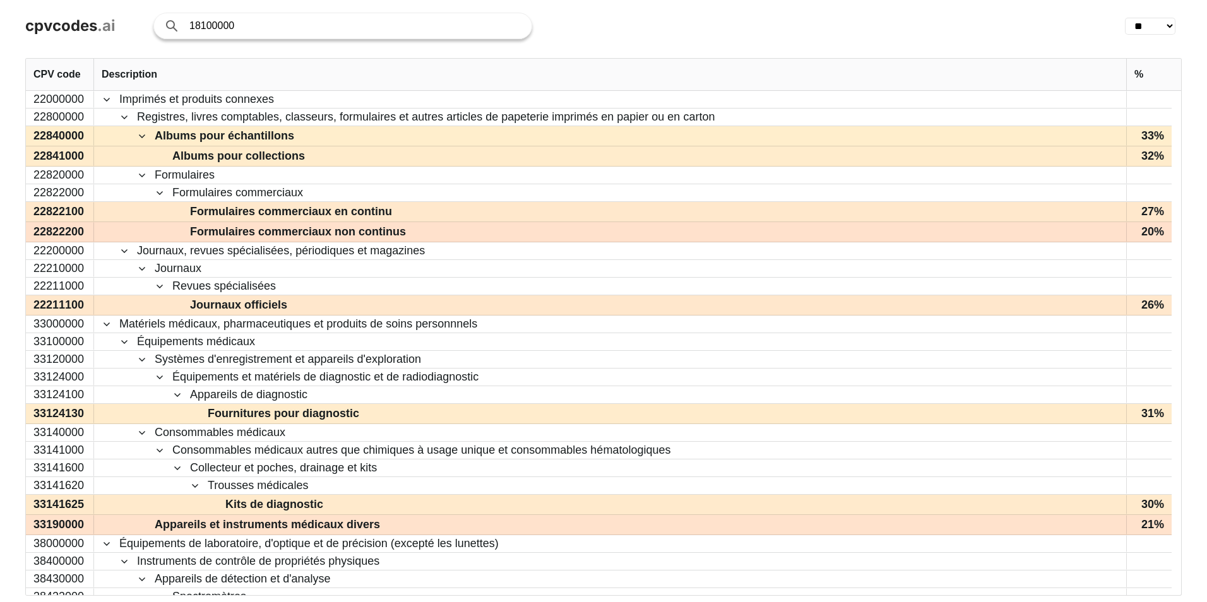
click at [382, 19] on input "18100000" at bounding box center [353, 25] width 329 height 25
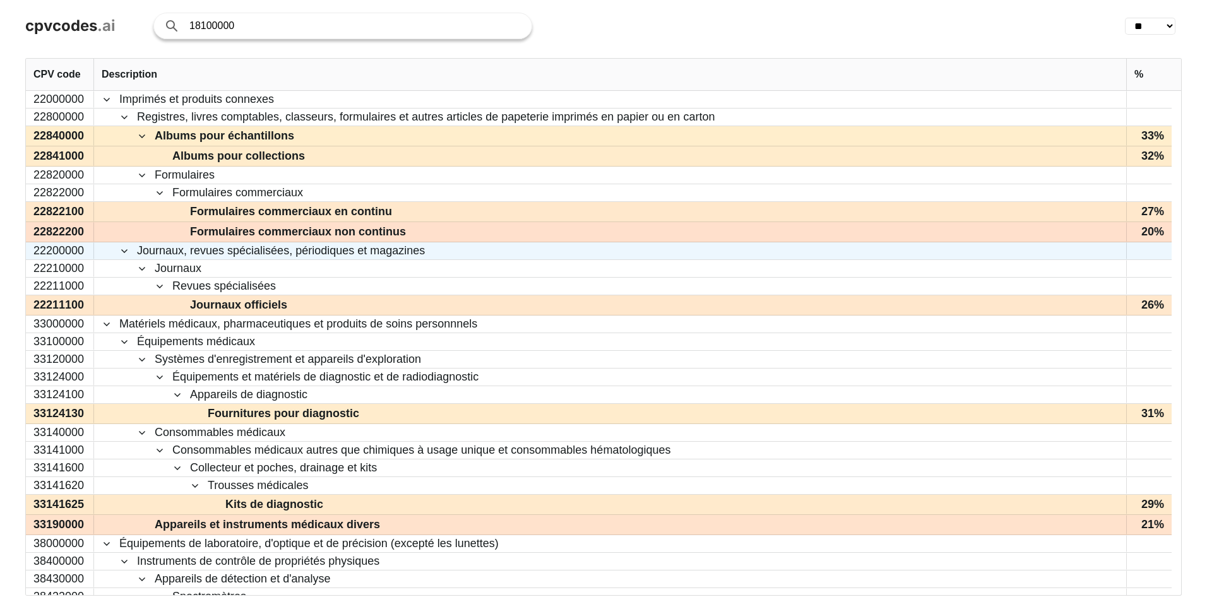
drag, startPoint x: 488, startPoint y: 251, endPoint x: 885, endPoint y: 29, distance: 455.4
click at [488, 251] on span "Journaux, revues spécialisées, périodiques et magazines" at bounding box center [610, 251] width 1017 height 16
